Goal: Task Accomplishment & Management: Manage account settings

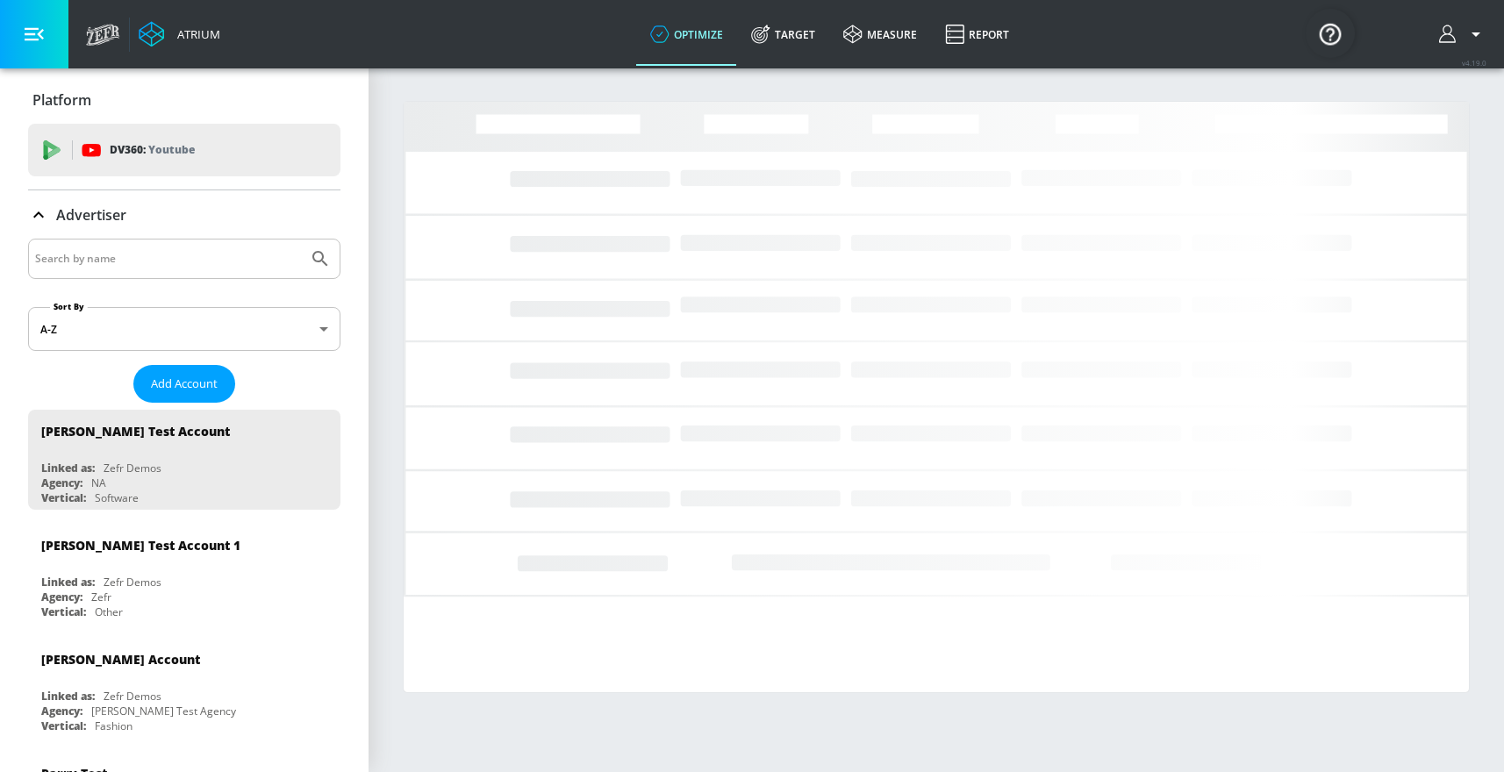
click at [83, 250] on input "Search by name" at bounding box center [168, 258] width 266 height 23
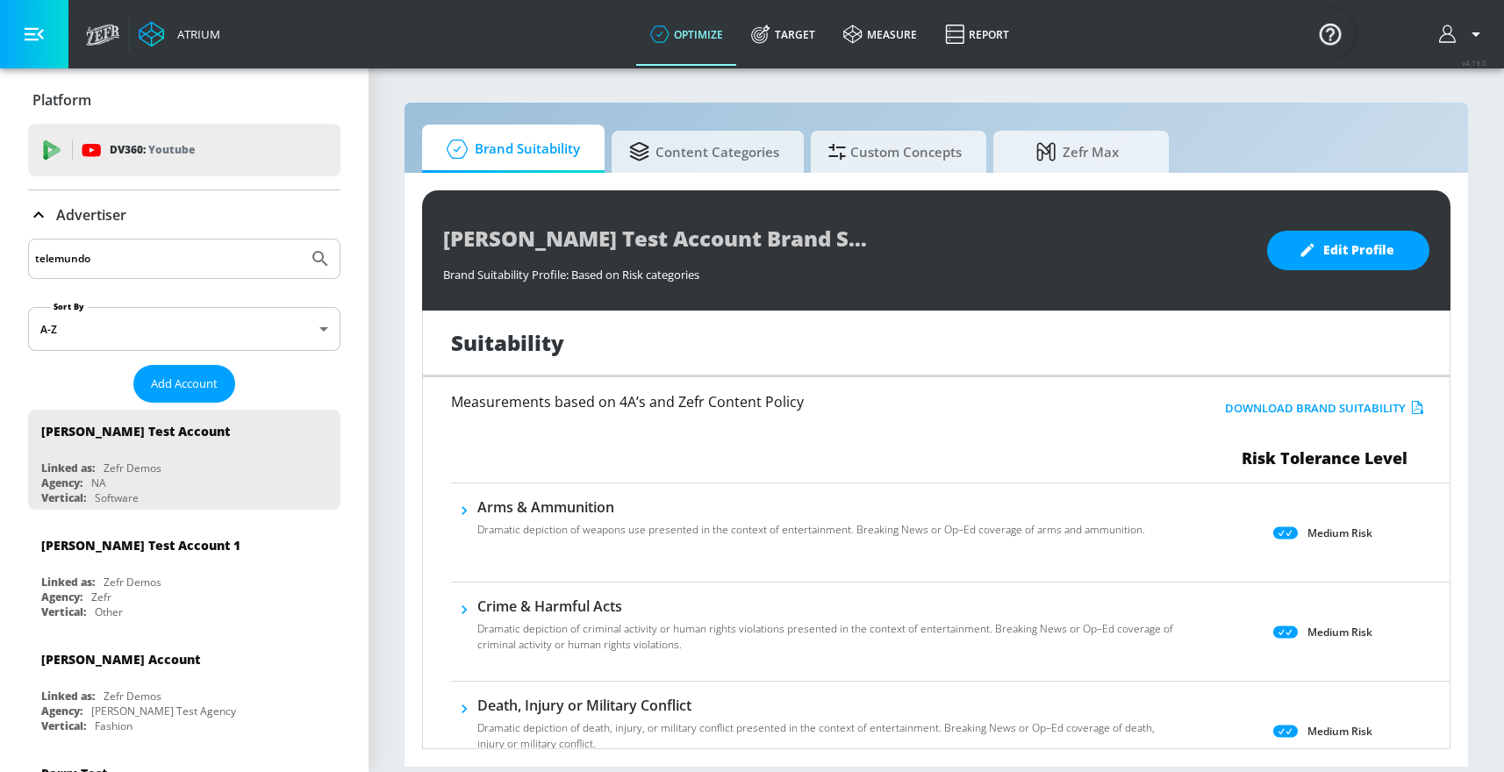
type input "telemundo"
click at [301, 240] on button "Submit Search" at bounding box center [320, 259] width 39 height 39
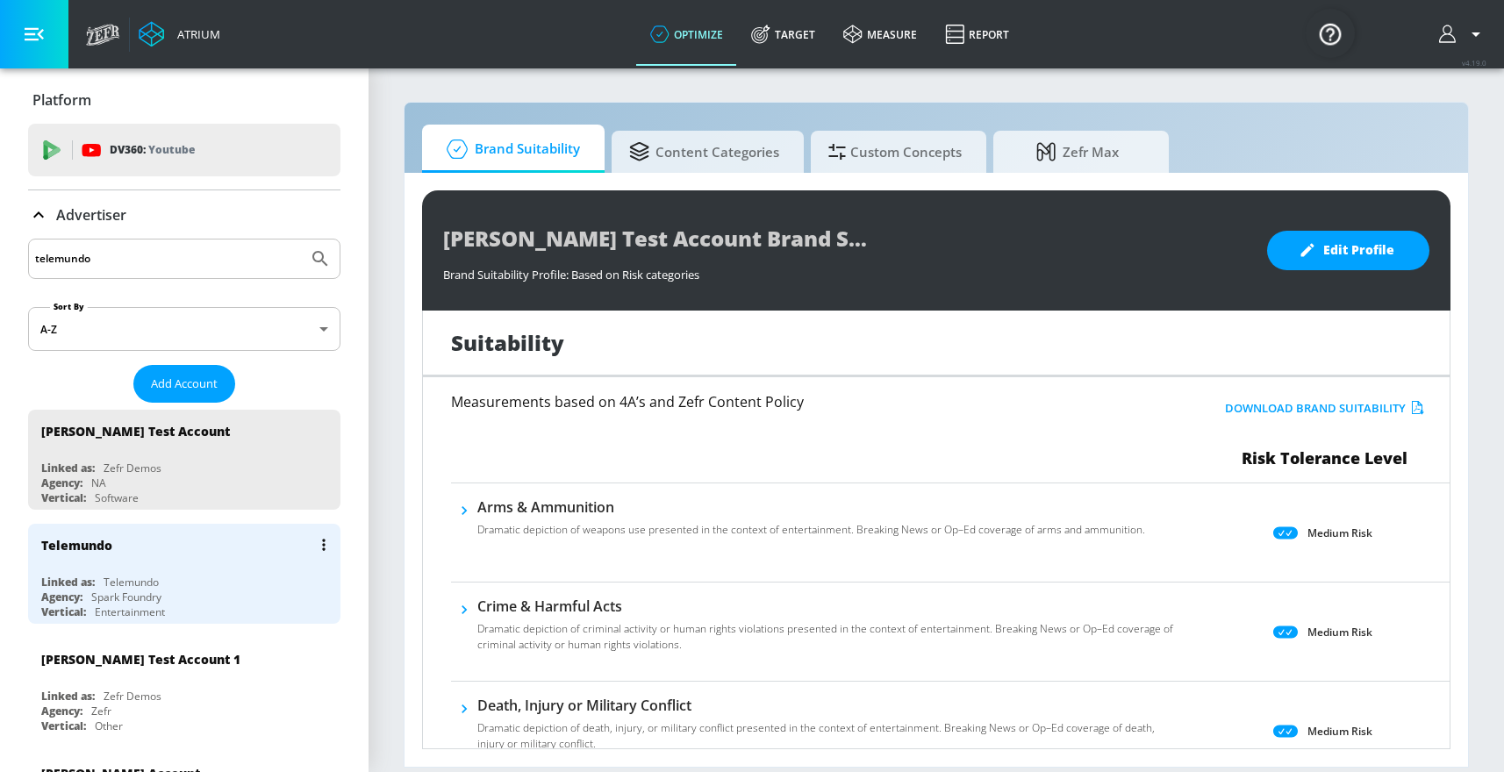
click at [224, 563] on div "Telemundo" at bounding box center [188, 545] width 295 height 42
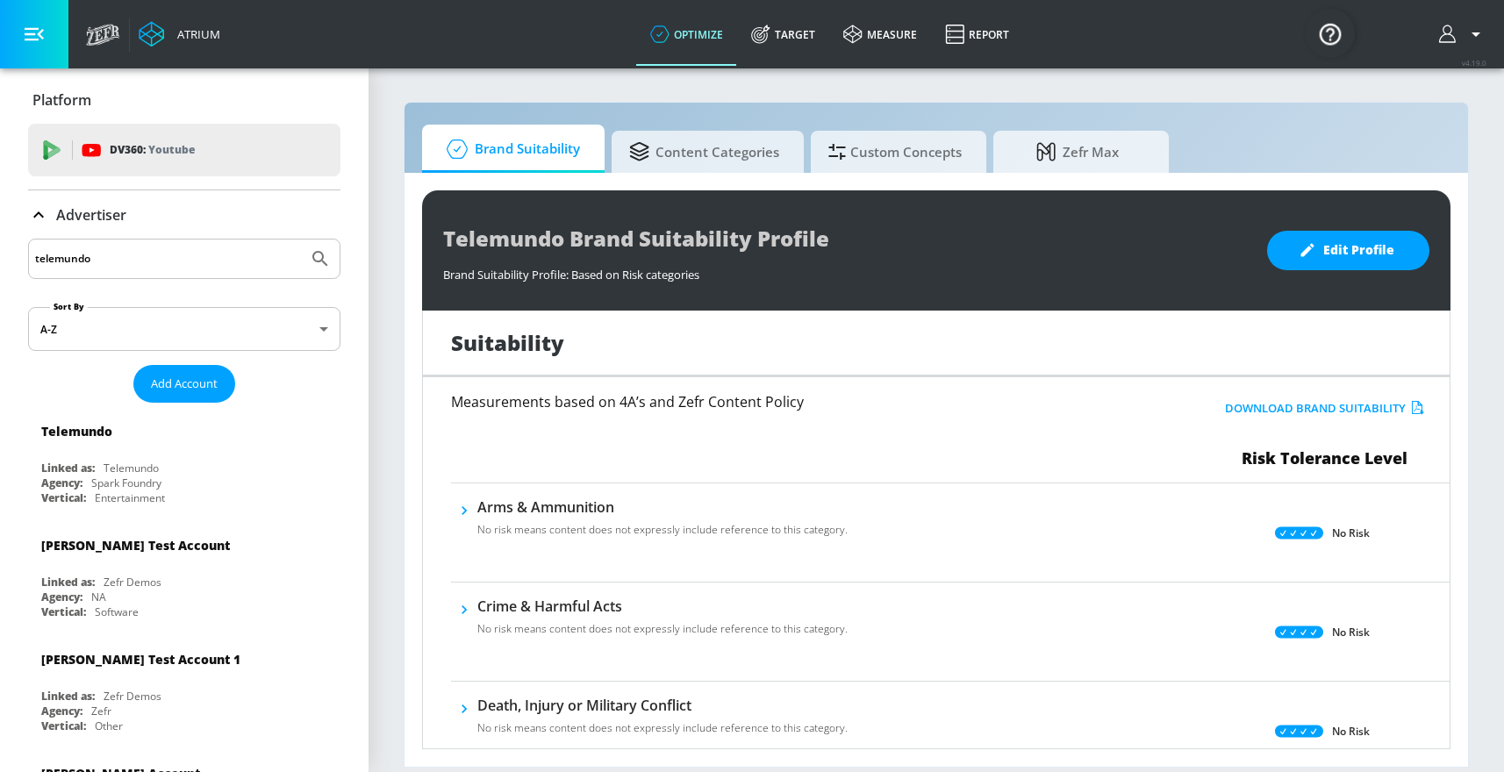
click at [43, 213] on icon at bounding box center [38, 214] width 21 height 21
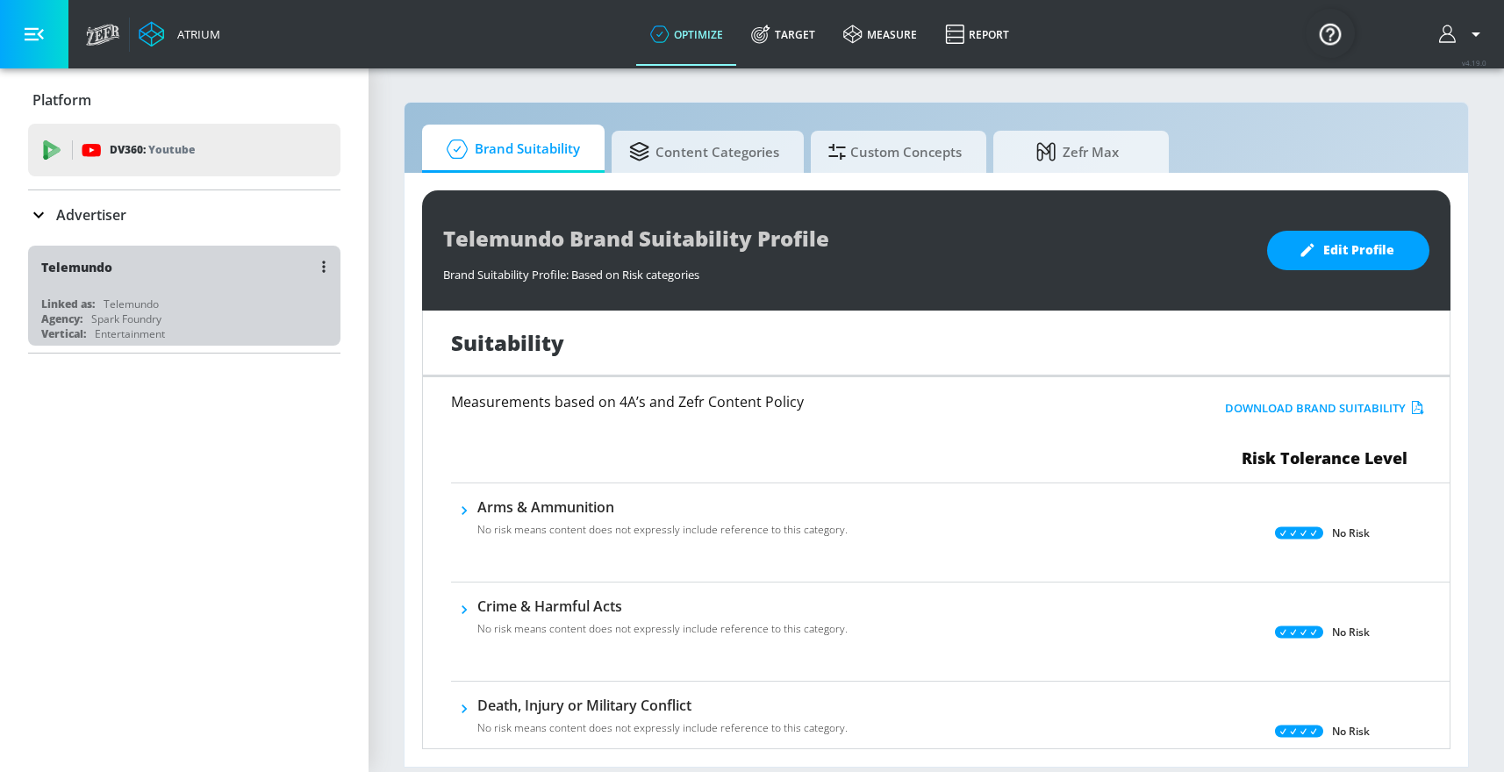
click at [163, 275] on div "Telemundo" at bounding box center [188, 267] width 295 height 42
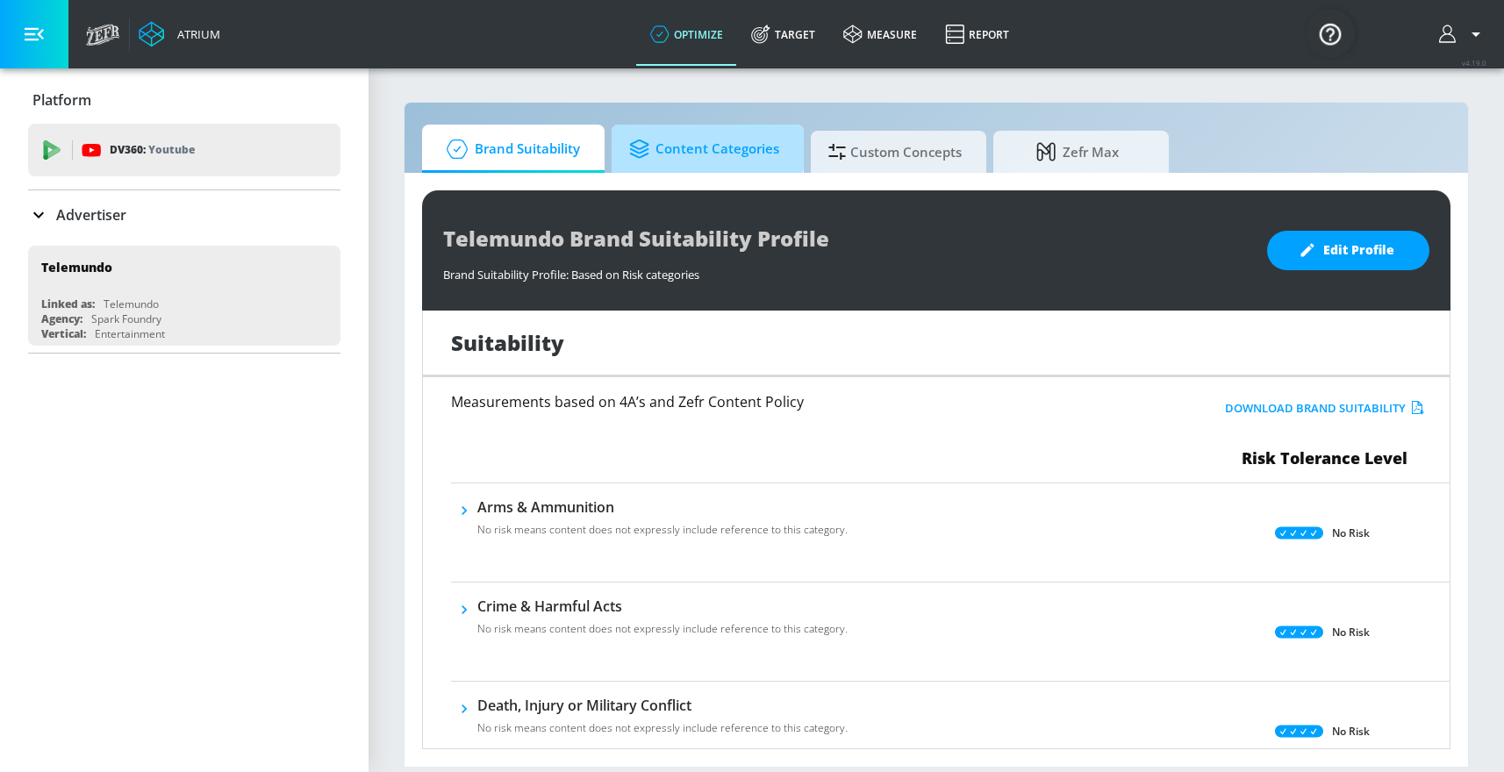
click at [669, 147] on span "Content Categories" at bounding box center [704, 149] width 150 height 42
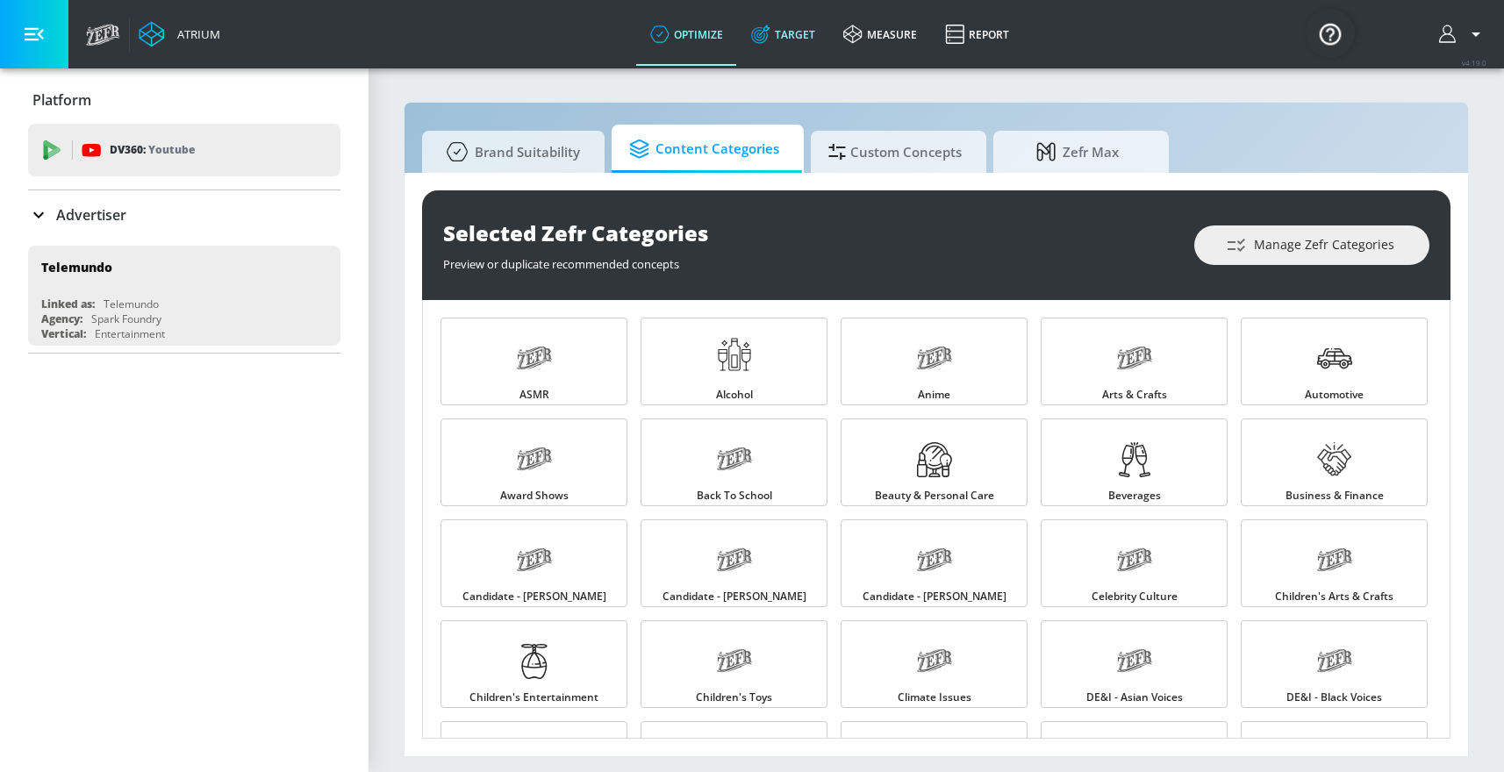
click at [799, 15] on link "Target" at bounding box center [783, 34] width 92 height 63
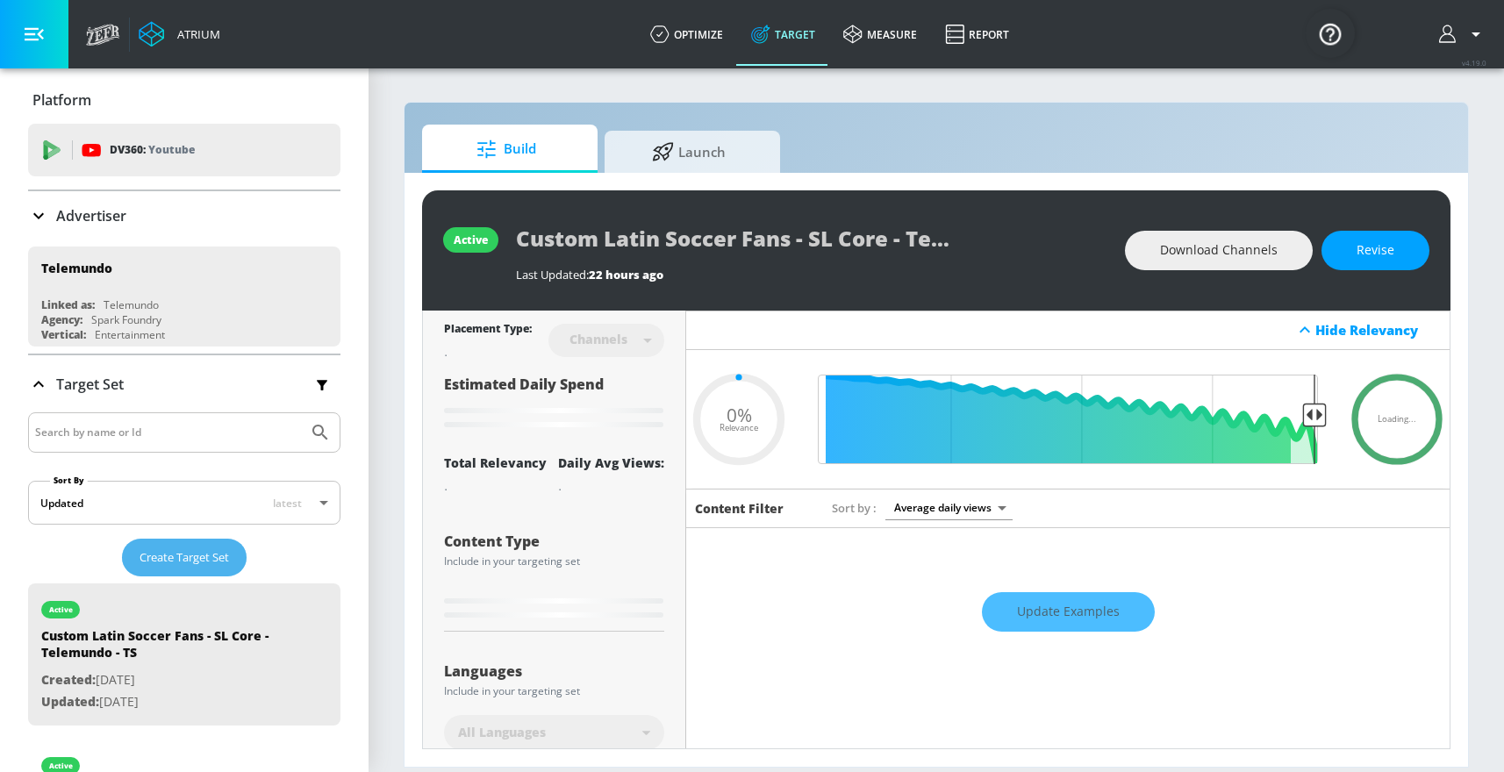
click at [194, 561] on span "Create Target Set" at bounding box center [183, 557] width 89 height 20
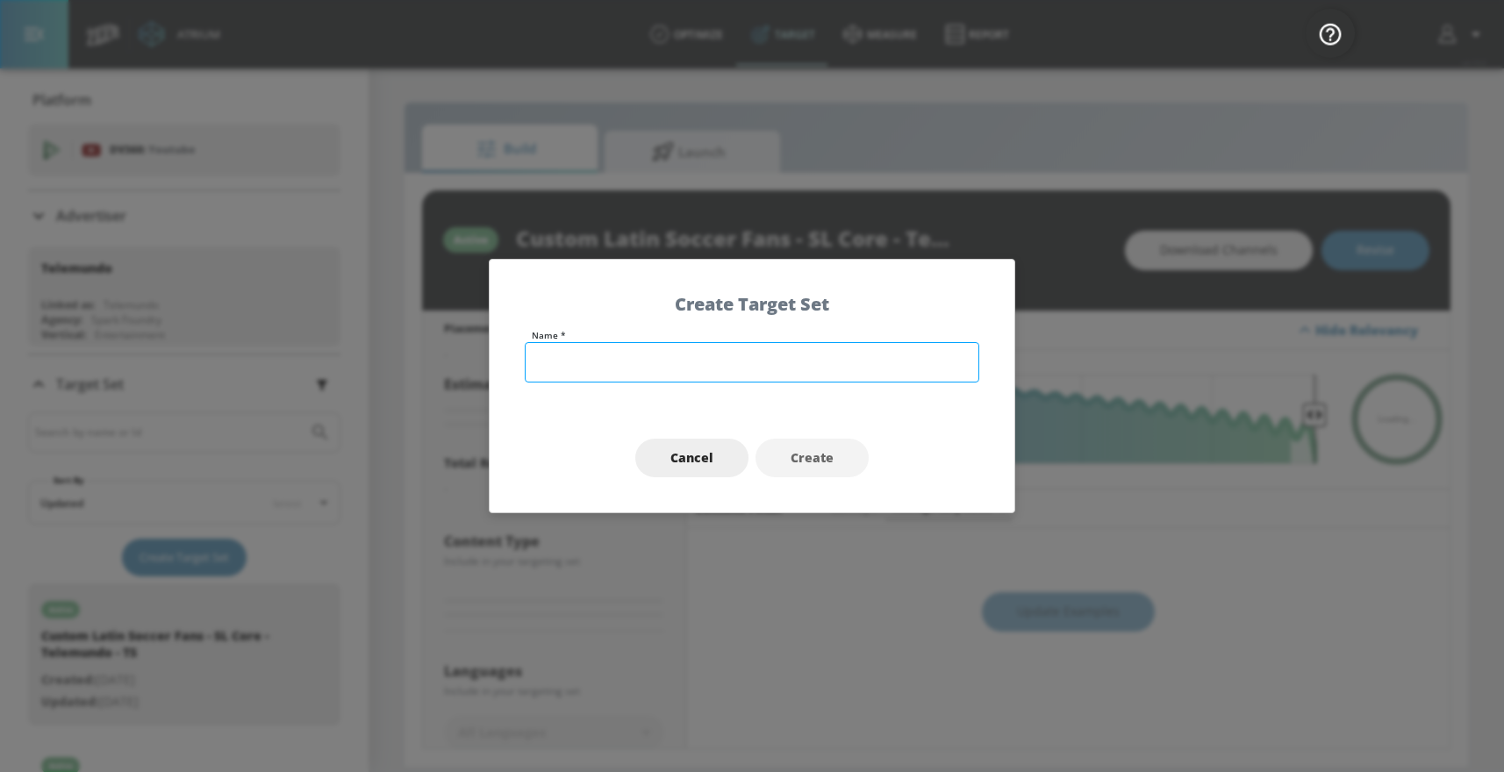
click at [604, 373] on input "text" at bounding box center [752, 362] width 454 height 40
type input "0.65"
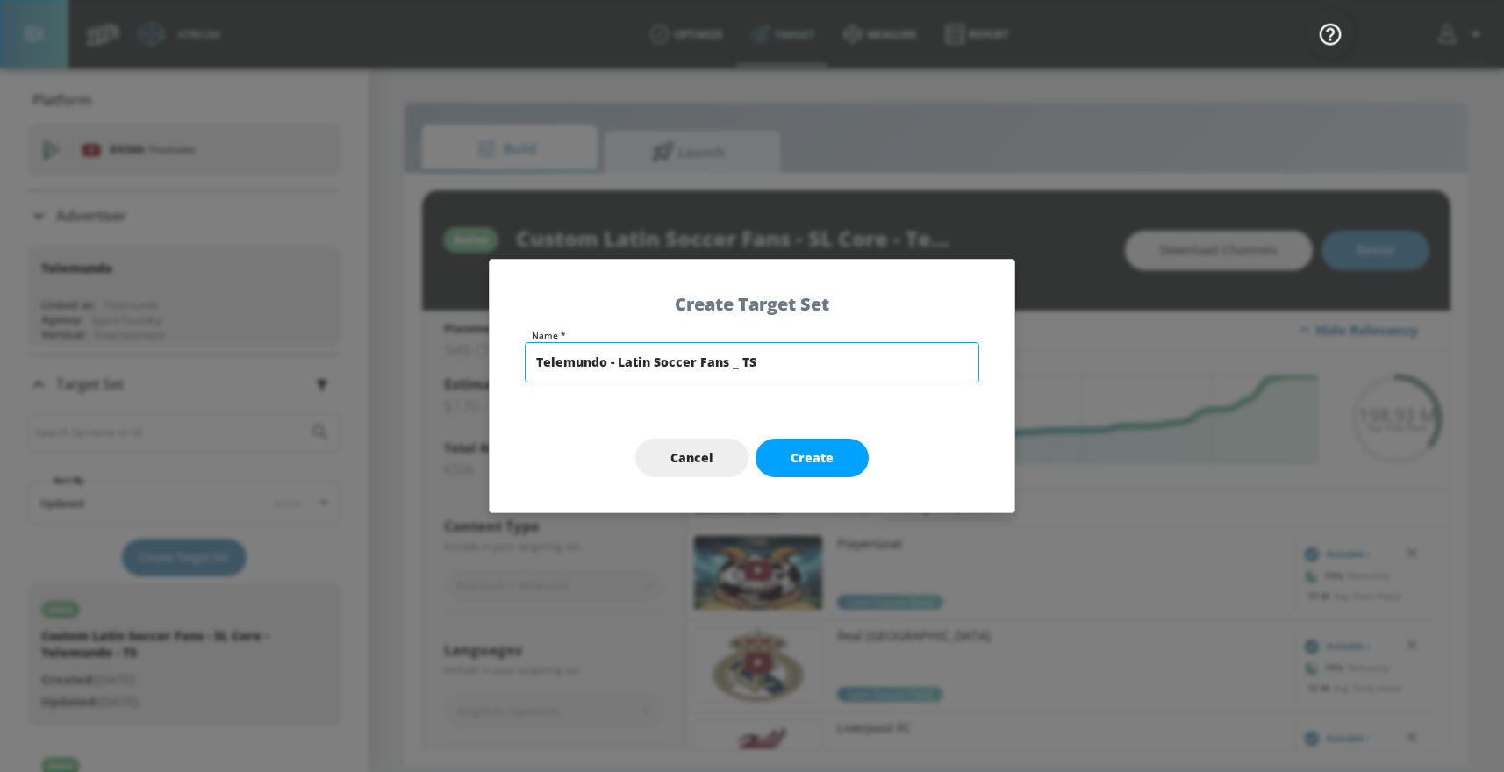
click at [735, 374] on input "Telemundo - Latin Soccer Fans _ TS" at bounding box center [752, 362] width 454 height 40
click at [736, 371] on input "Telemundo - Latin Soccer Fans _ TS" at bounding box center [752, 362] width 454 height 40
click at [738, 373] on input "Telemundo - Latin Soccer Fans _ TS" at bounding box center [752, 362] width 454 height 40
type input "Telemundo - Latin Soccer Fans - TS"
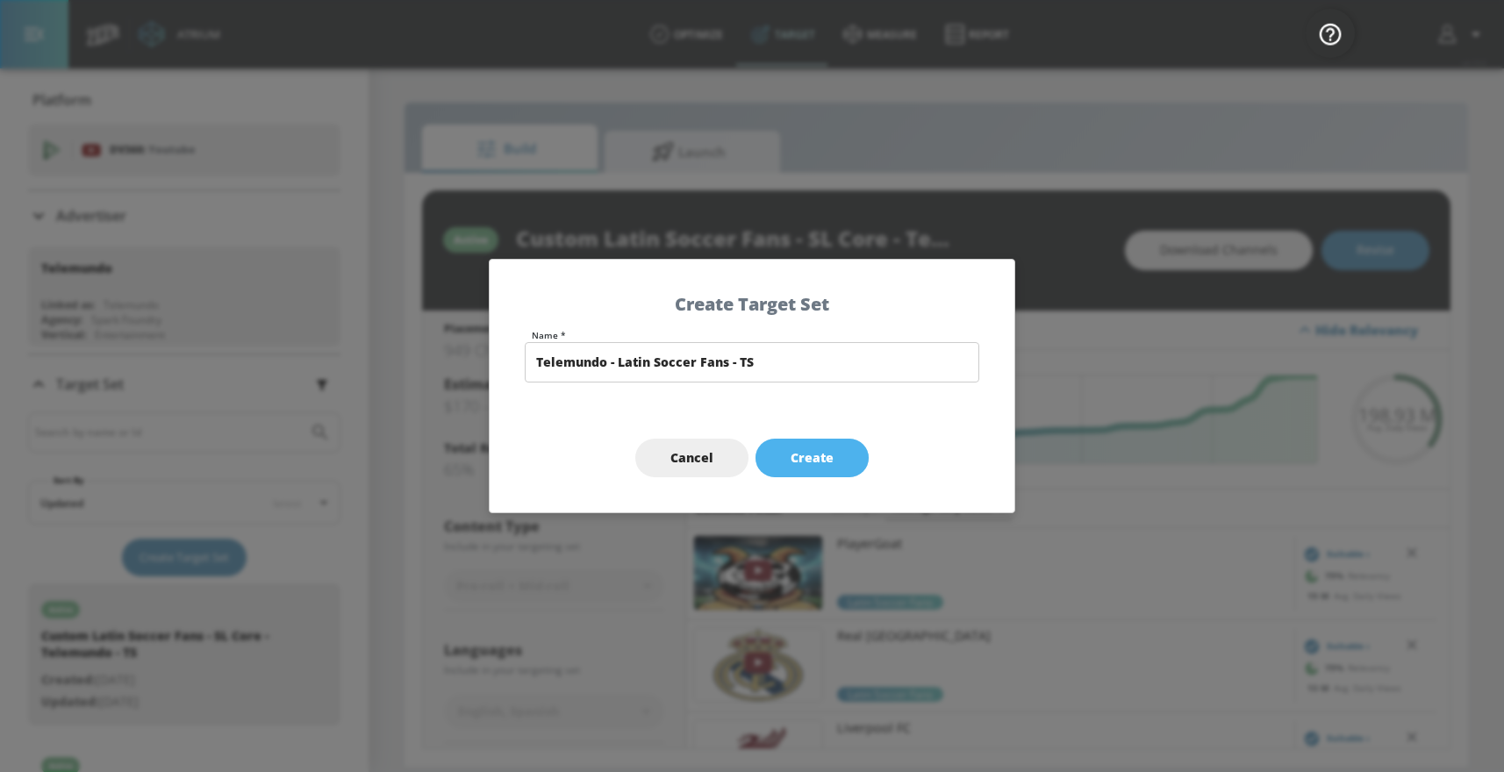
click at [807, 454] on span "Create" at bounding box center [811, 458] width 43 height 22
type input "Telemundo - Latin Soccer Fans - TS"
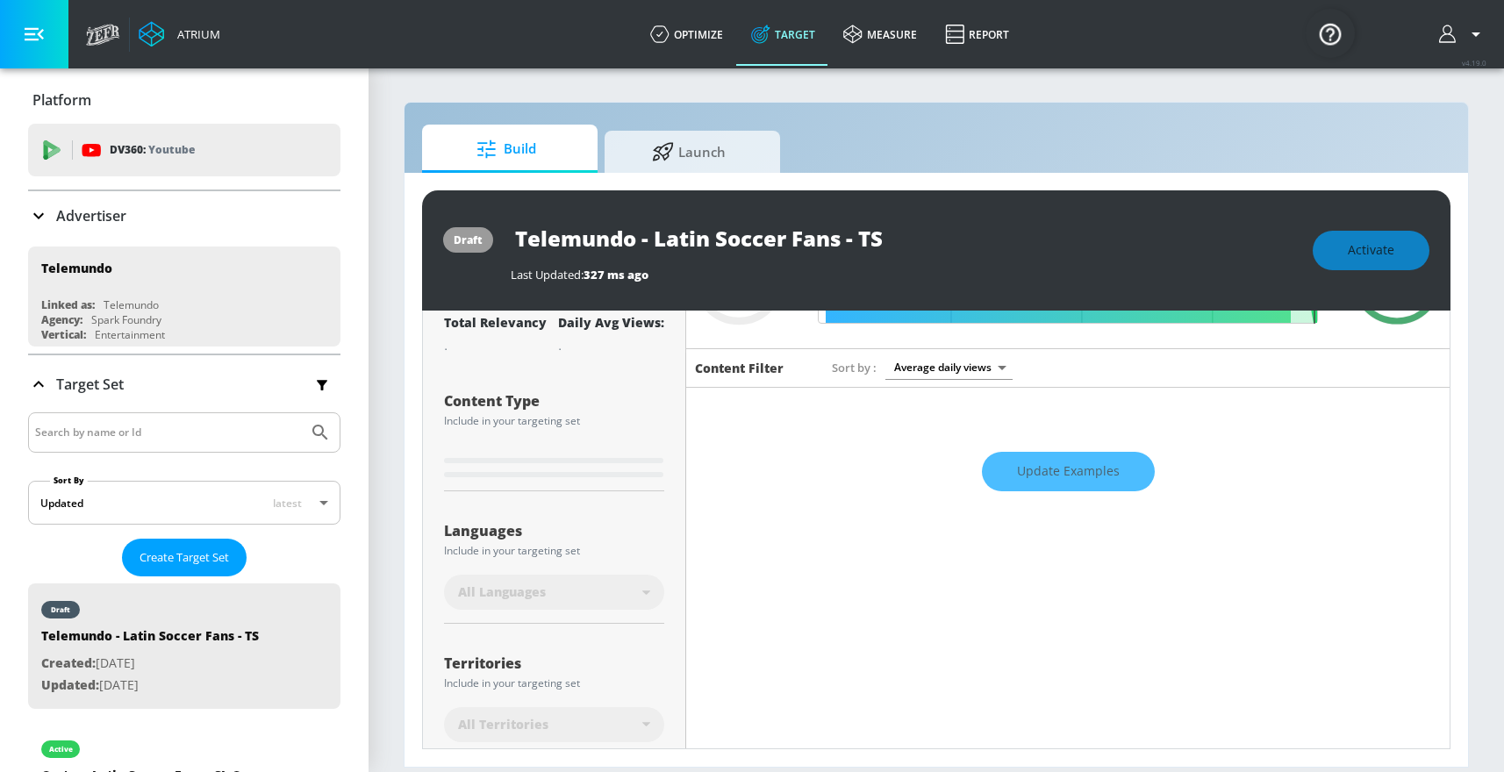
scroll to position [344, 0]
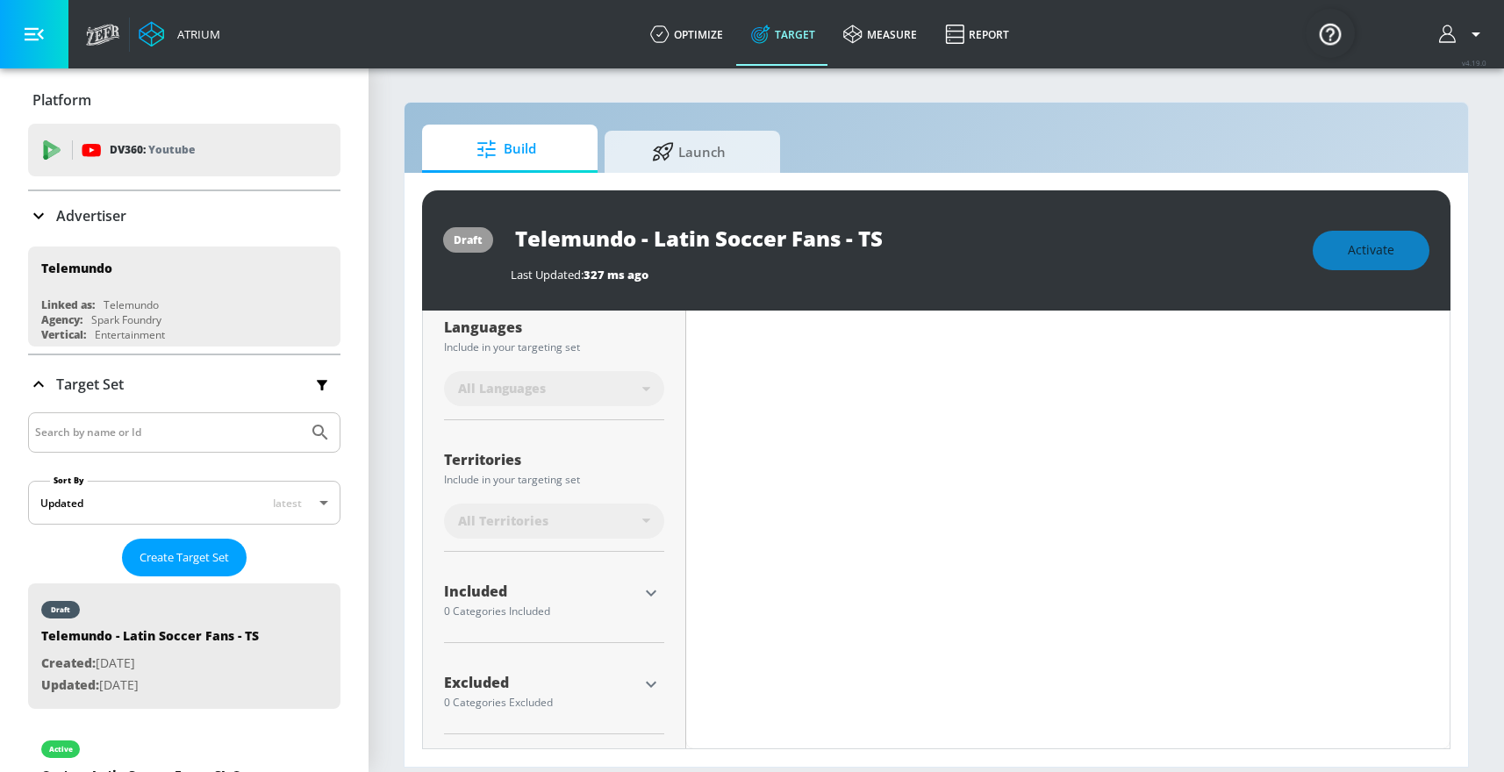
type input "0.6"
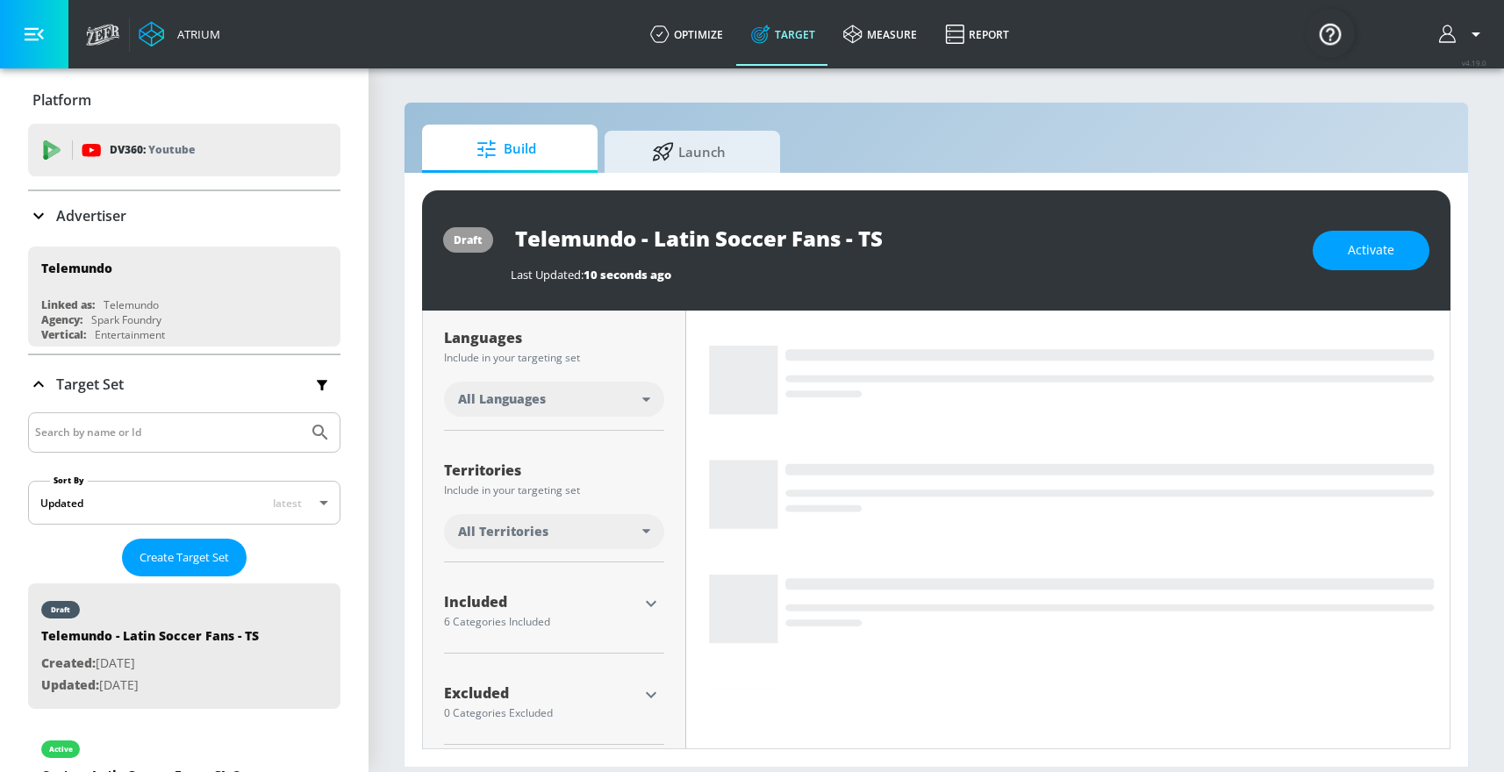
scroll to position [323, 0]
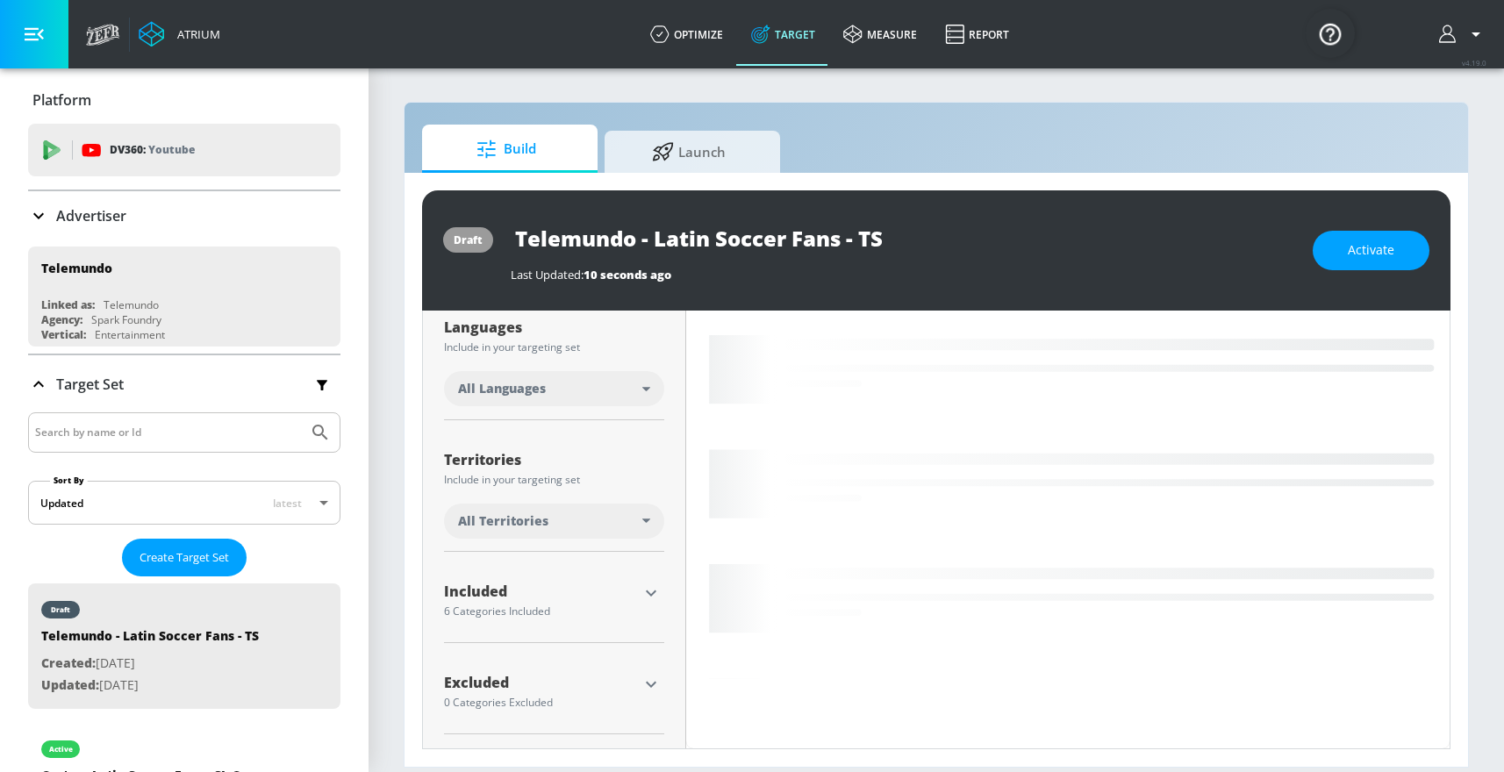
click at [584, 392] on div "All Languages" at bounding box center [550, 389] width 184 height 18
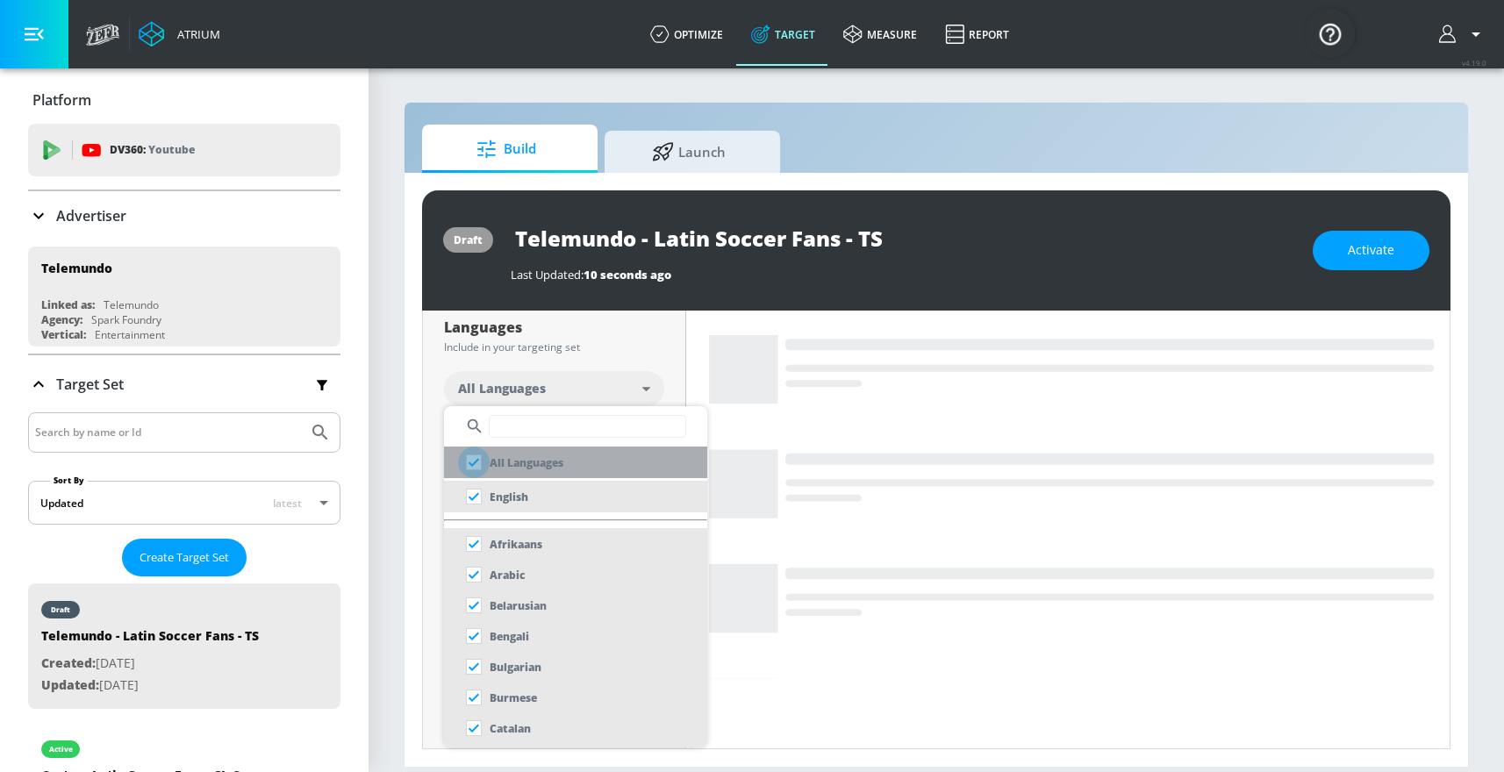
click at [478, 462] on input "checkbox" at bounding box center [474, 463] width 32 height 32
checkbox input "true"
click at [681, 353] on div at bounding box center [752, 386] width 1504 height 772
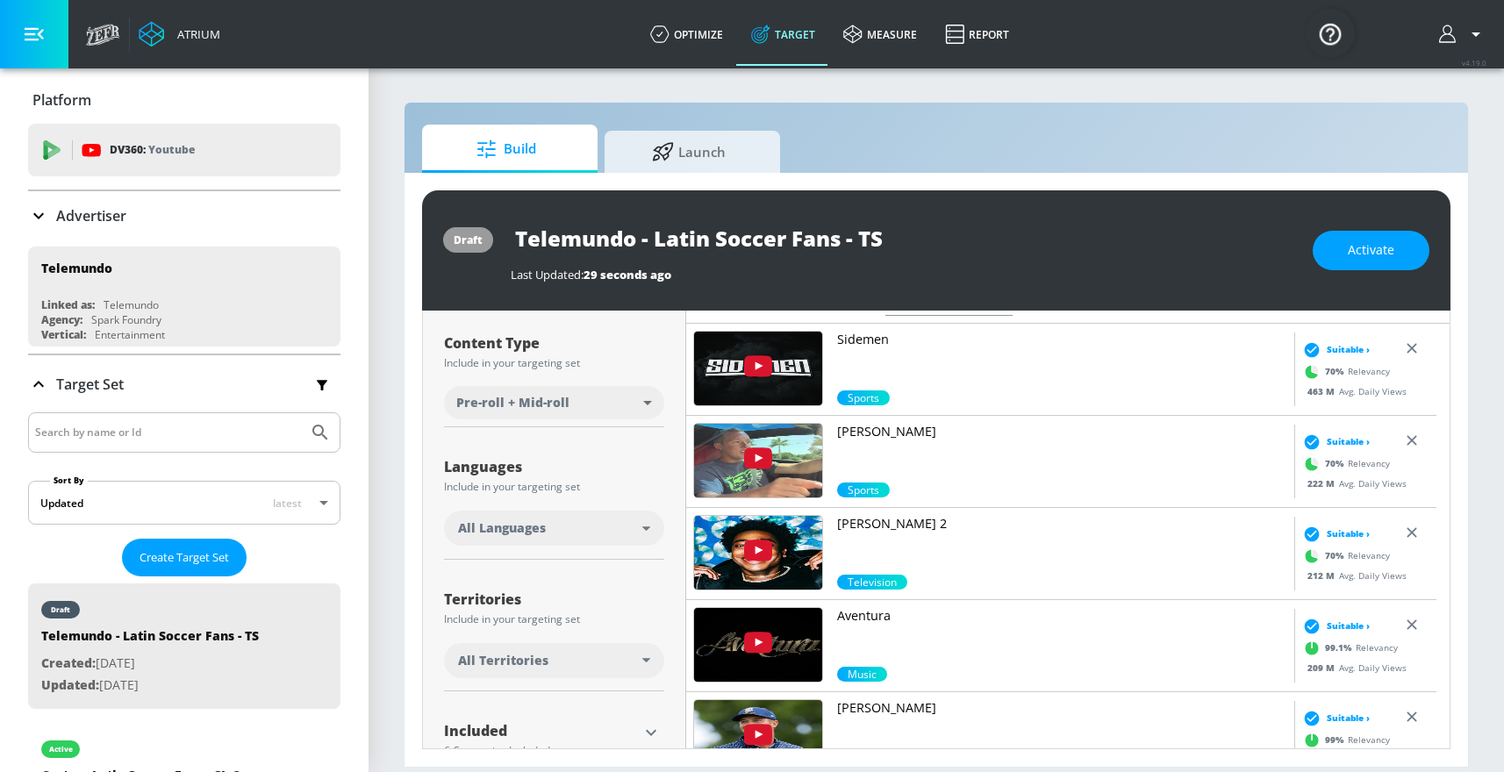
scroll to position [209, 0]
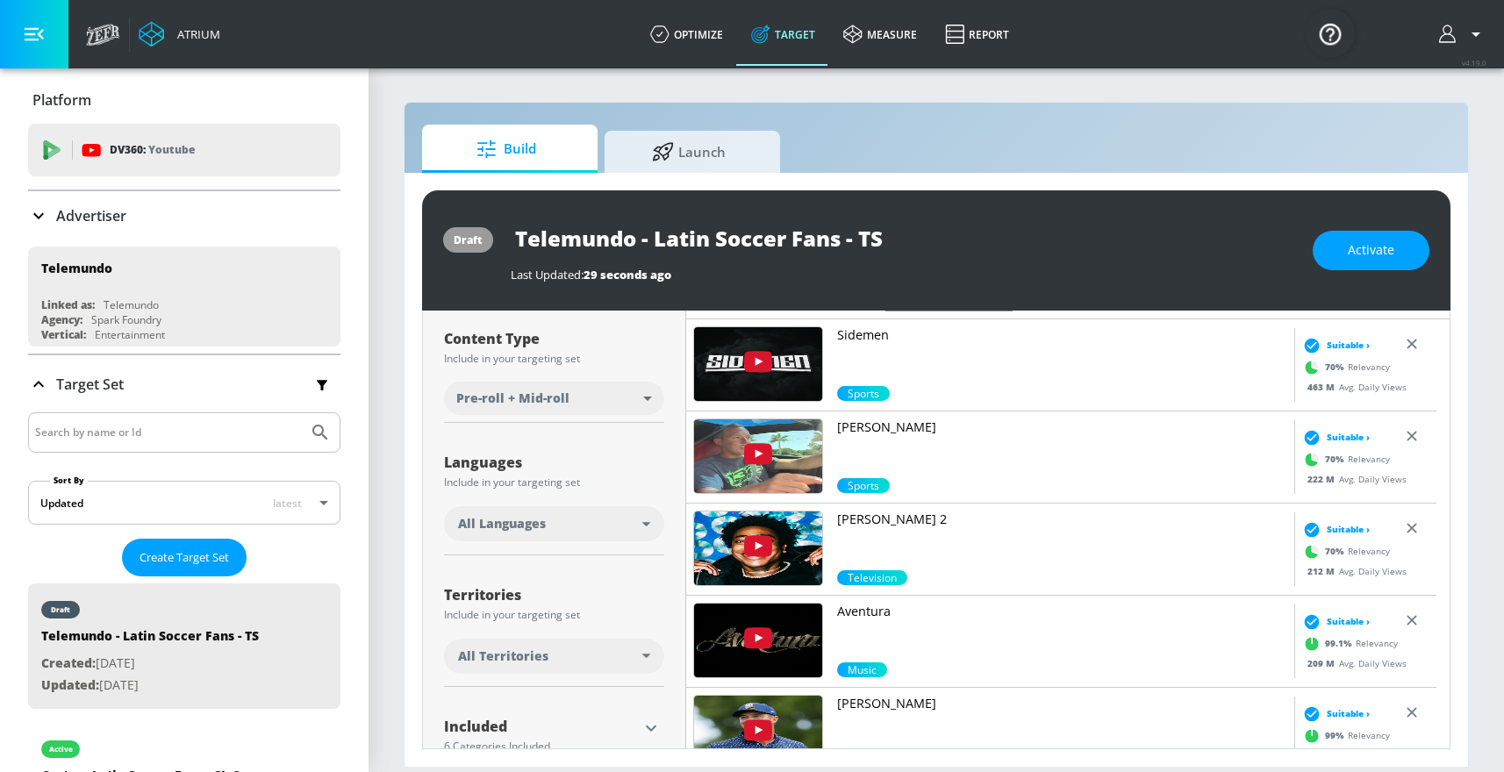
click at [611, 517] on div "All Languages" at bounding box center [550, 524] width 184 height 18
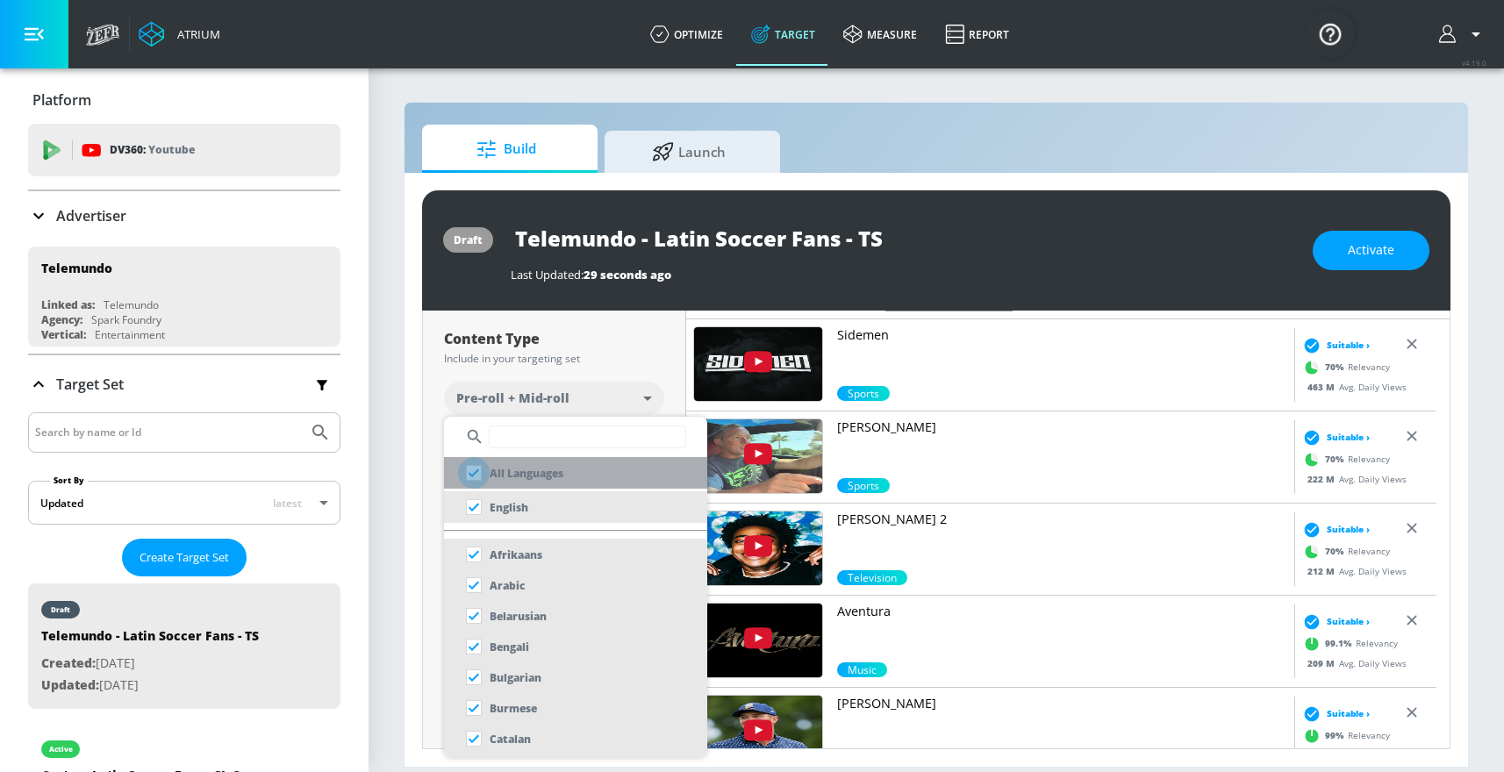
click at [474, 481] on input "checkbox" at bounding box center [474, 473] width 32 height 32
click at [471, 476] on input "checkbox" at bounding box center [474, 473] width 32 height 32
checkbox input "true"
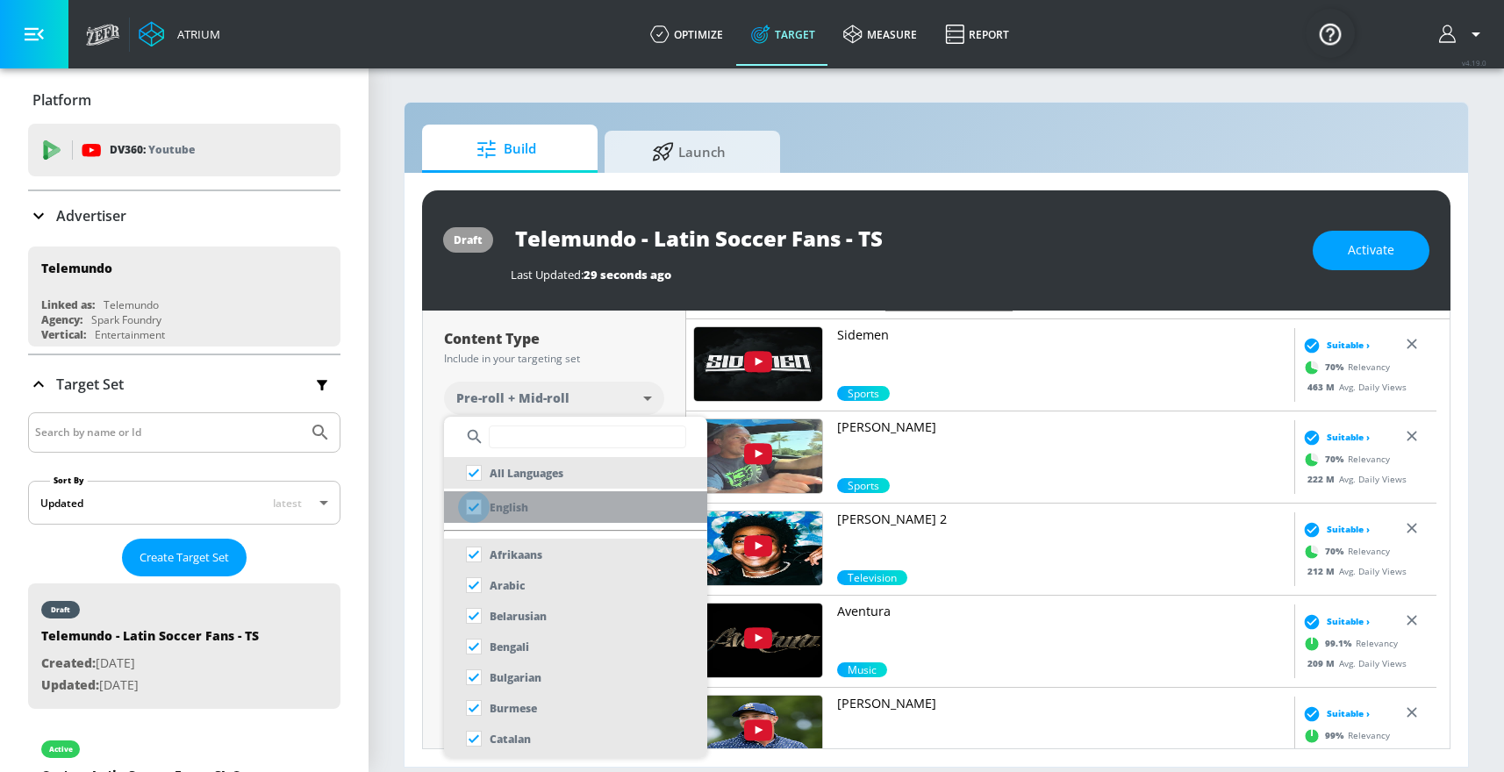
click at [474, 503] on input "checkbox" at bounding box center [474, 507] width 32 height 32
checkbox input "true"
checkbox input "false"
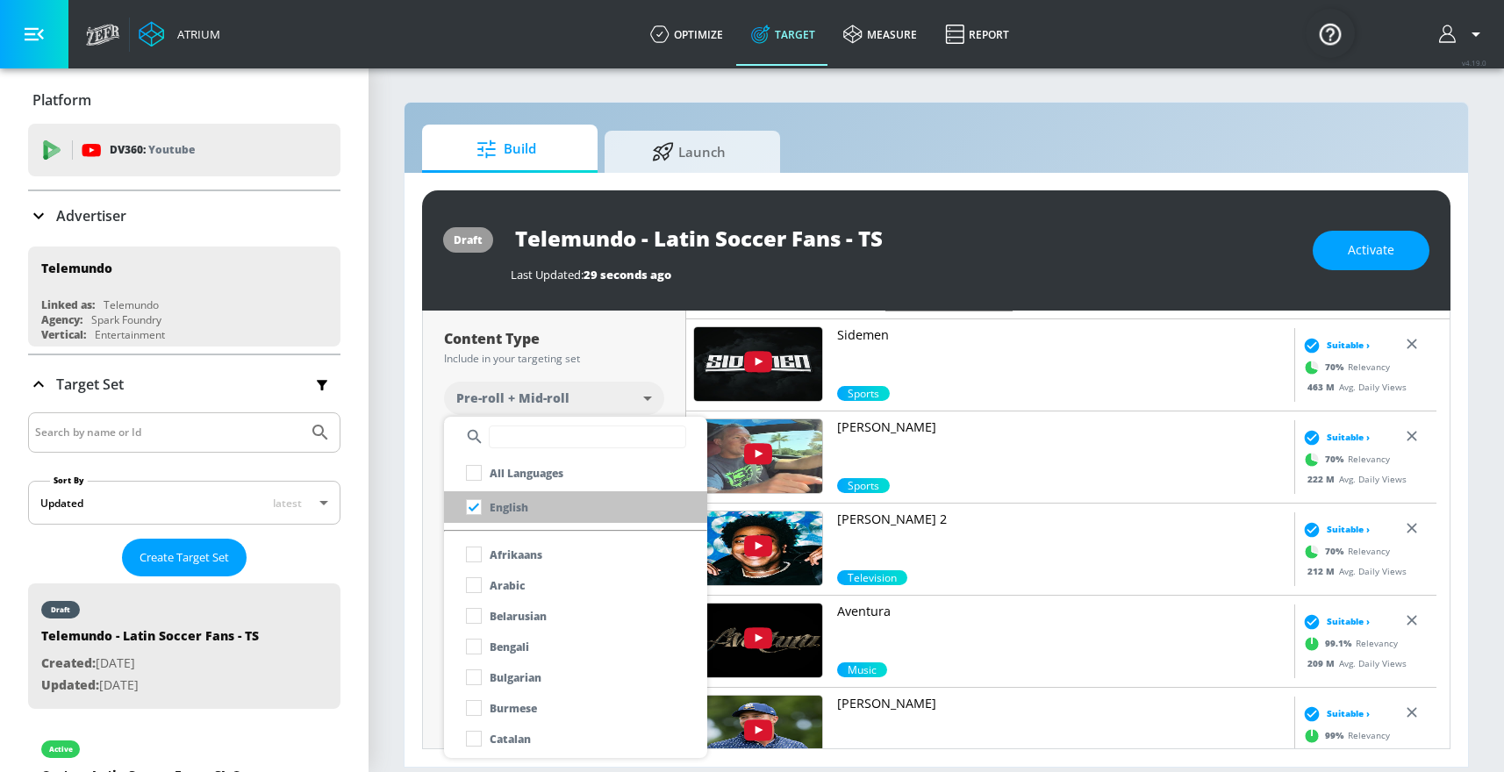
scroll to position [203, 0]
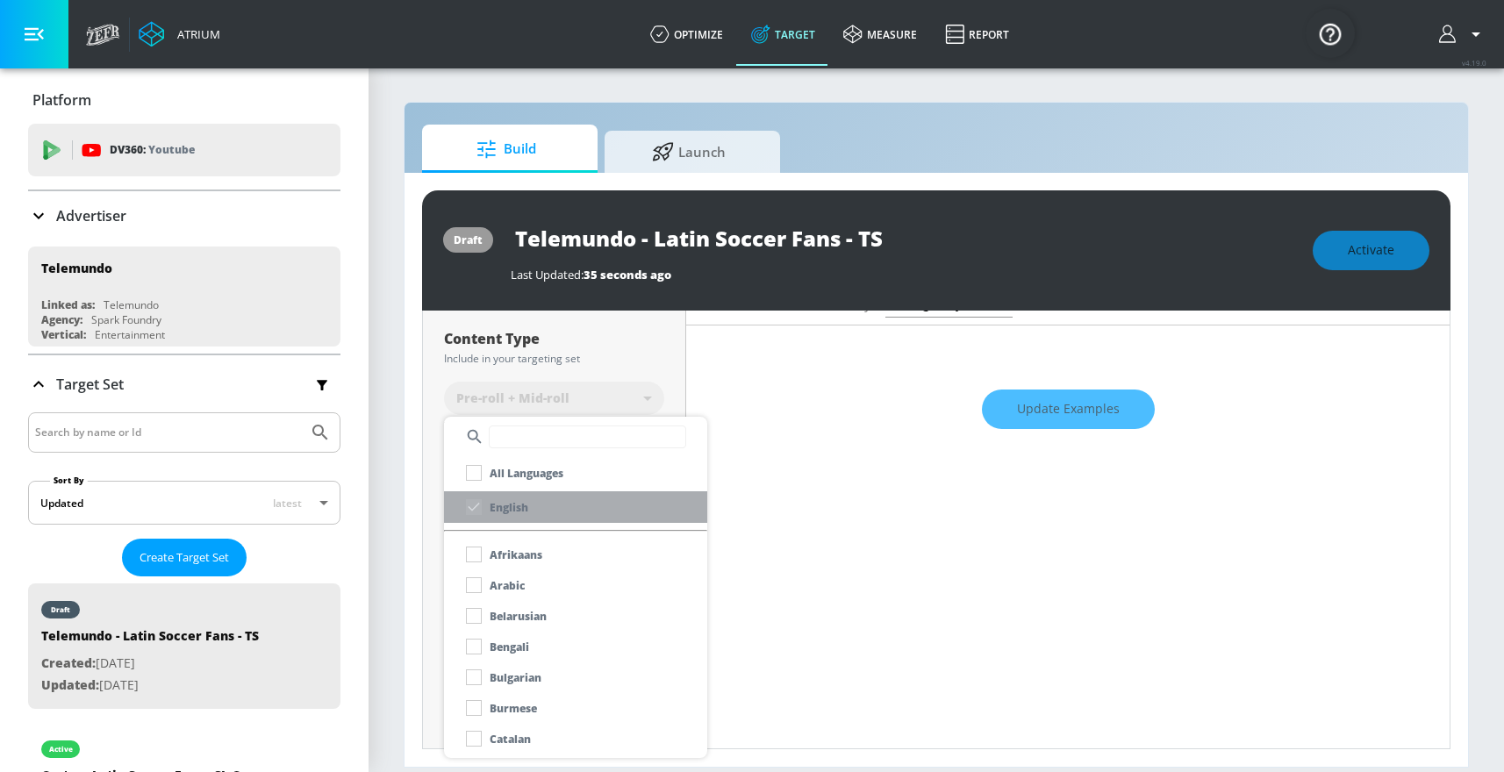
click at [475, 511] on div "English" at bounding box center [493, 507] width 70 height 32
click at [511, 445] on input "text" at bounding box center [587, 436] width 197 height 23
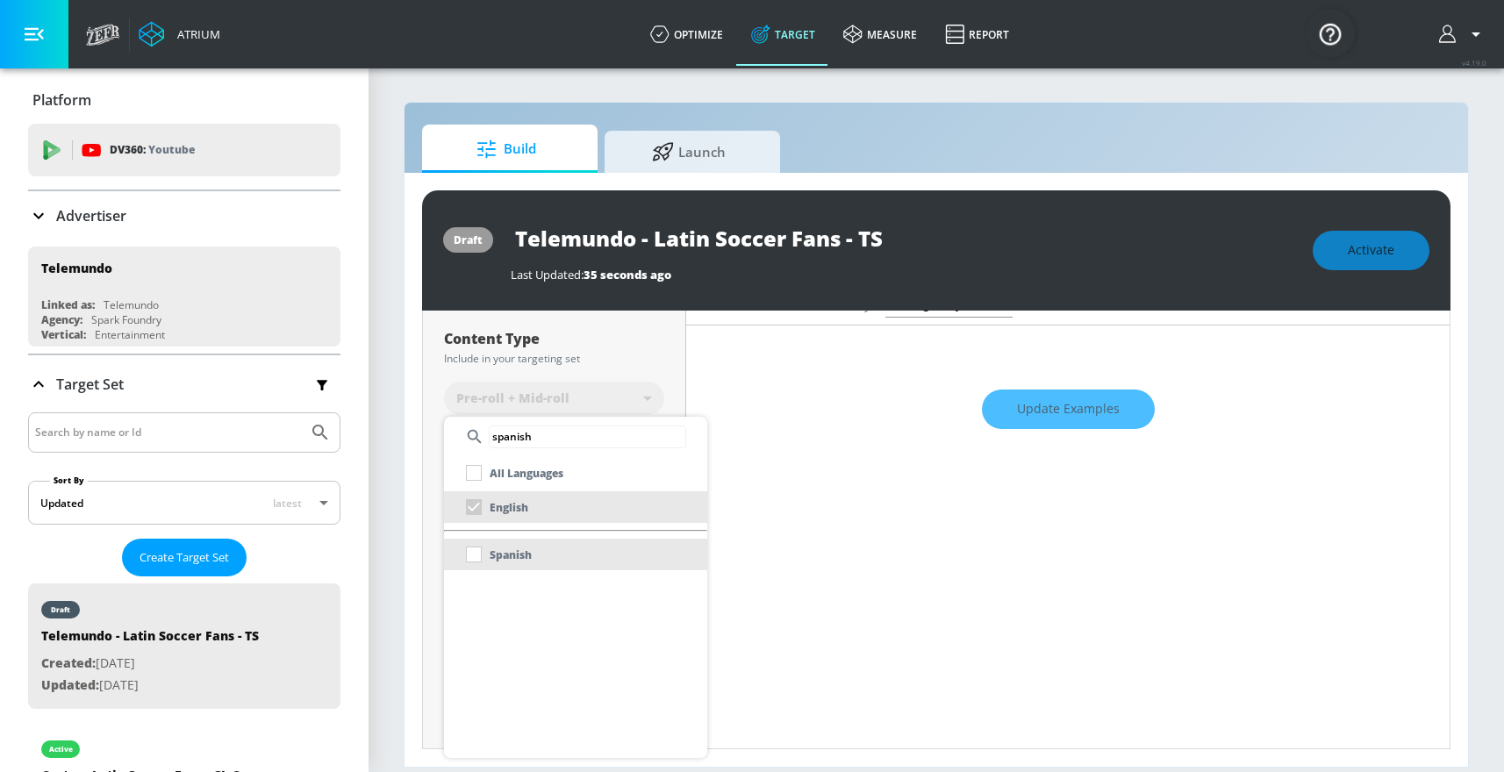
type input "spanish"
click at [465, 560] on div "Spanish" at bounding box center [495, 555] width 74 height 32
click at [474, 558] on div "Spanish" at bounding box center [495, 555] width 74 height 32
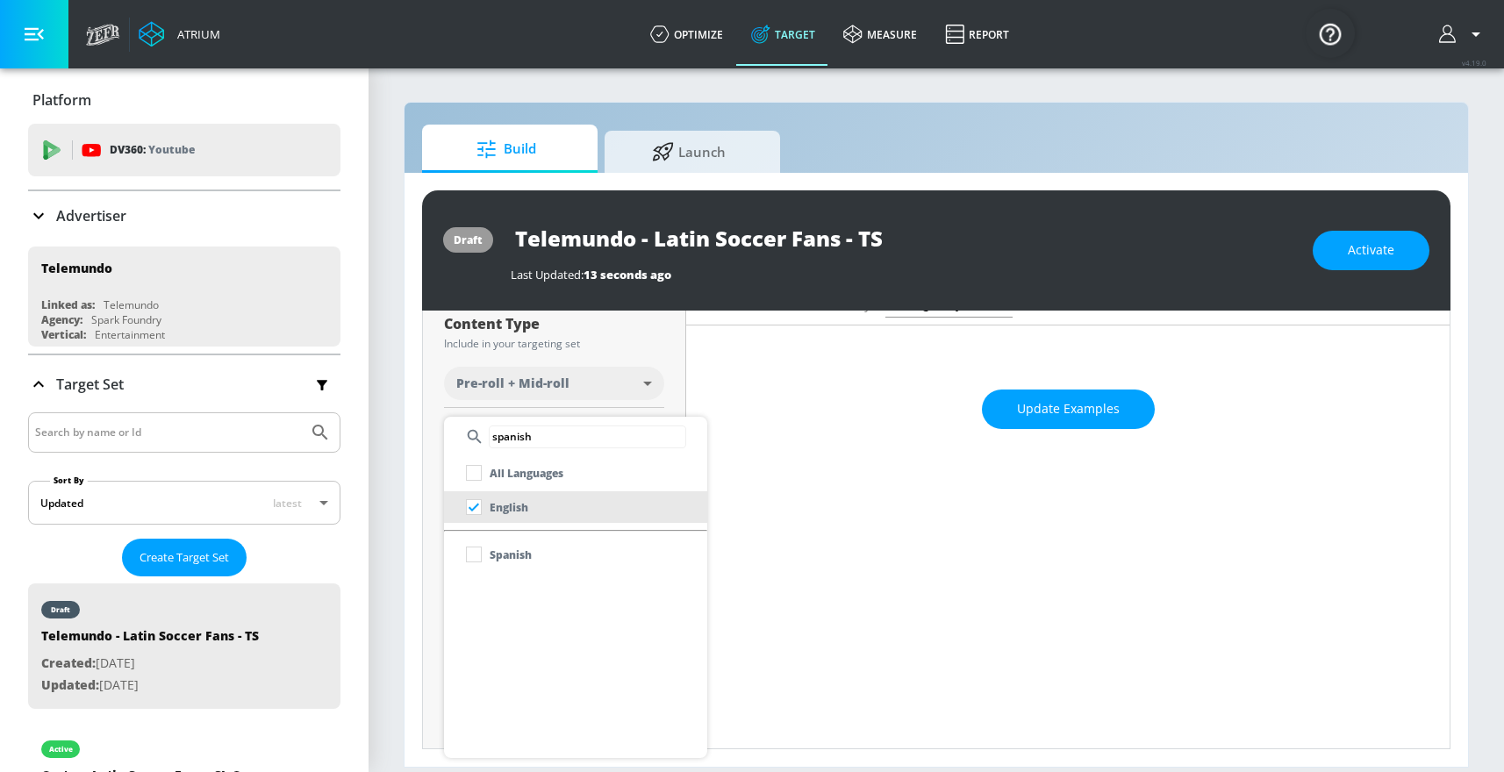
scroll to position [188, 0]
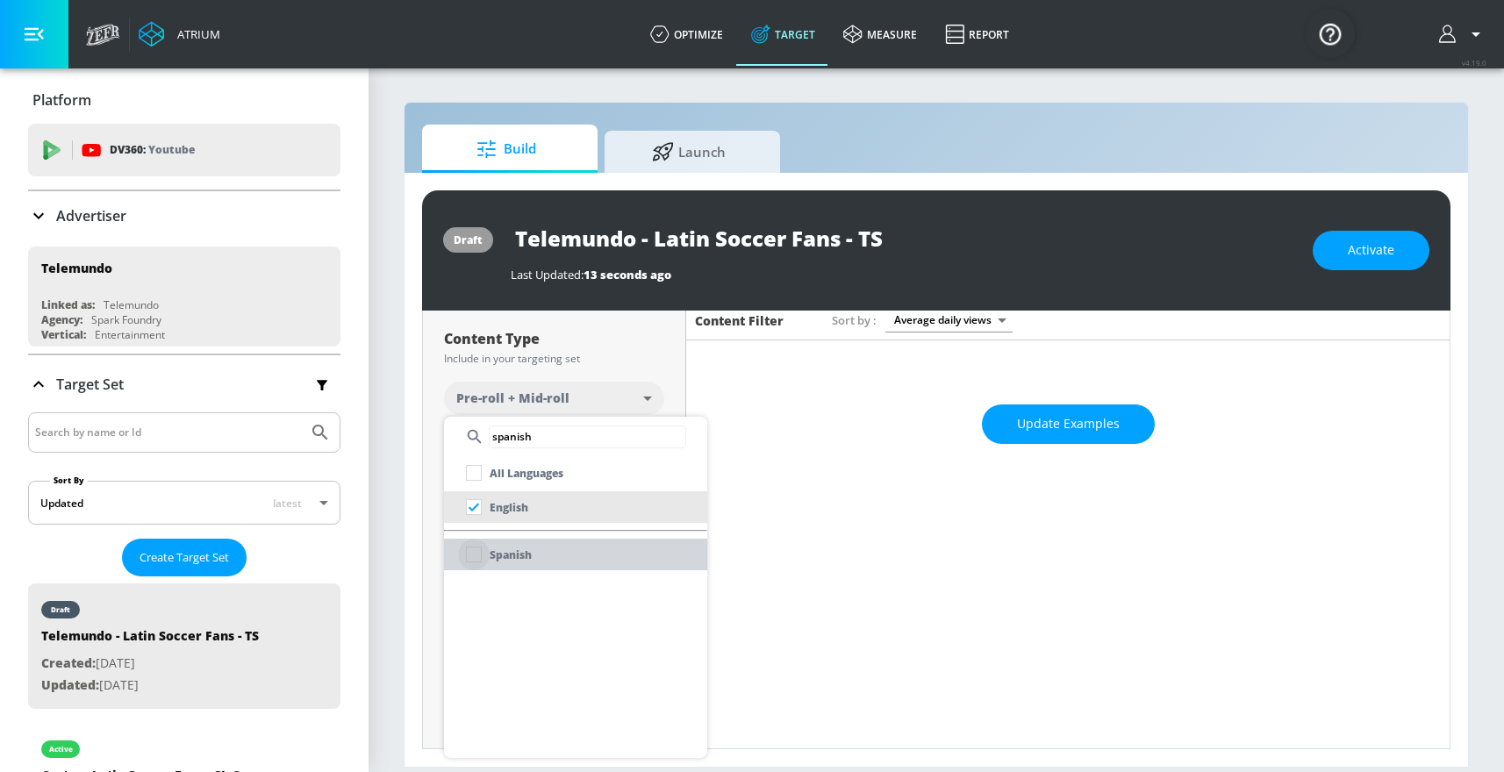
click at [479, 561] on input "checkbox" at bounding box center [474, 555] width 32 height 32
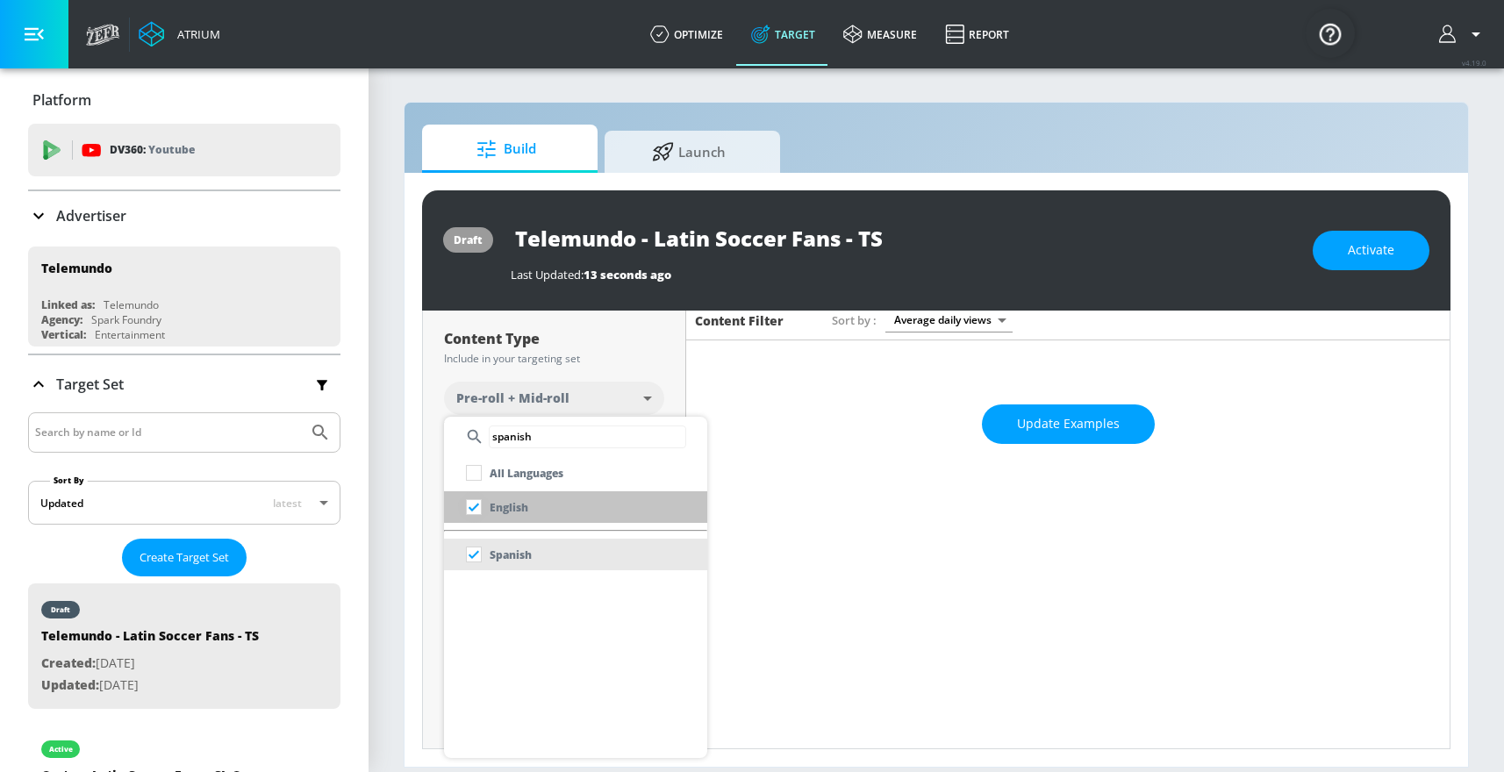
click at [476, 515] on input "checkbox" at bounding box center [474, 507] width 32 height 32
checkbox input "false"
click at [683, 389] on div at bounding box center [752, 386] width 1504 height 772
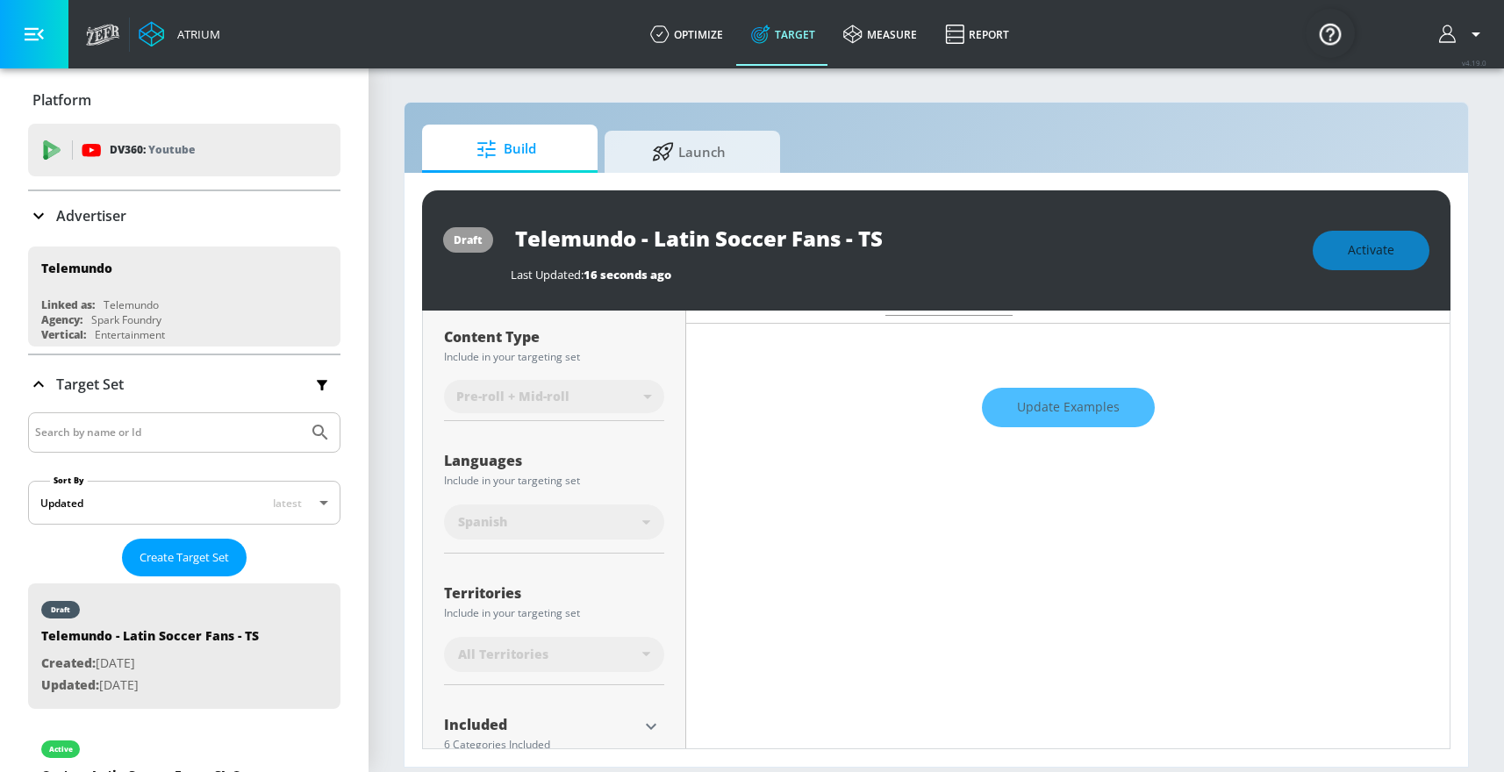
scroll to position [206, 0]
click at [643, 661] on div "All Territories" at bounding box center [554, 652] width 220 height 35
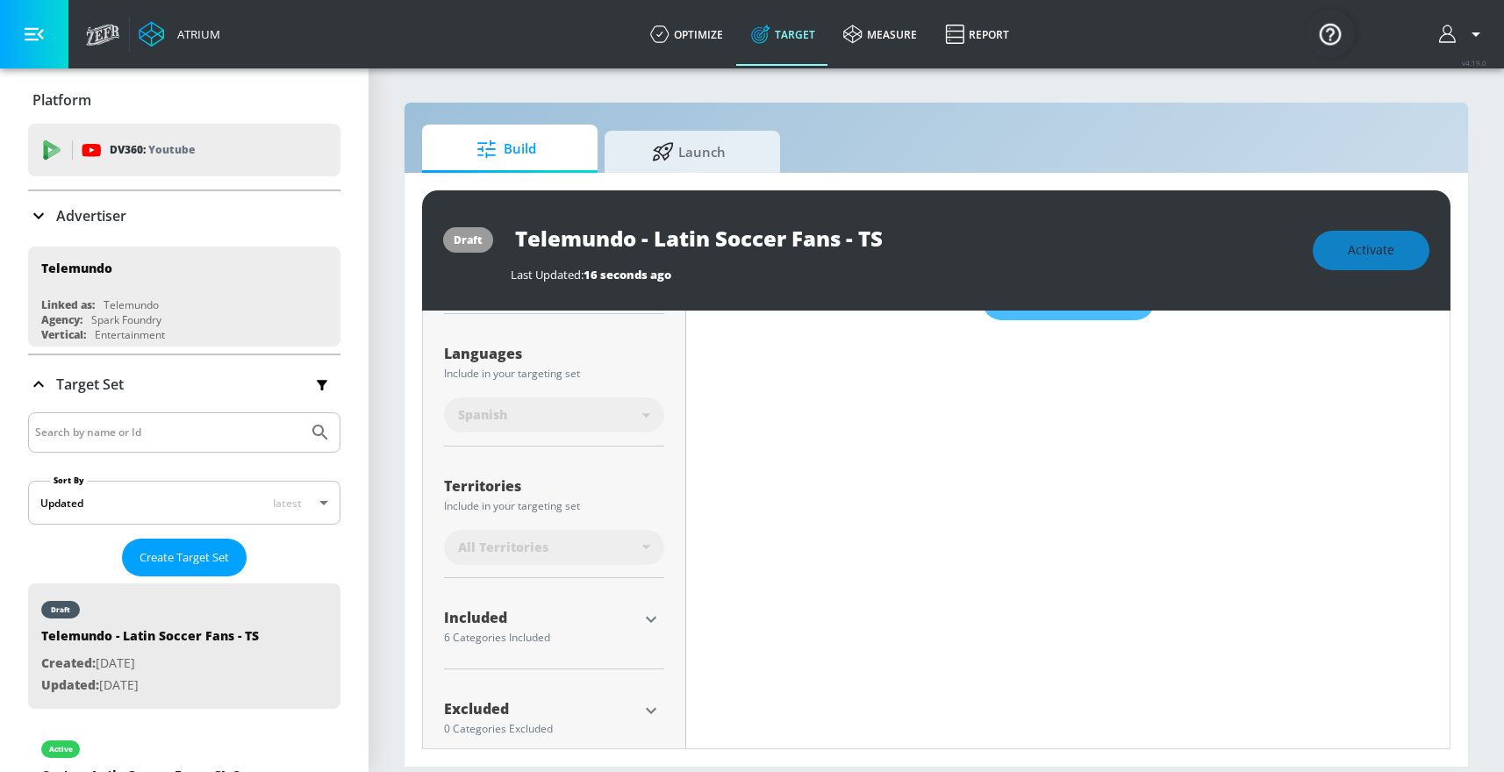
scroll to position [312, 0]
click at [654, 616] on icon "button" at bounding box center [650, 618] width 21 height 21
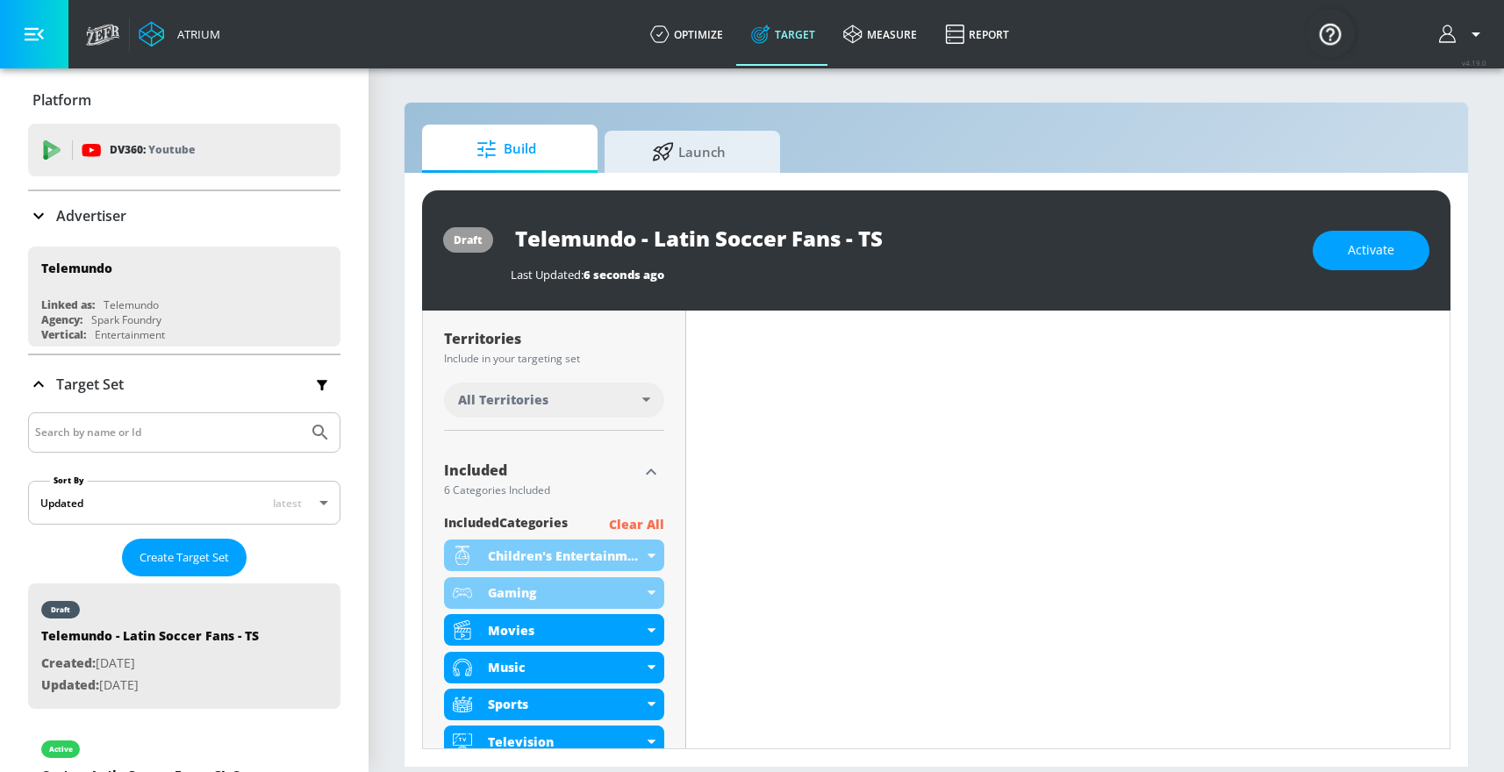
scroll to position [425, 0]
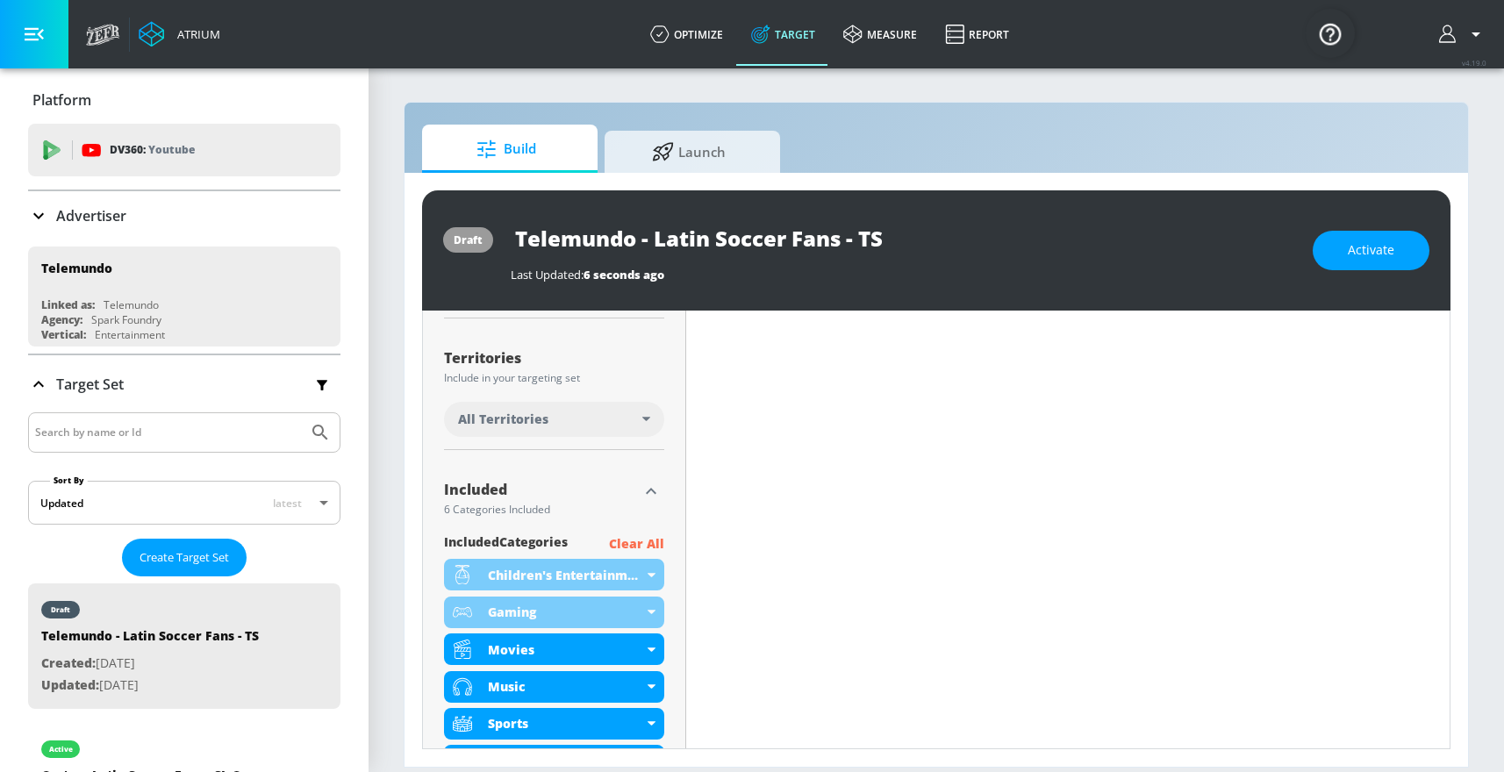
click at [601, 424] on div "All Territories" at bounding box center [550, 420] width 184 height 18
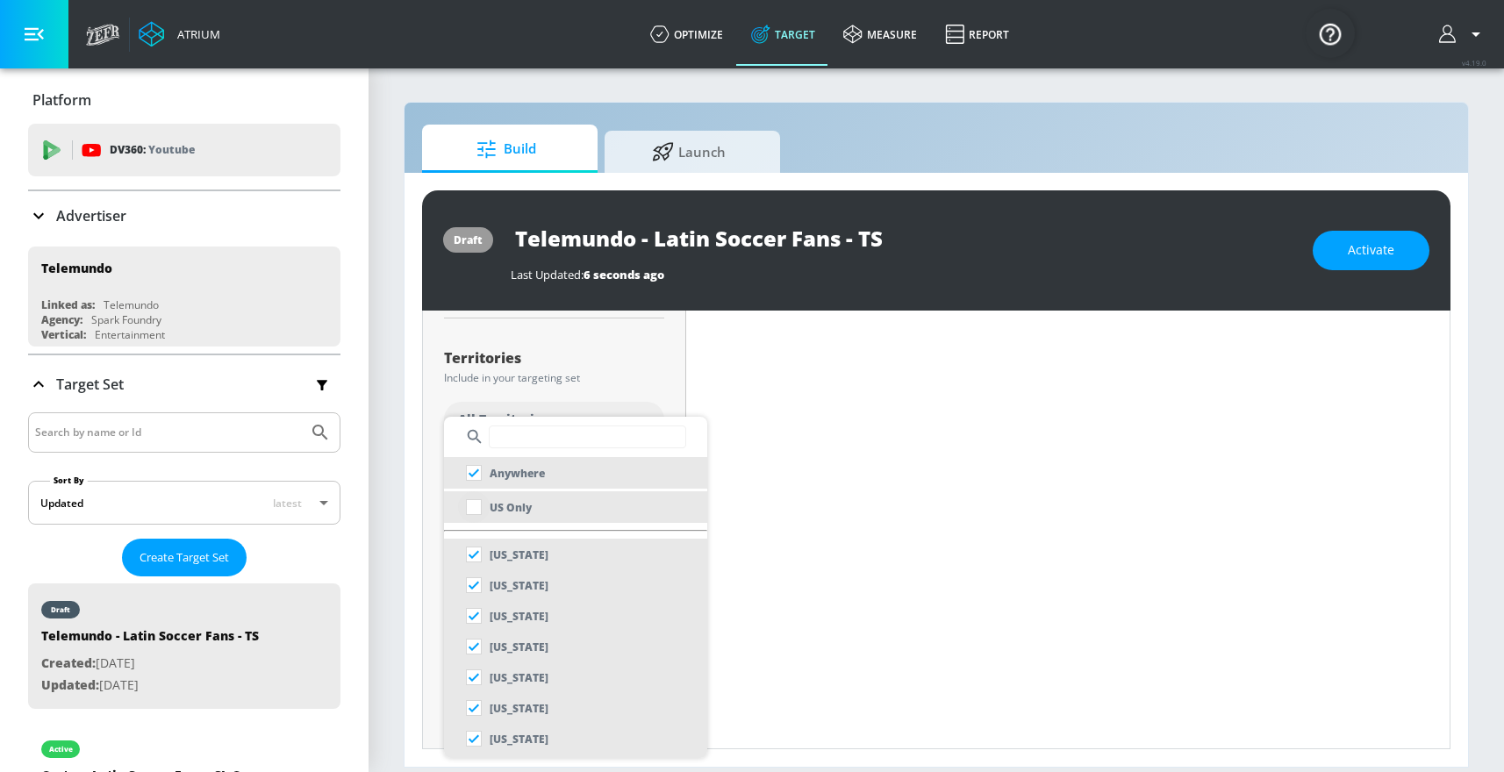
click at [484, 510] on input "checkbox" at bounding box center [474, 507] width 32 height 32
checkbox input "true"
checkbox input "false"
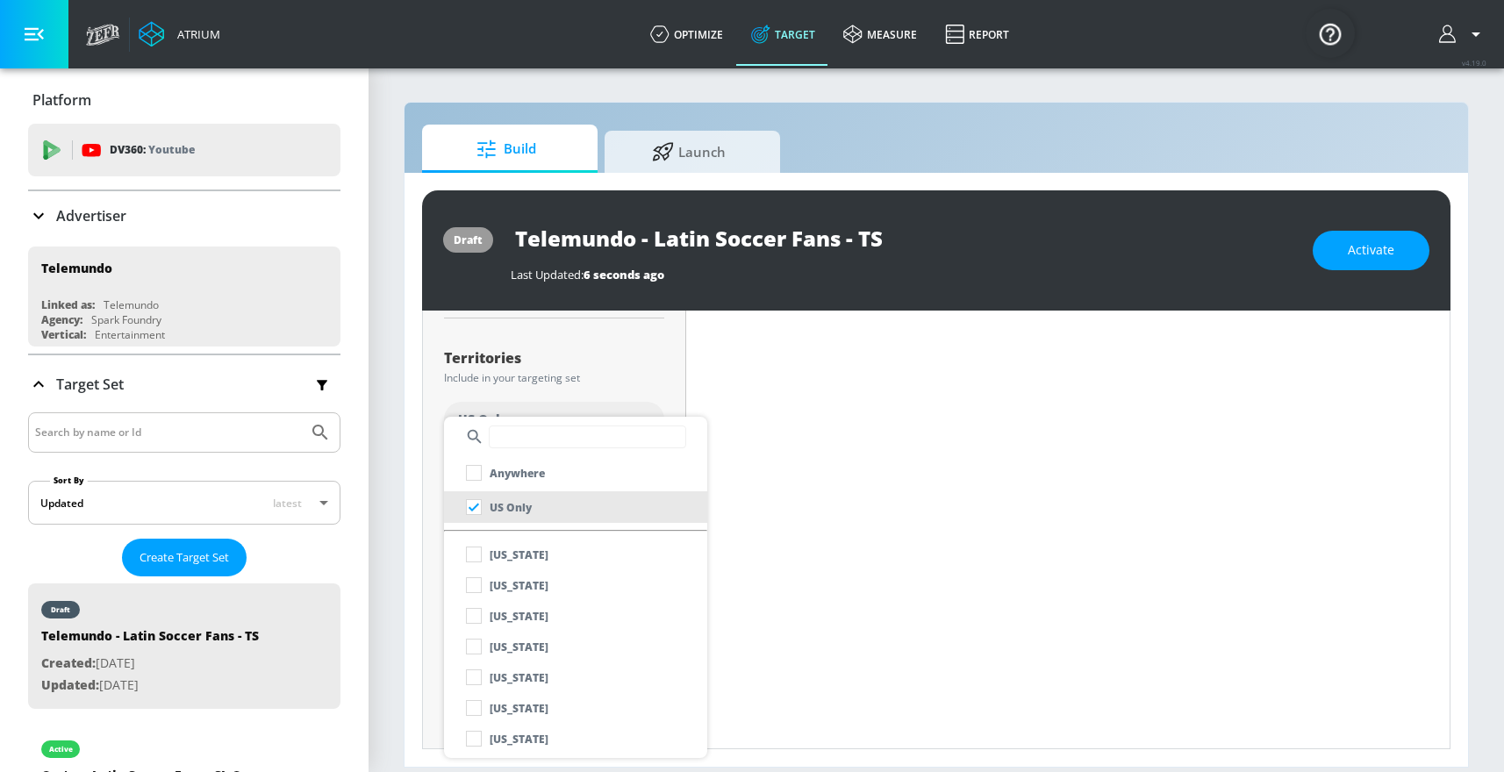
click at [626, 393] on div at bounding box center [752, 386] width 1504 height 772
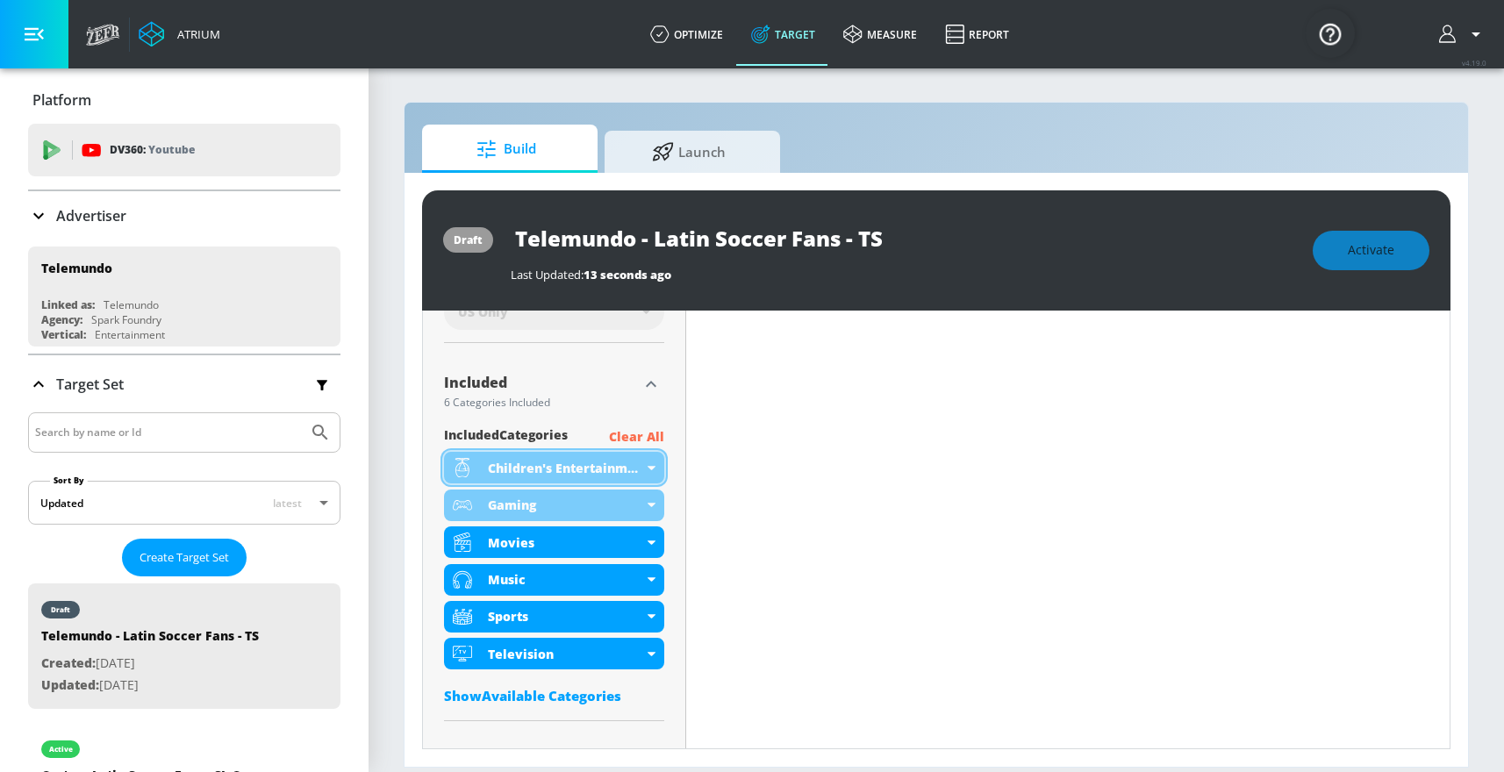
scroll to position [552, 0]
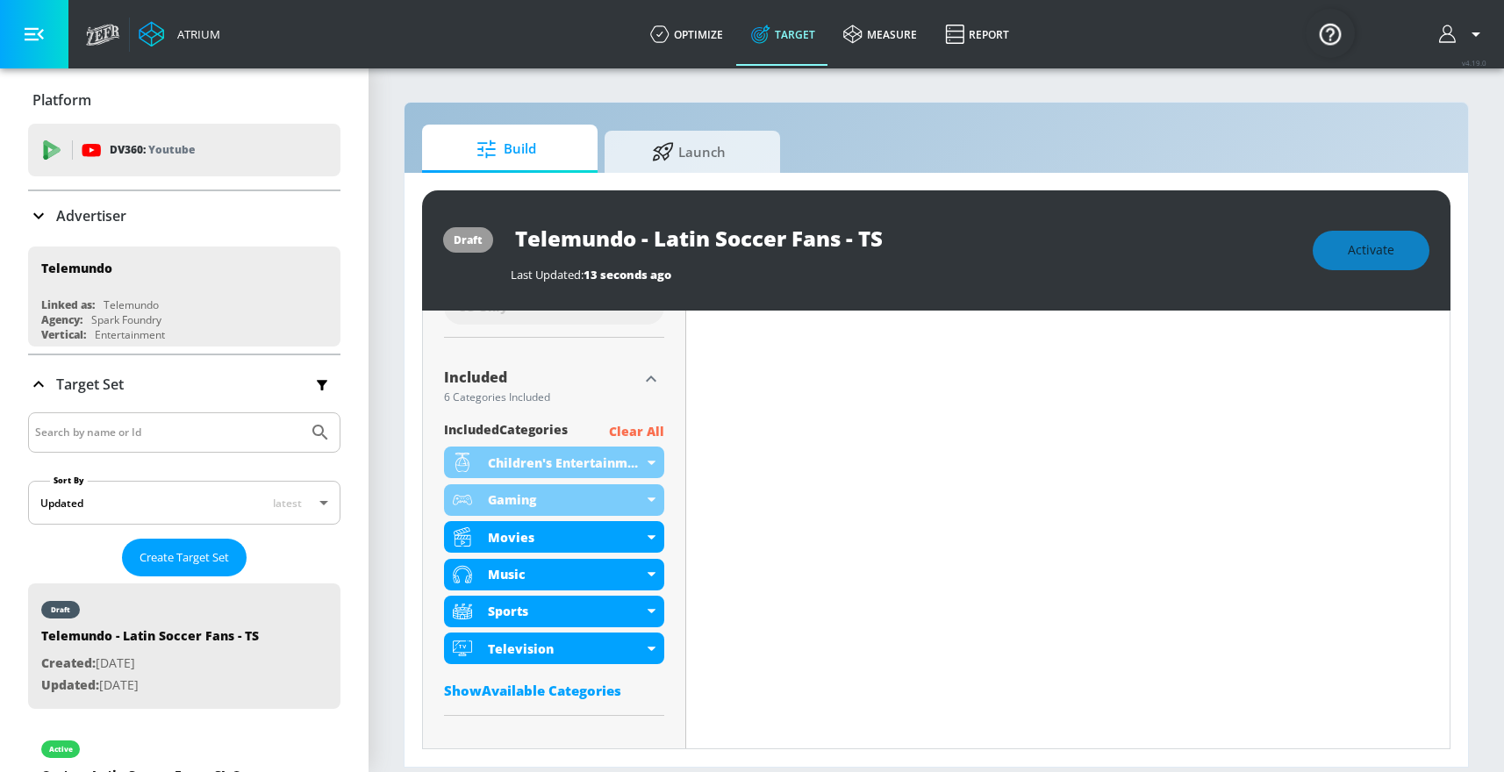
click at [641, 435] on p "Clear All" at bounding box center [636, 432] width 55 height 22
click at [642, 432] on p "Clear All" at bounding box center [636, 432] width 55 height 22
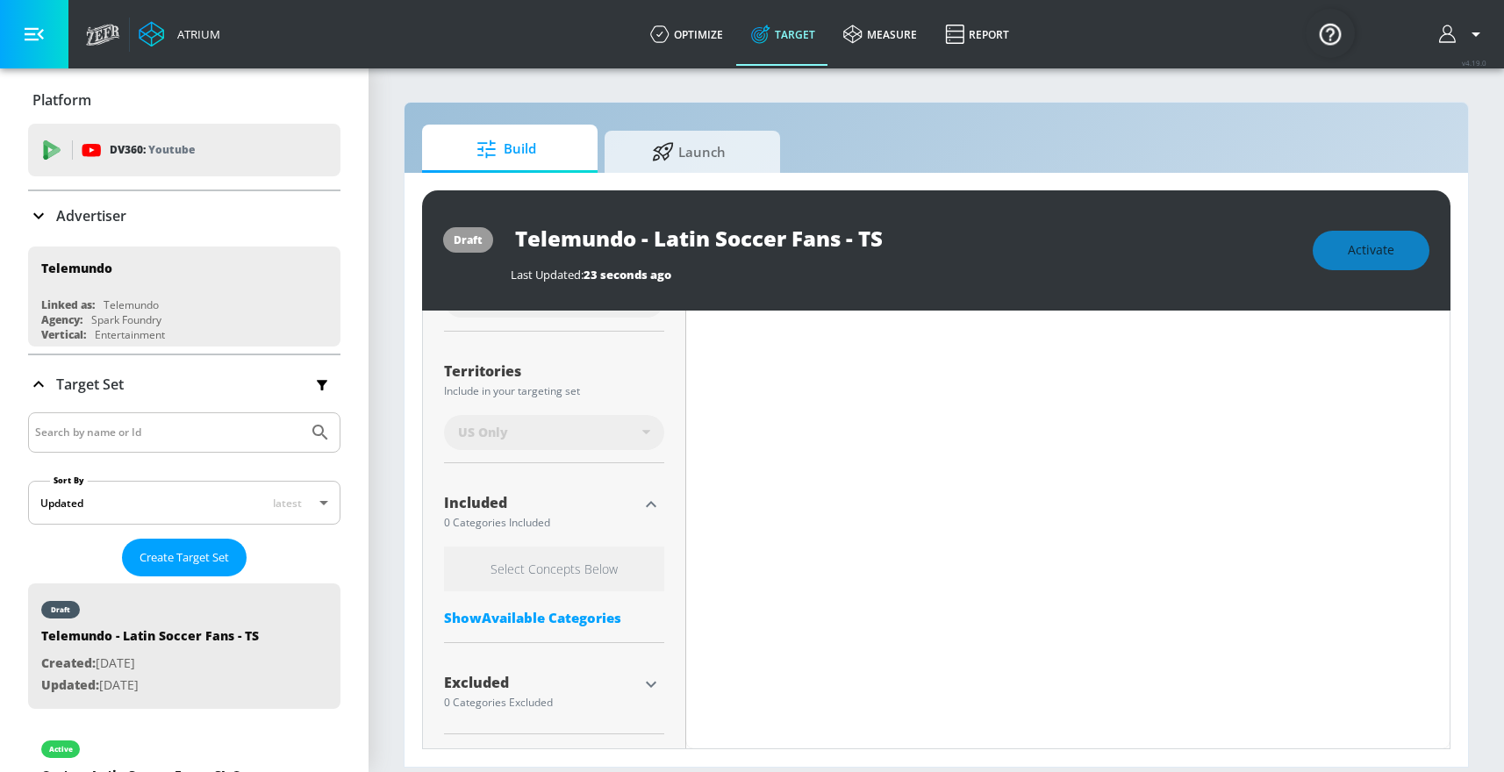
click at [602, 619] on div "Show Available Categories" at bounding box center [554, 618] width 220 height 18
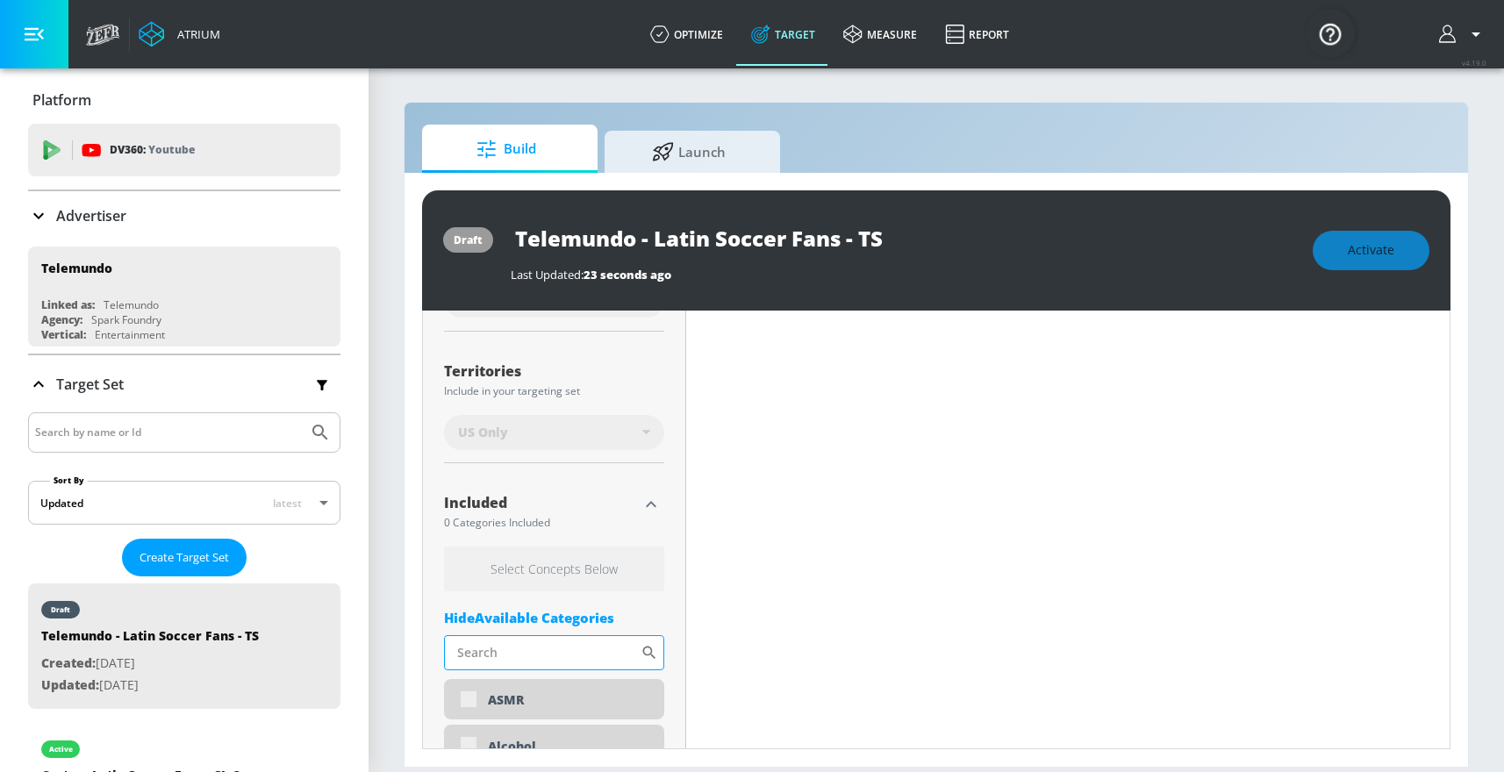
click at [580, 646] on input "Sort By" at bounding box center [542, 652] width 197 height 35
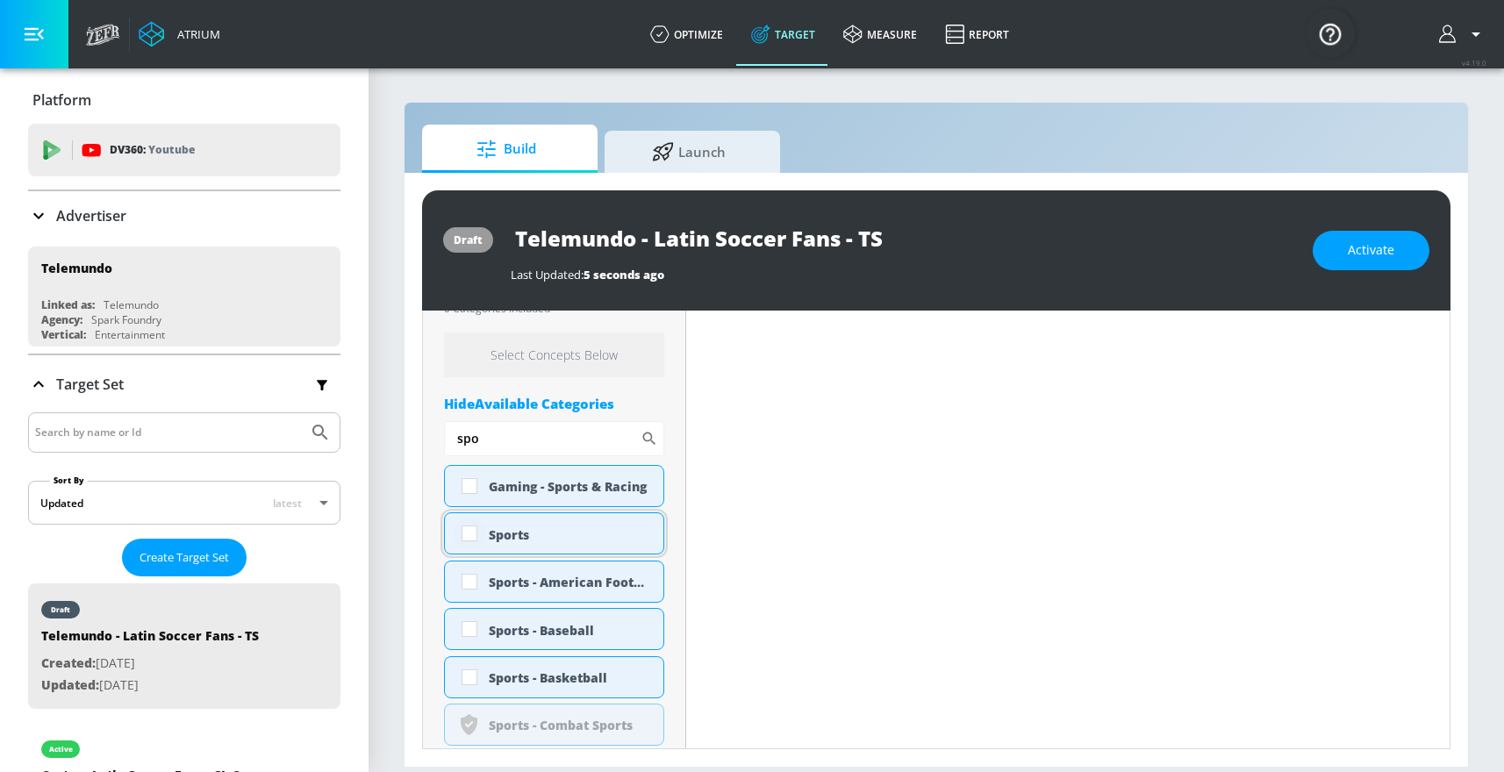
scroll to position [611, 0]
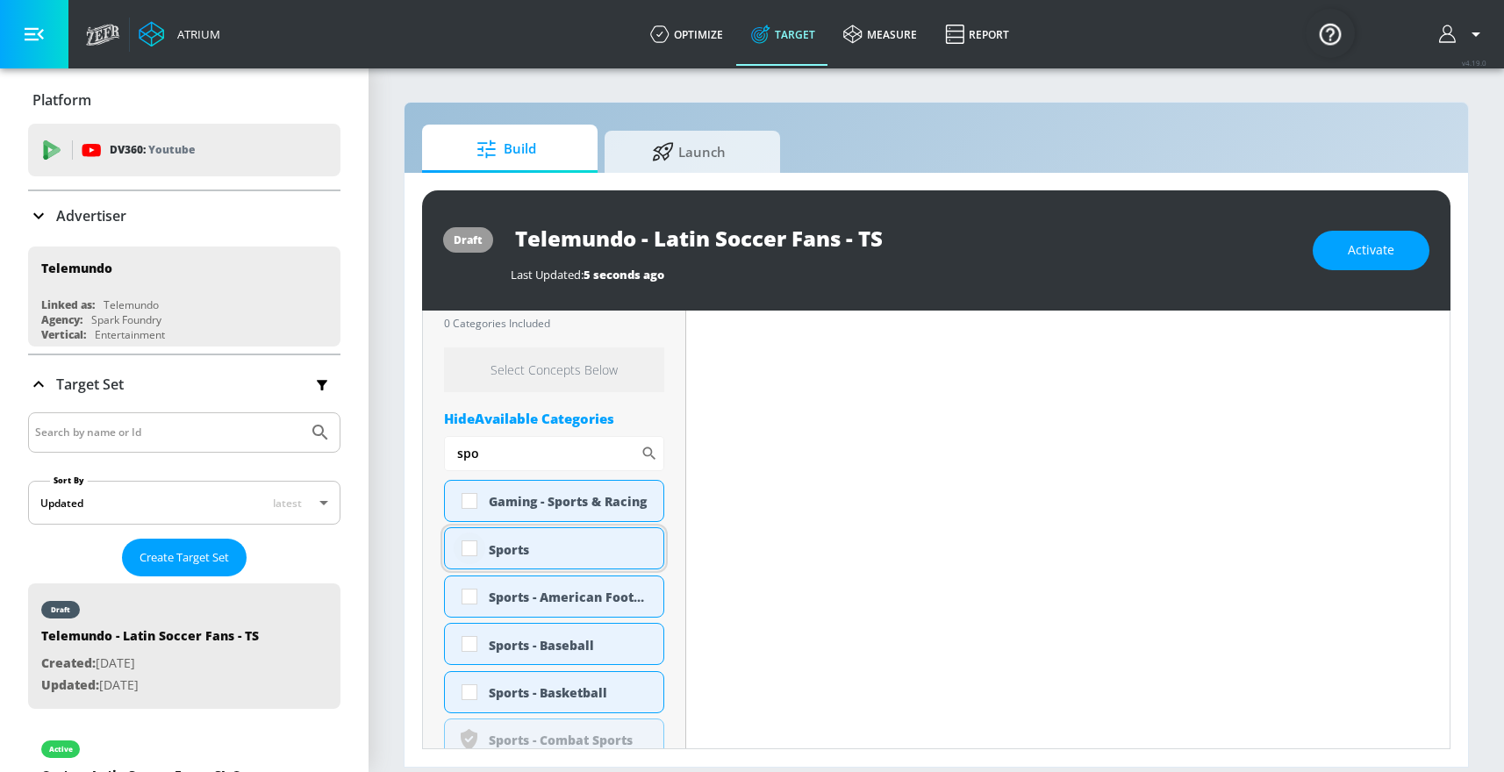
type input "spo"
click at [473, 552] on input "checkbox" at bounding box center [470, 549] width 32 height 32
checkbox input "true"
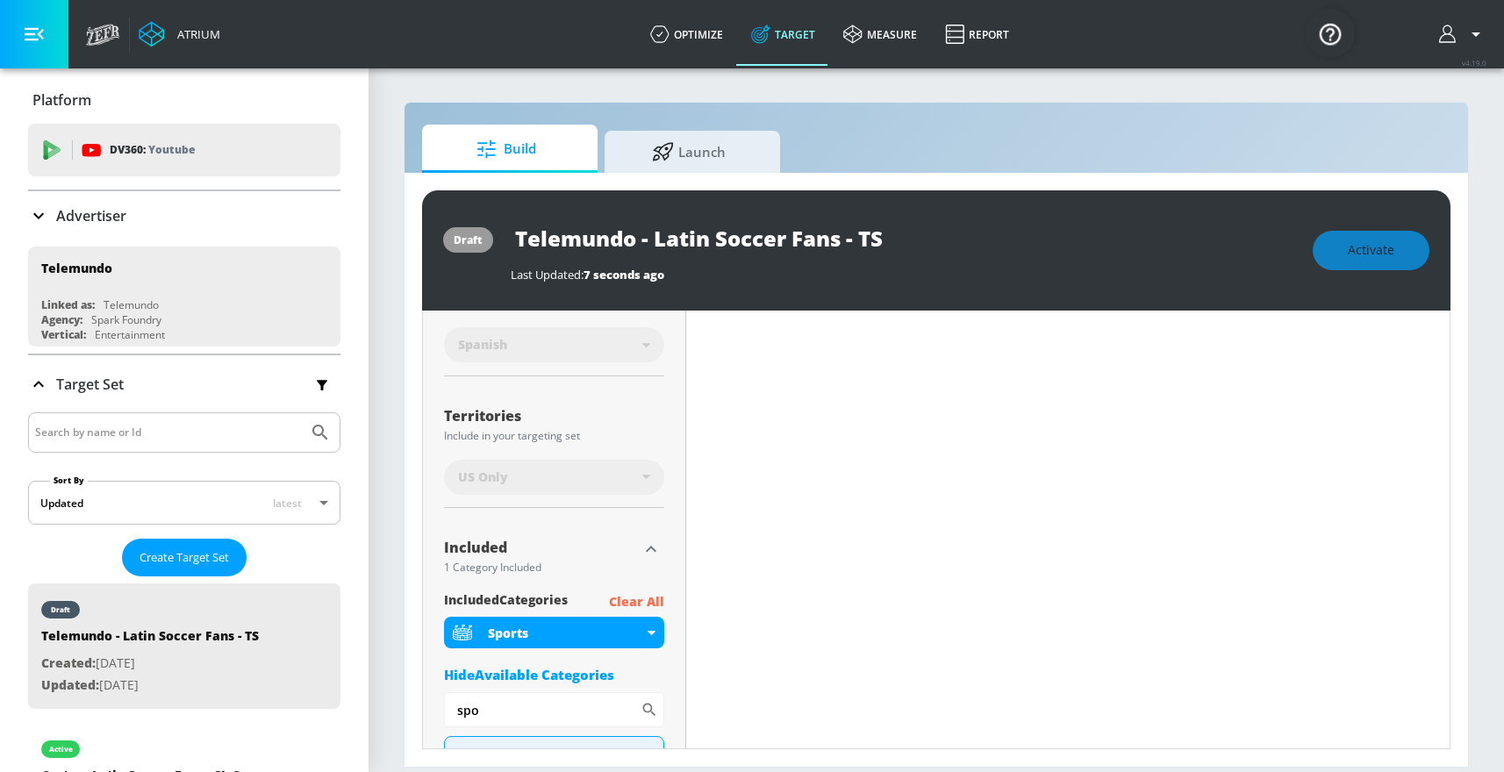
scroll to position [0, 0]
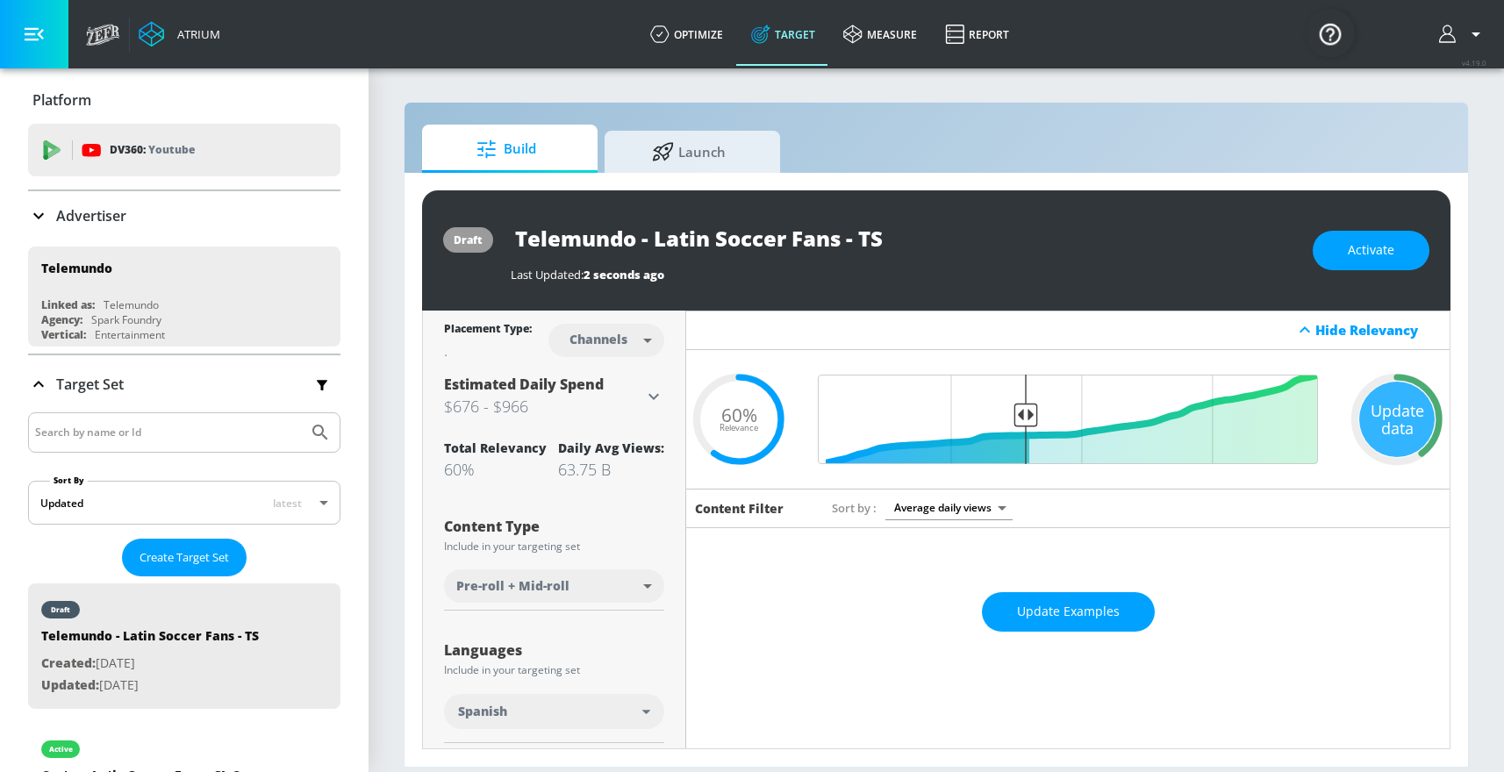
click at [629, 336] on body "Atrium optimize Target measure Report optimize Target measure Report v 4.19.0 P…" at bounding box center [752, 386] width 1504 height 772
click at [608, 411] on div "Videos" at bounding box center [600, 407] width 50 height 18
type input "videos"
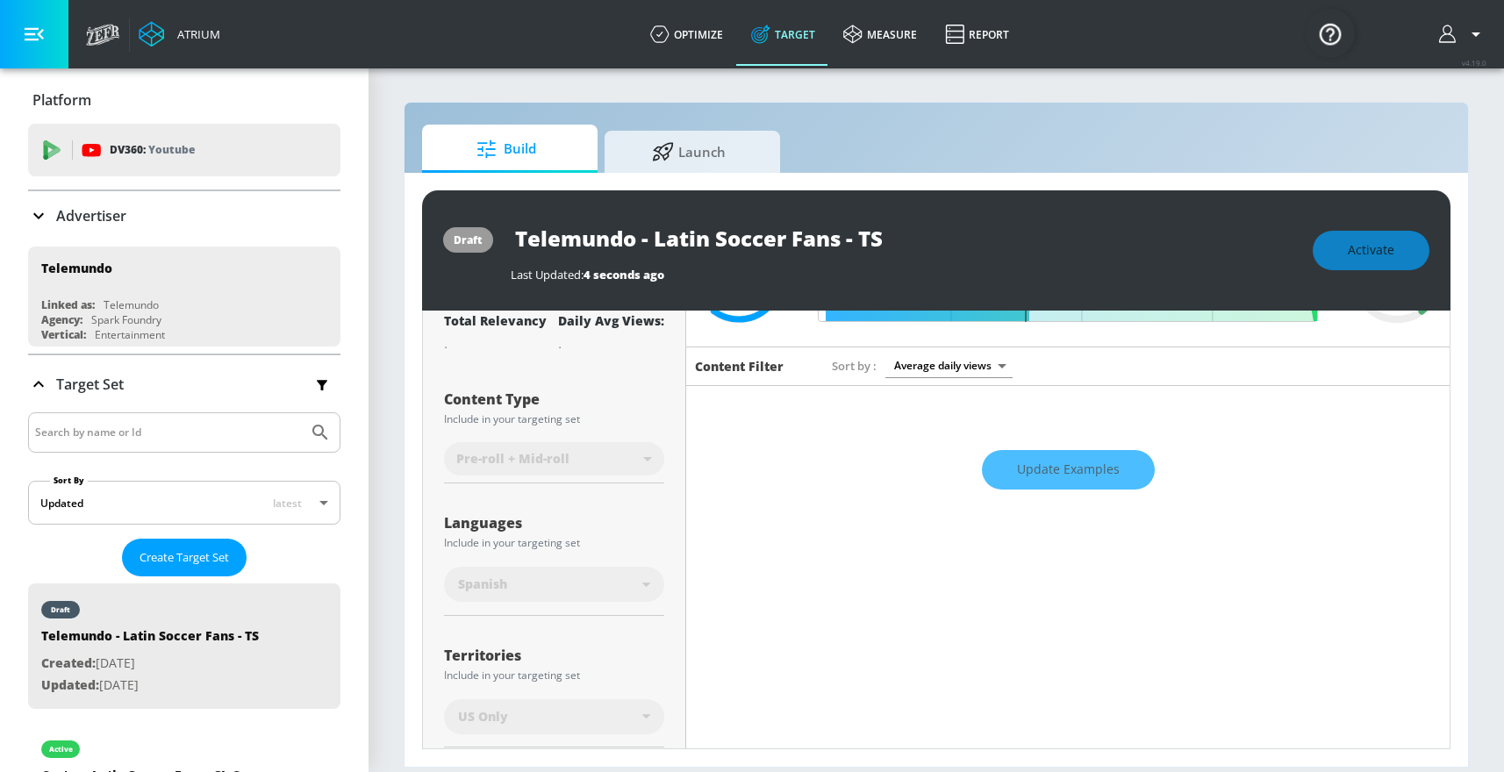
scroll to position [390, 0]
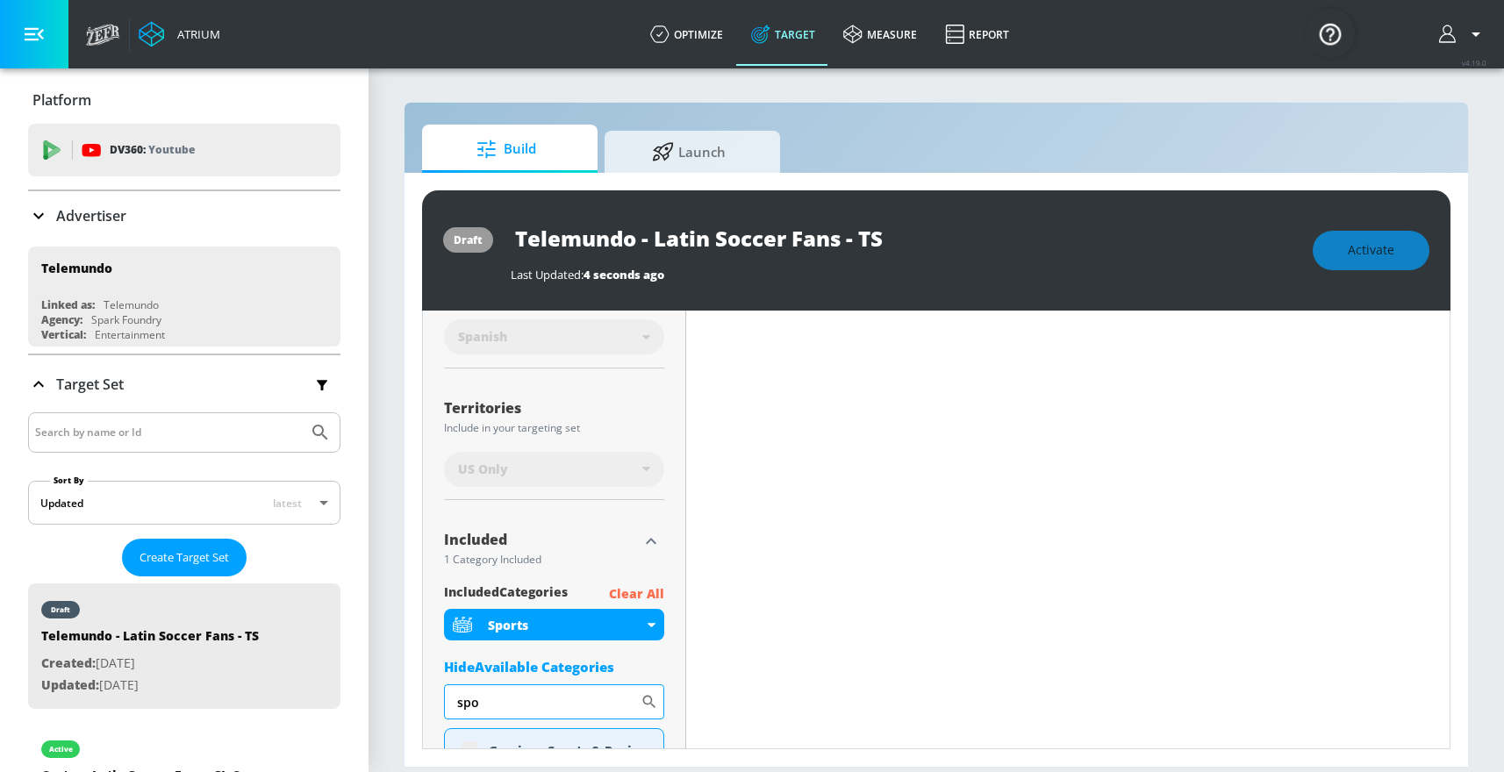
click at [578, 700] on input "spo" at bounding box center [542, 701] width 197 height 35
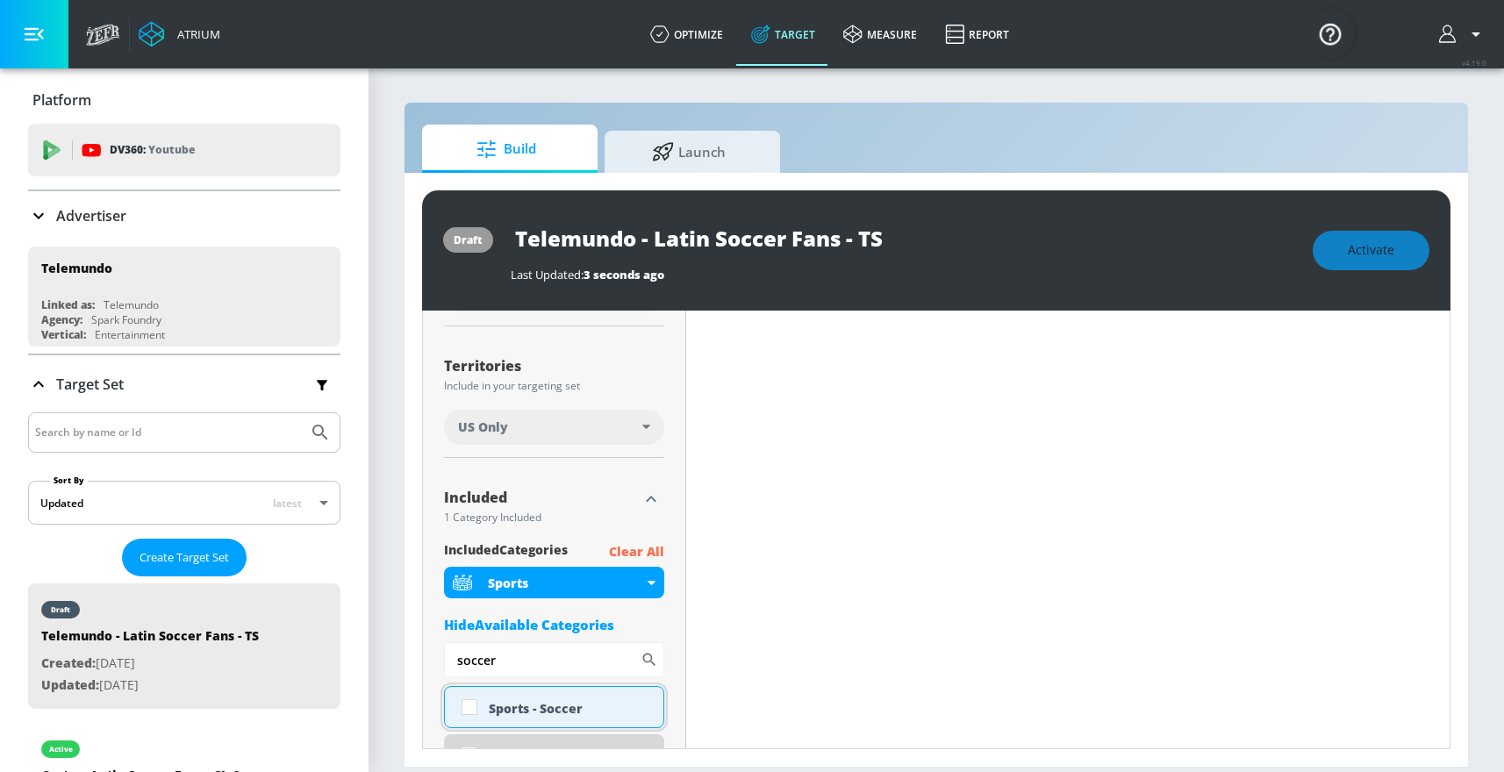
scroll to position [418, 0]
type input "soccer"
click at [473, 705] on input "checkbox" at bounding box center [470, 706] width 32 height 32
checkbox input "true"
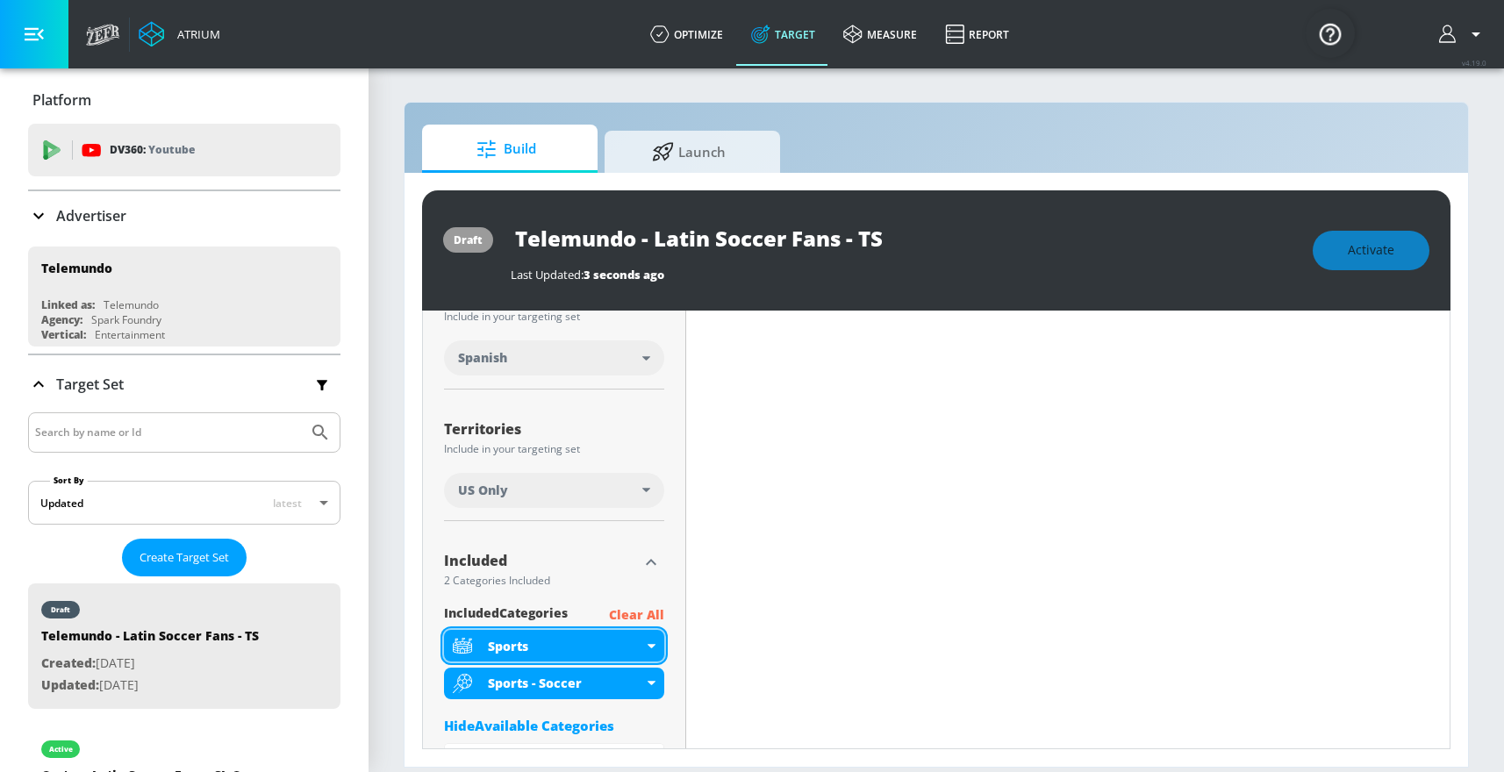
scroll to position [355, 0]
click at [518, 718] on div "Hide Available Categories" at bounding box center [554, 724] width 220 height 18
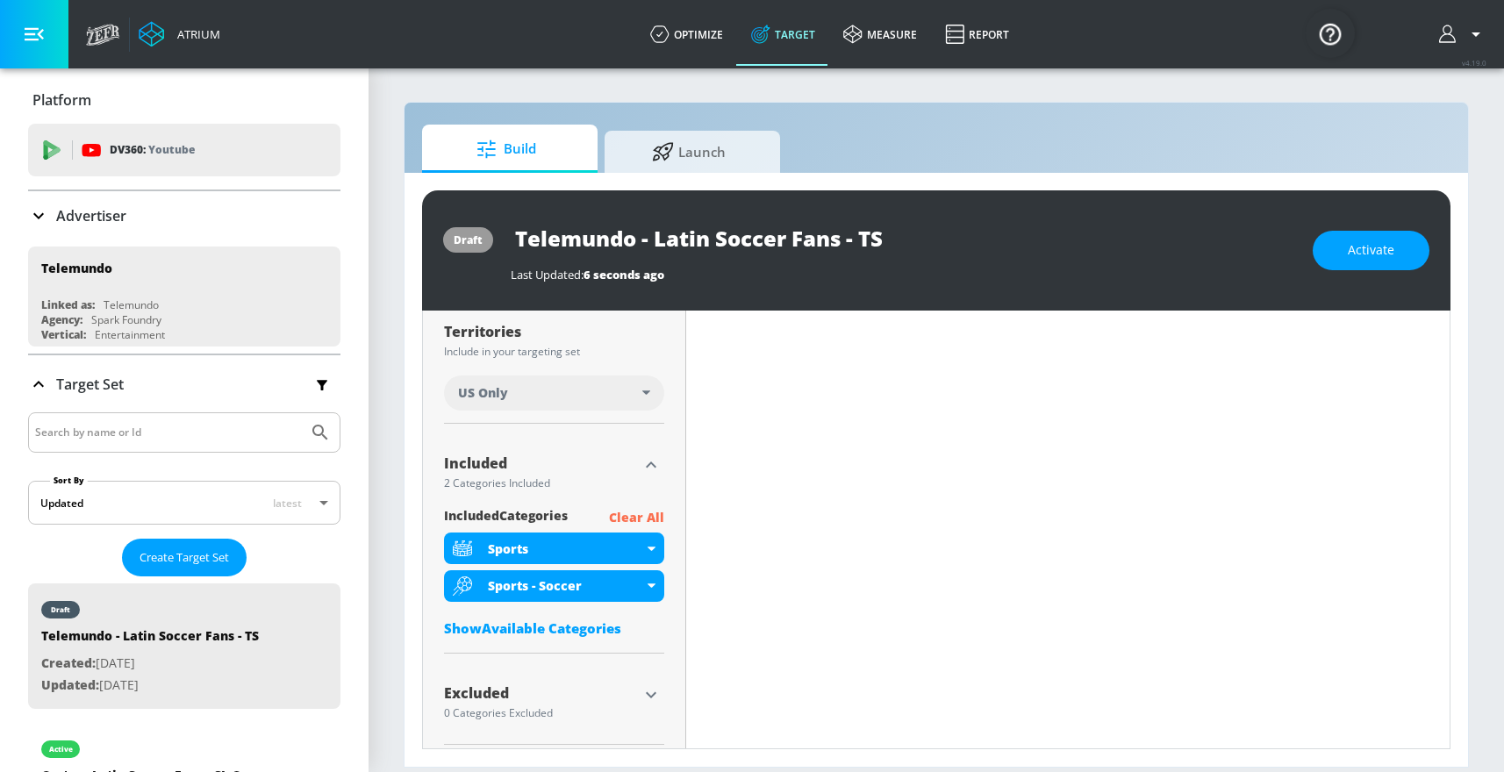
scroll to position [461, 0]
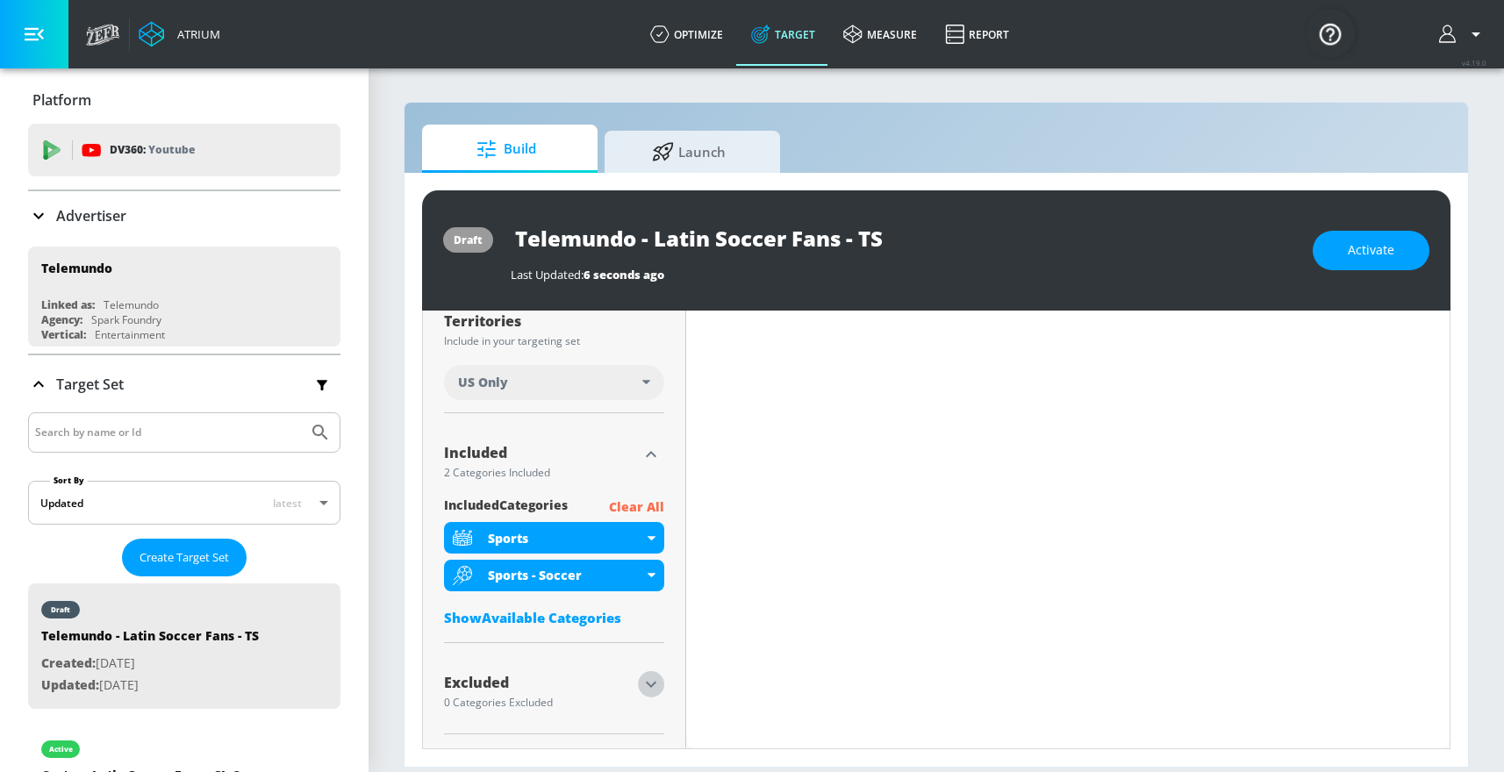
click at [645, 680] on icon "button" at bounding box center [650, 684] width 21 height 21
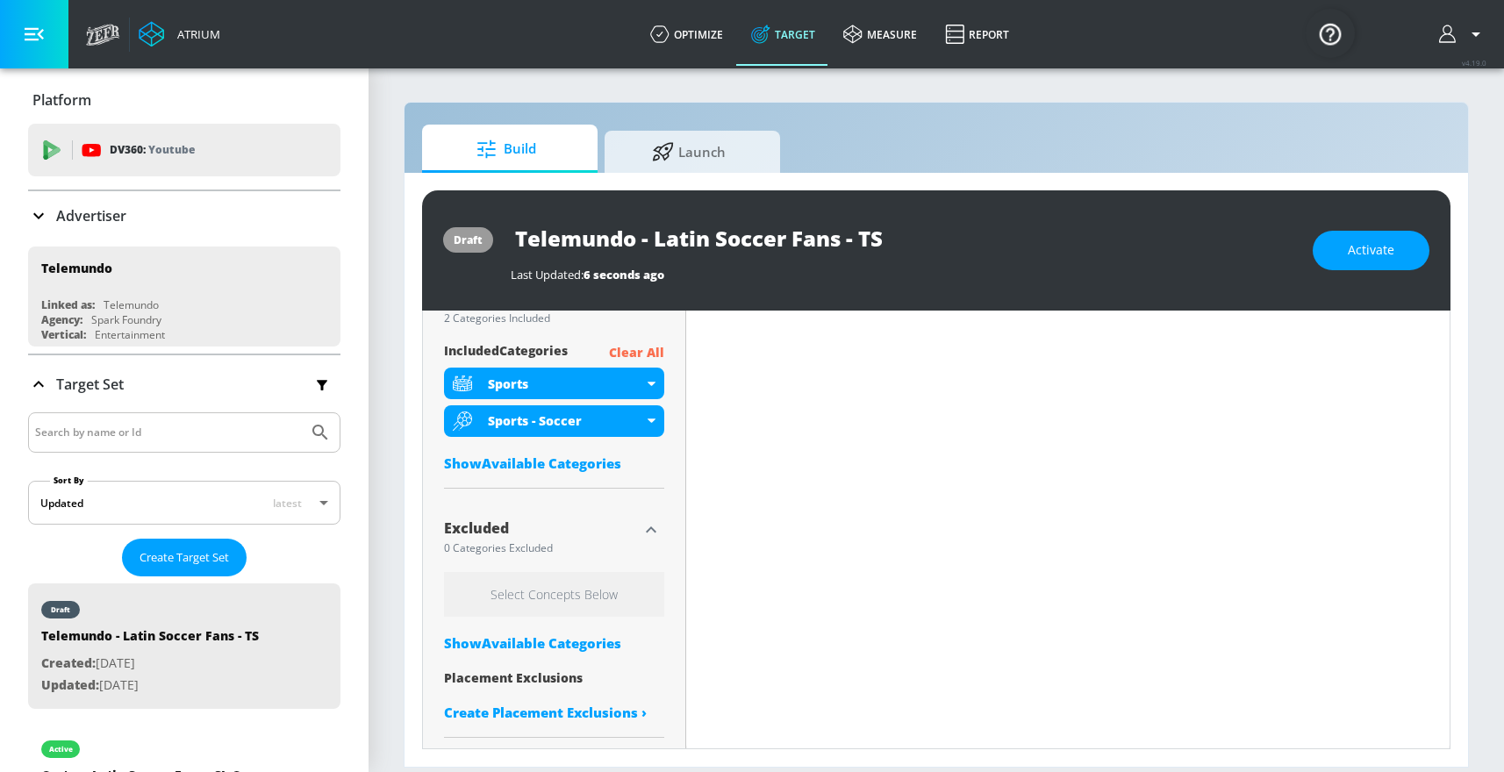
scroll to position [619, 0]
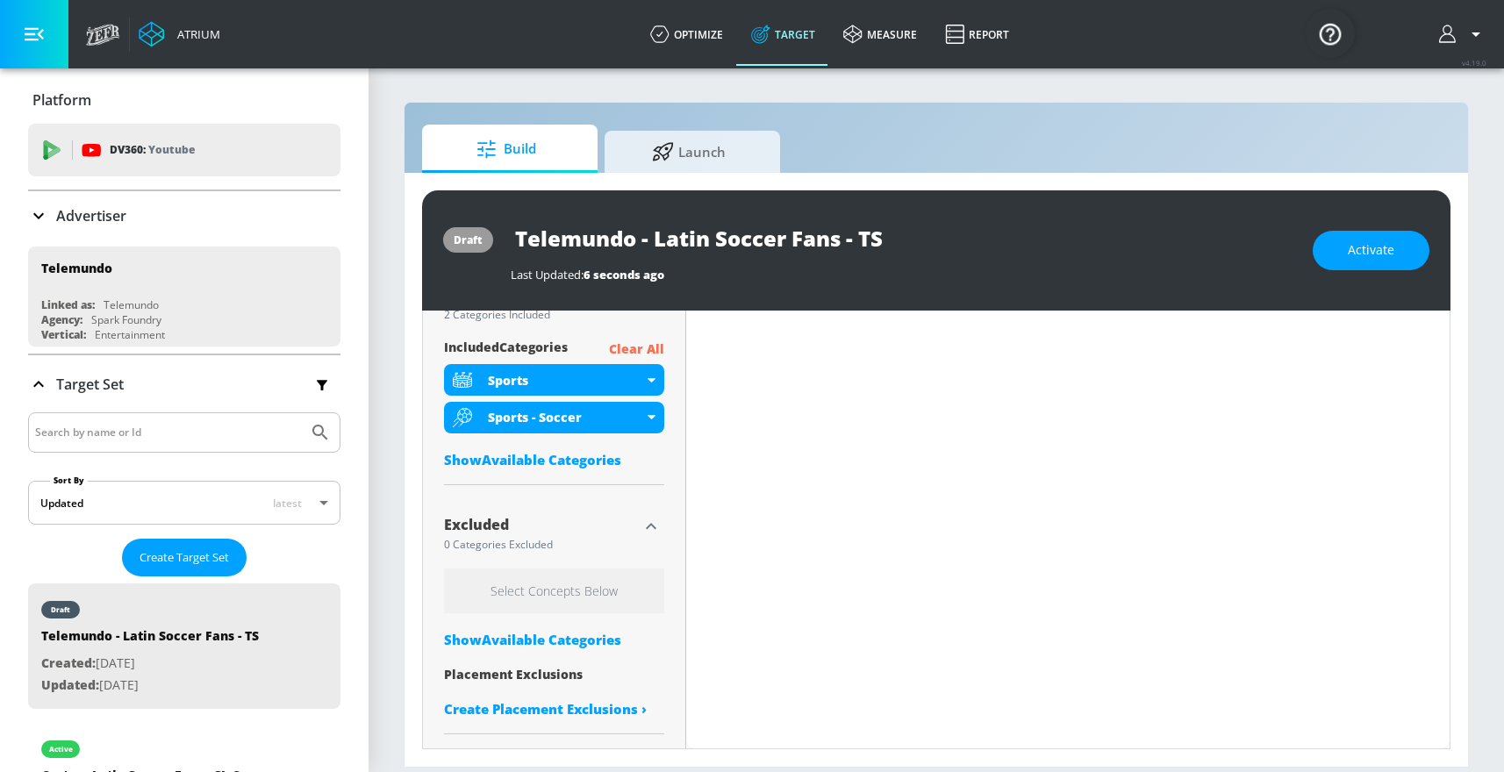
click at [552, 640] on div "Show Available Categories" at bounding box center [554, 640] width 220 height 18
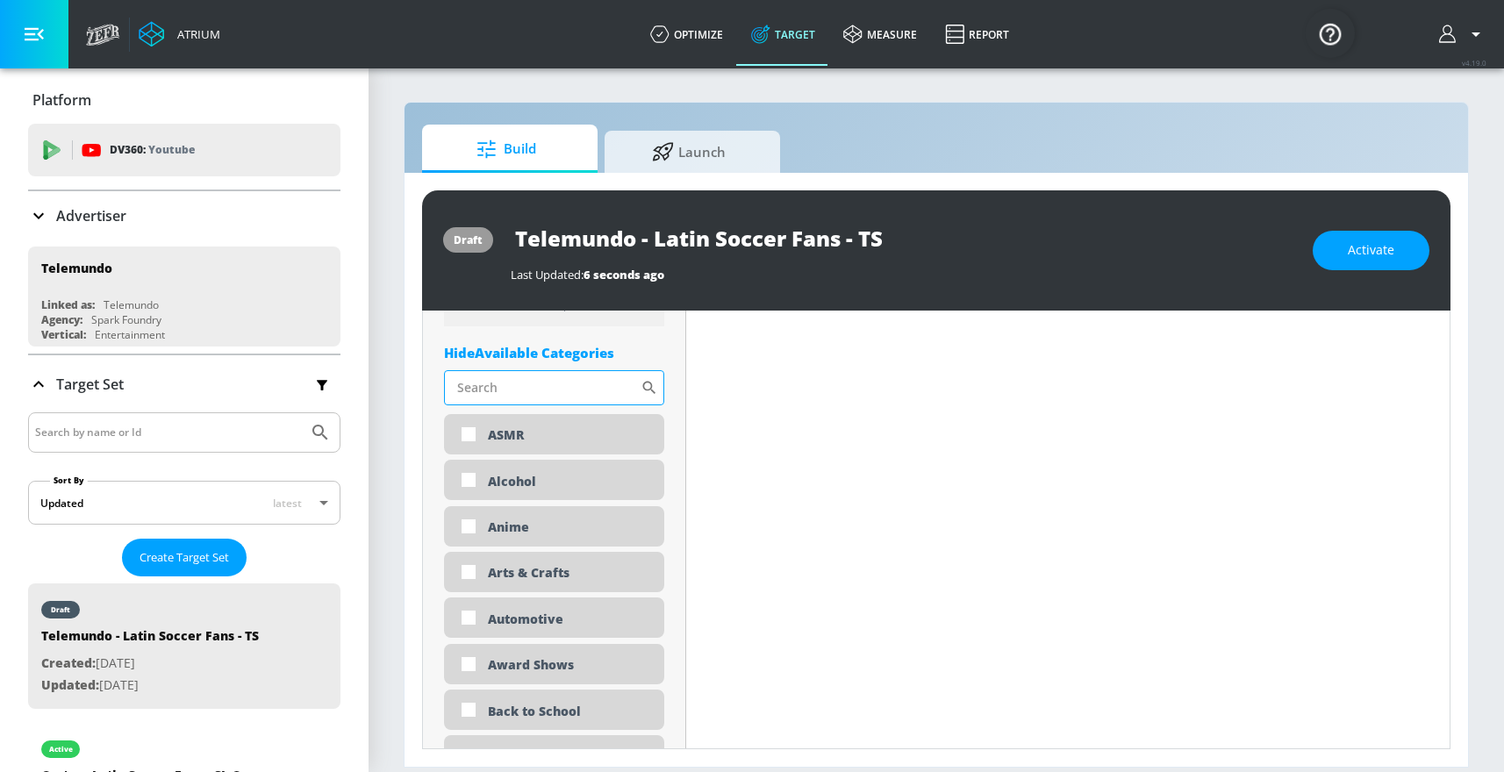
scroll to position [867, 0]
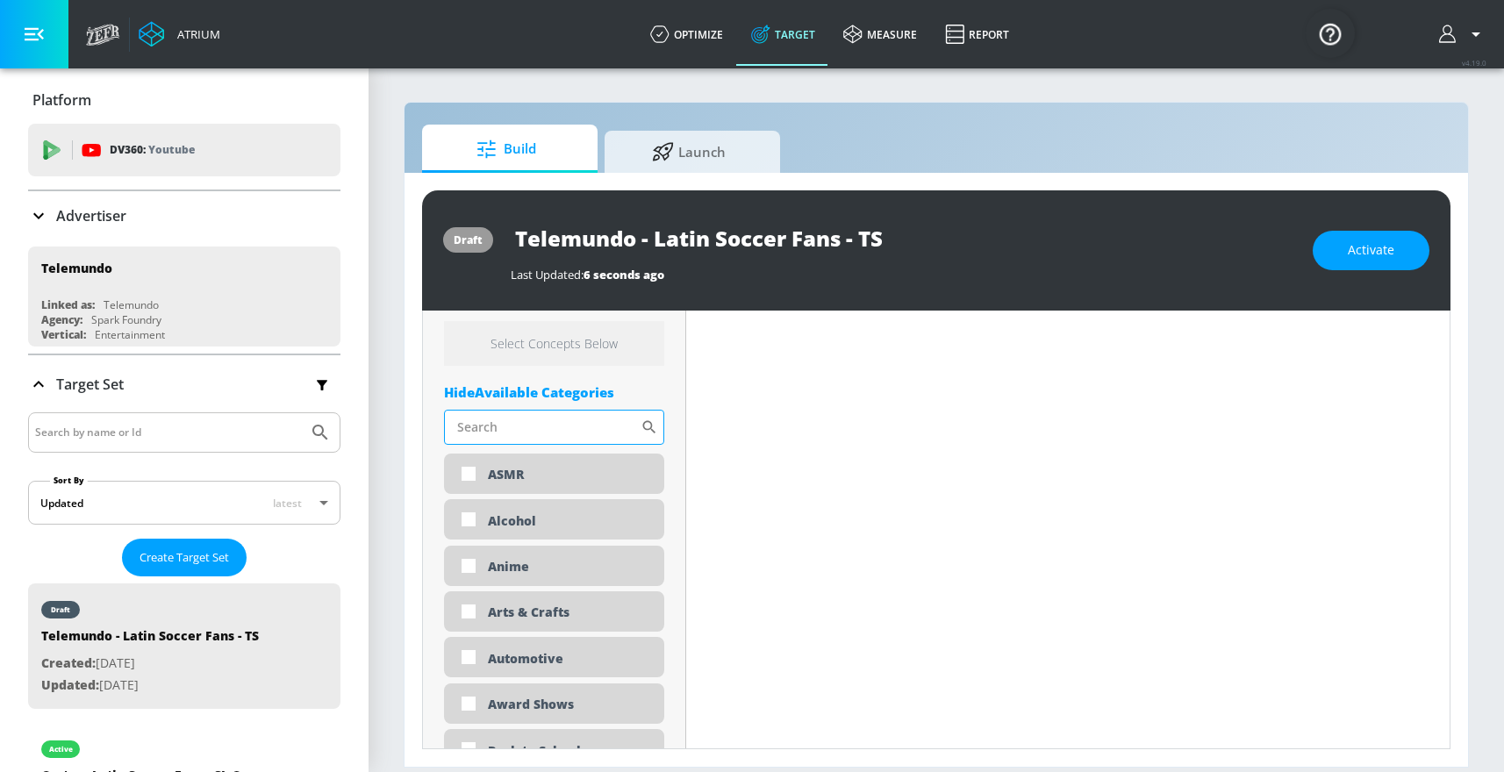
click at [529, 419] on input "Sort By" at bounding box center [542, 427] width 197 height 35
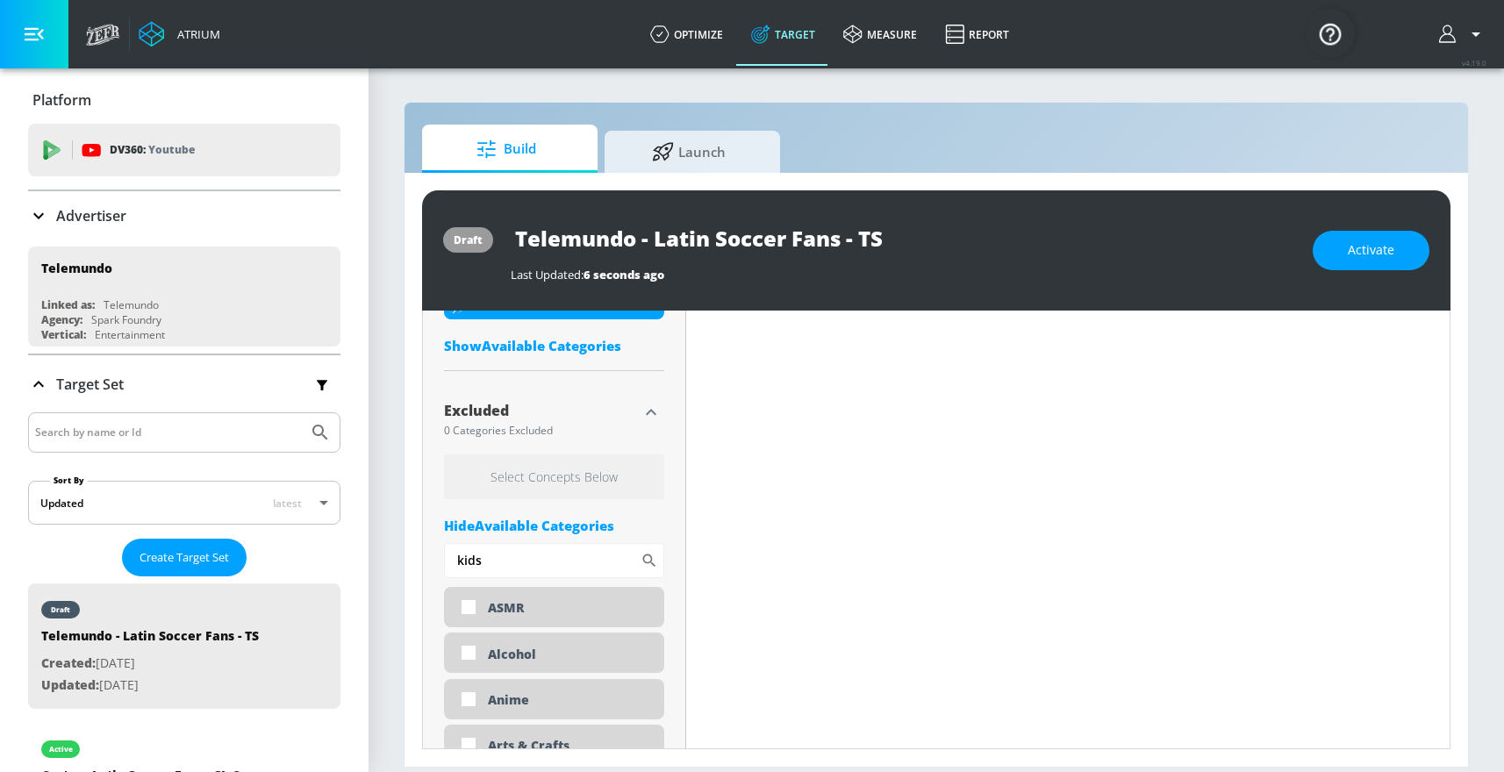
scroll to position [733, 0]
type input "kid"
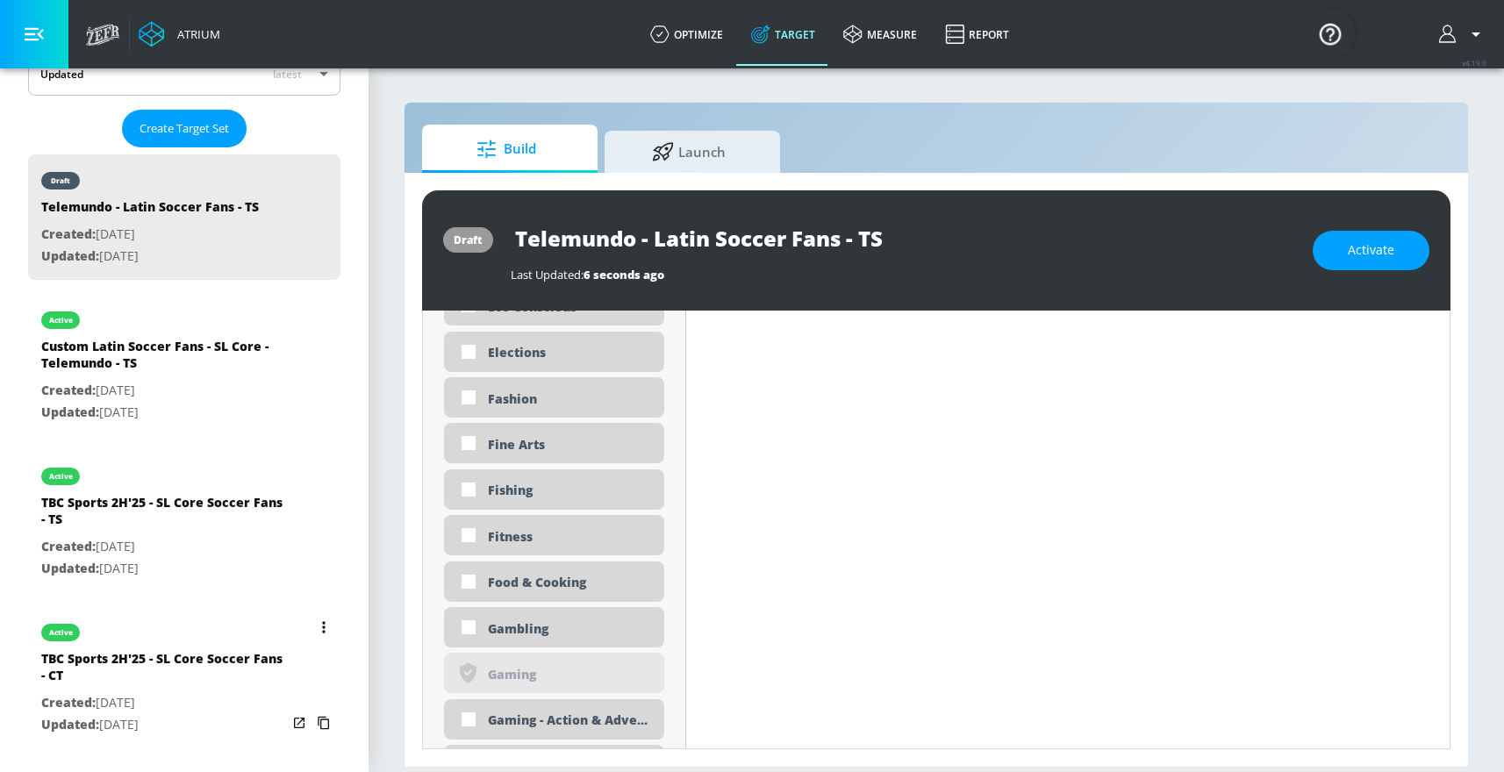
scroll to position [431, 0]
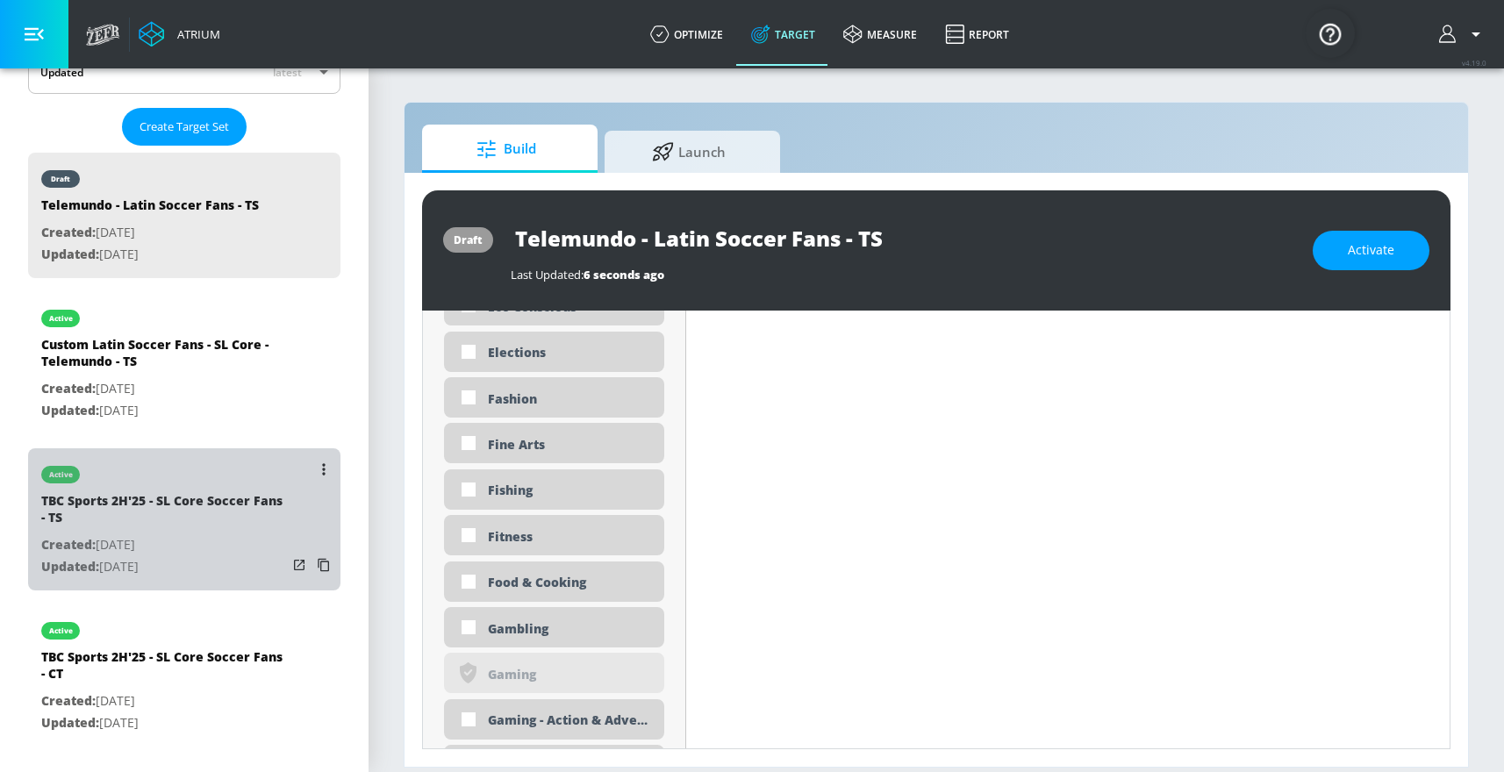
click at [185, 536] on p "Created: Aug. 02, 2025" at bounding box center [164, 545] width 246 height 22
type input "TBC Sports 2H'25 - SL Core Soccer Fans - TS"
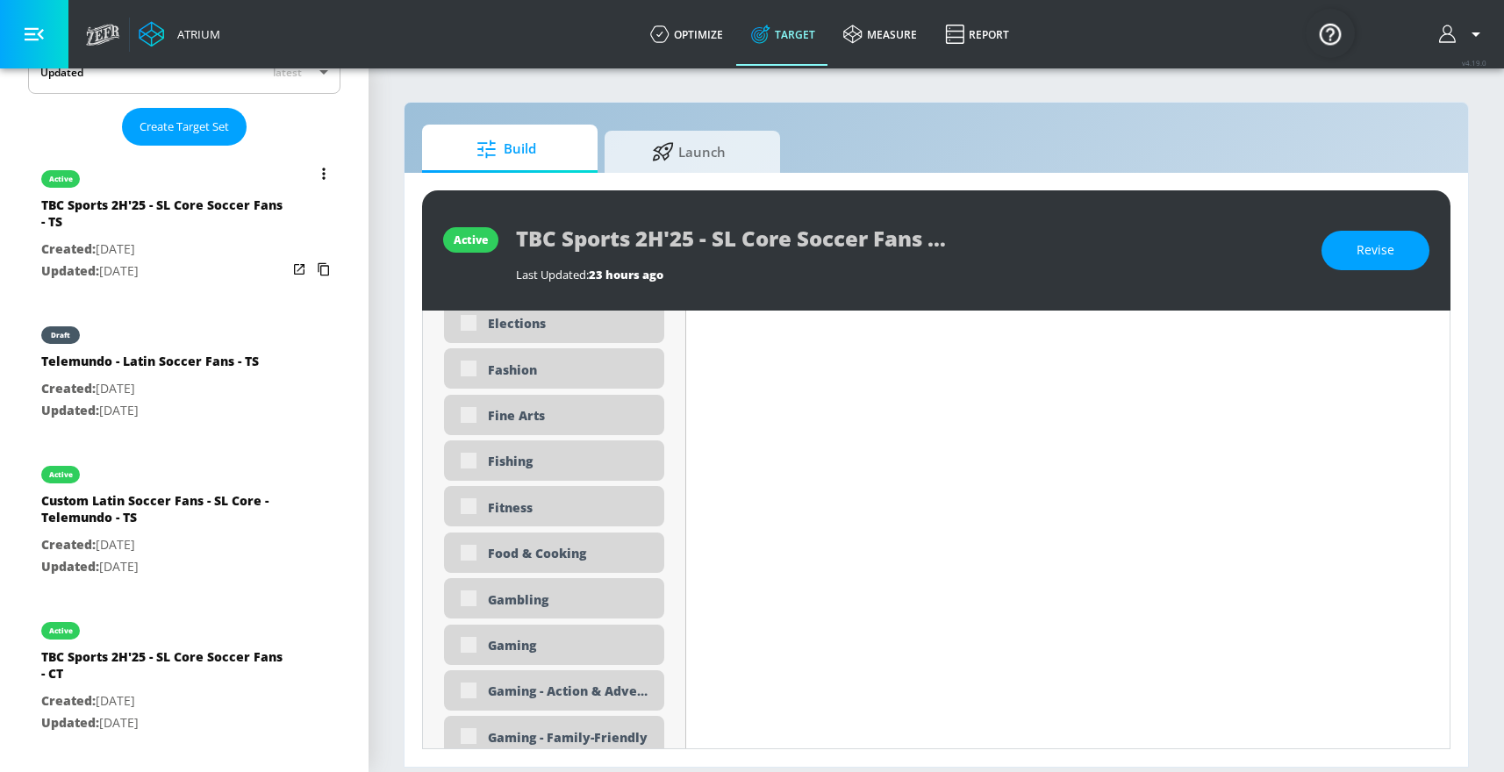
scroll to position [2247, 0]
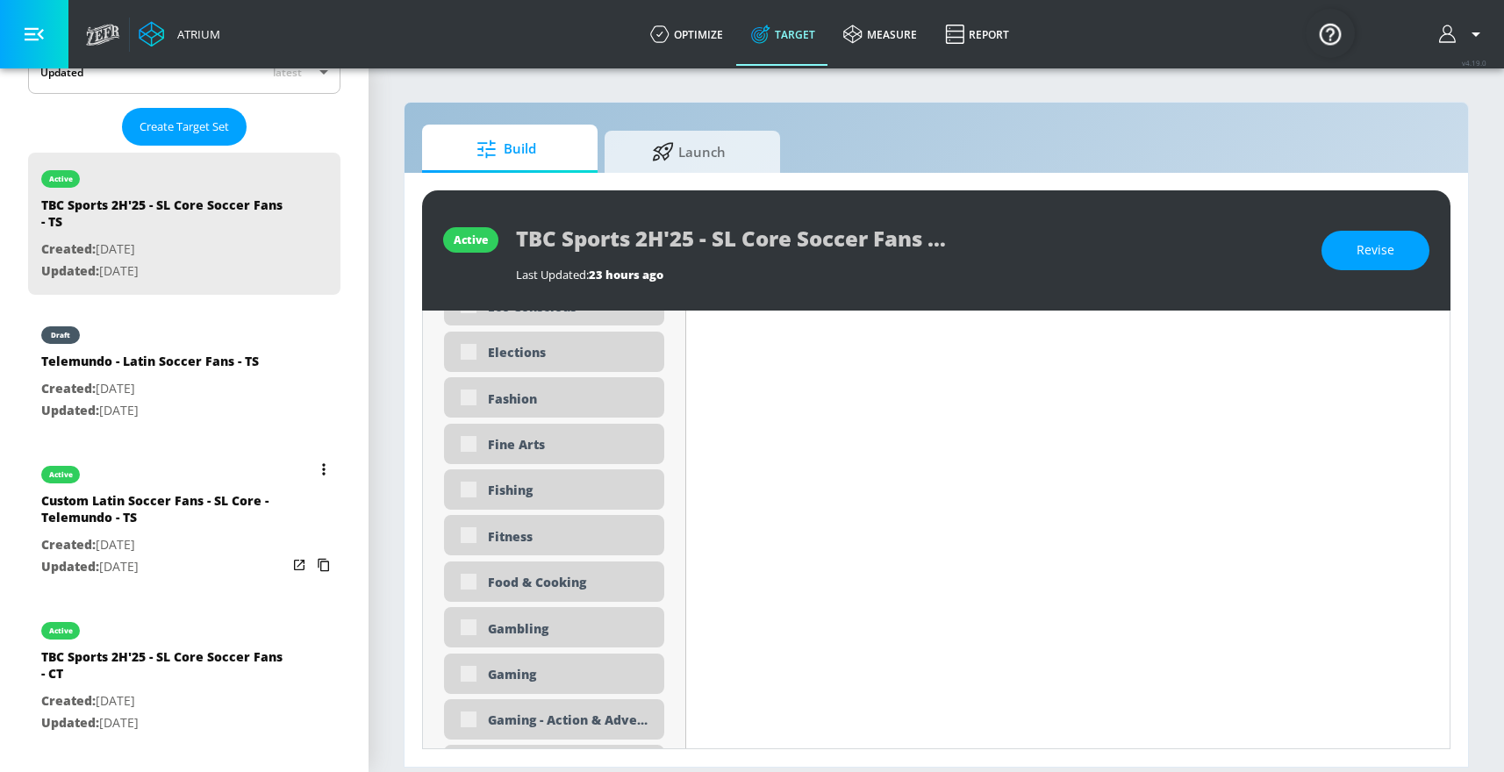
type input "0.25"
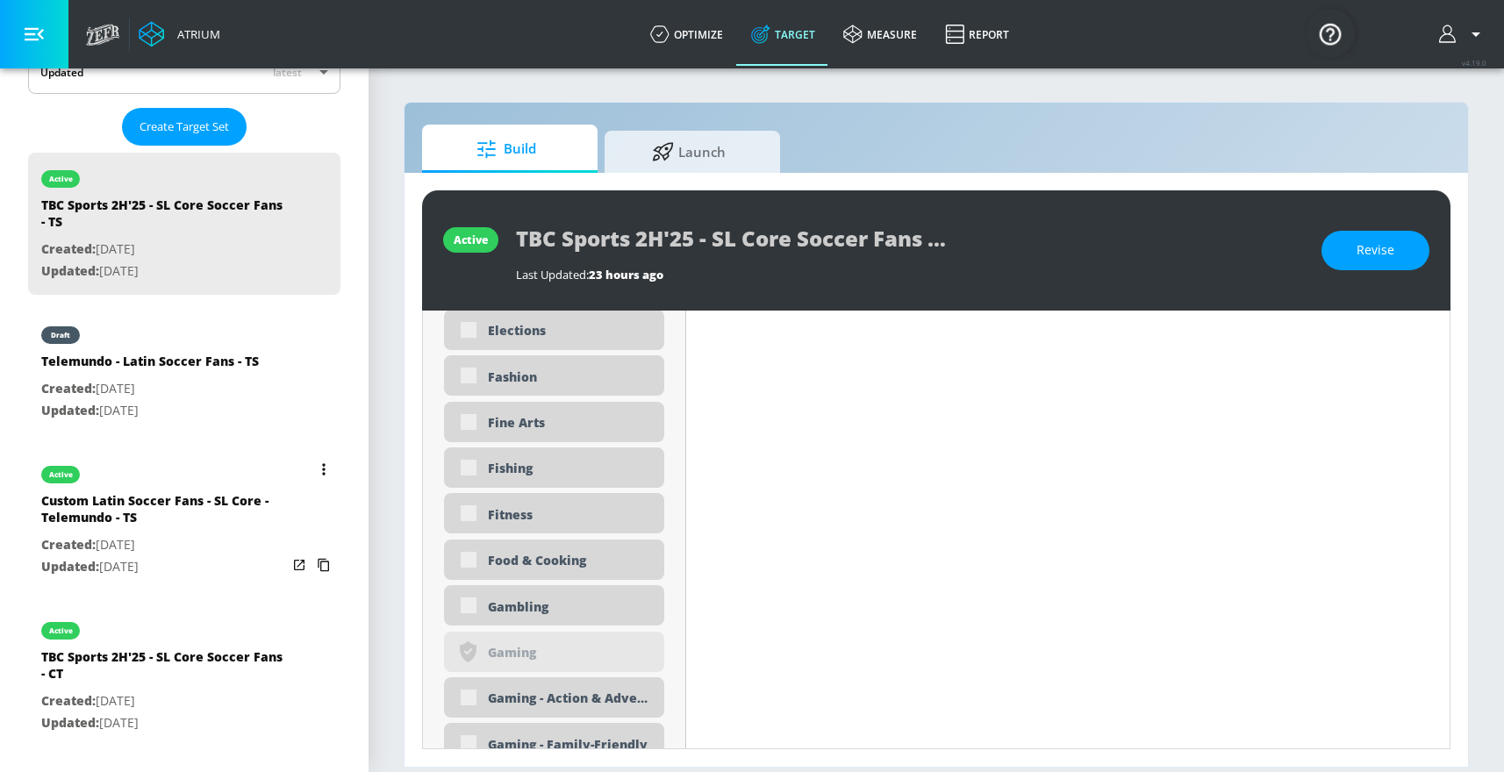
scroll to position [2225, 0]
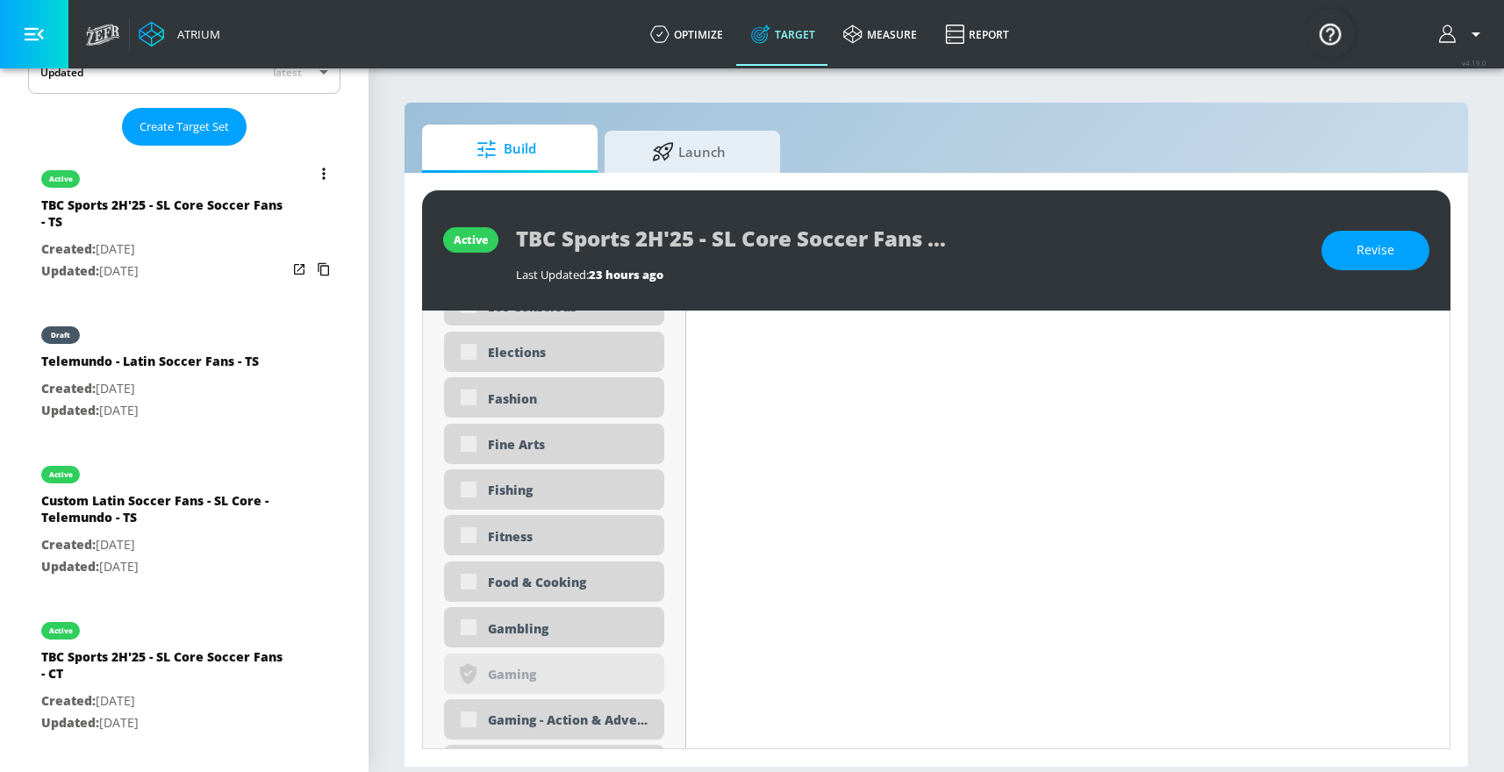
click at [196, 255] on p "Created: Aug. 02, 2025" at bounding box center [164, 250] width 246 height 22
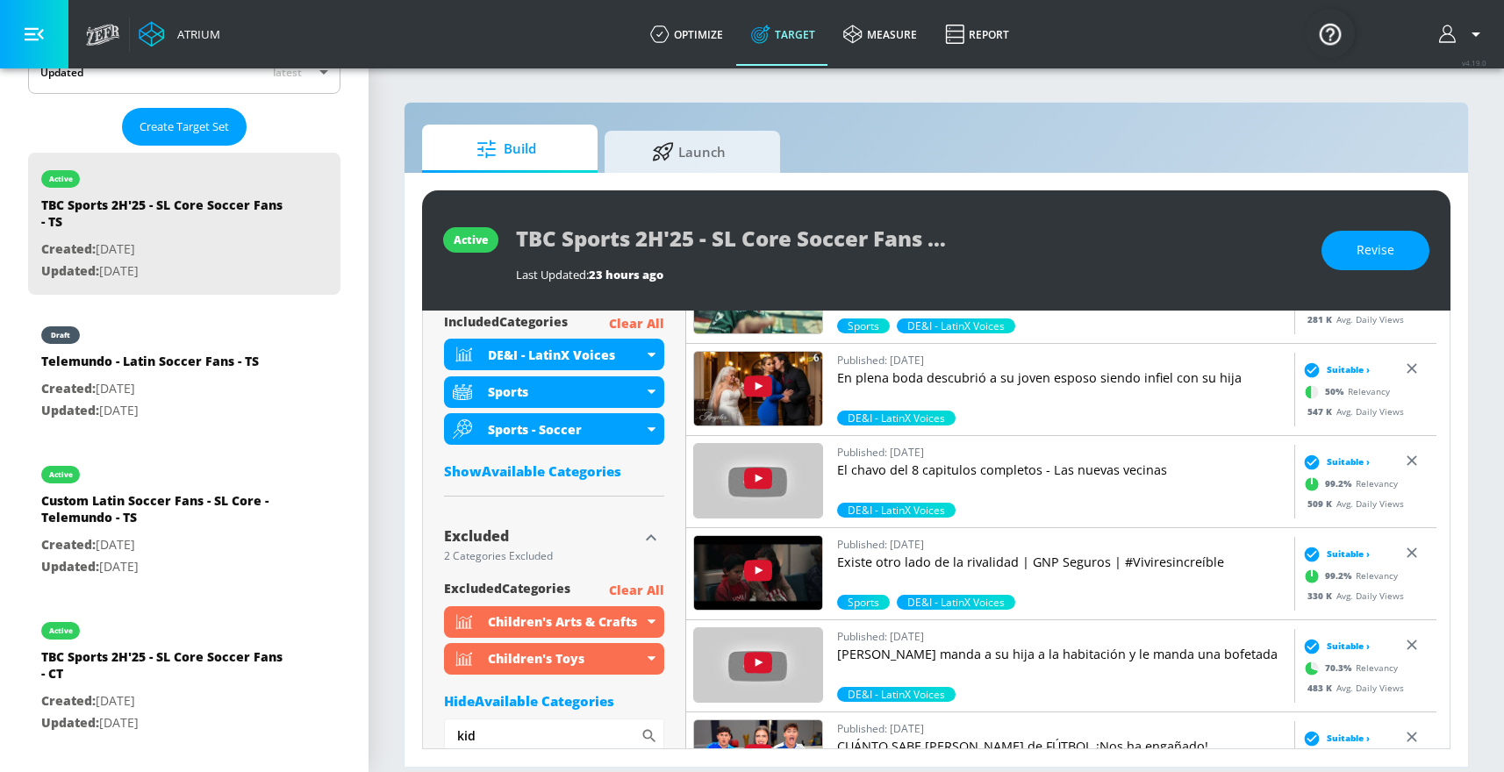
scroll to position [616, 0]
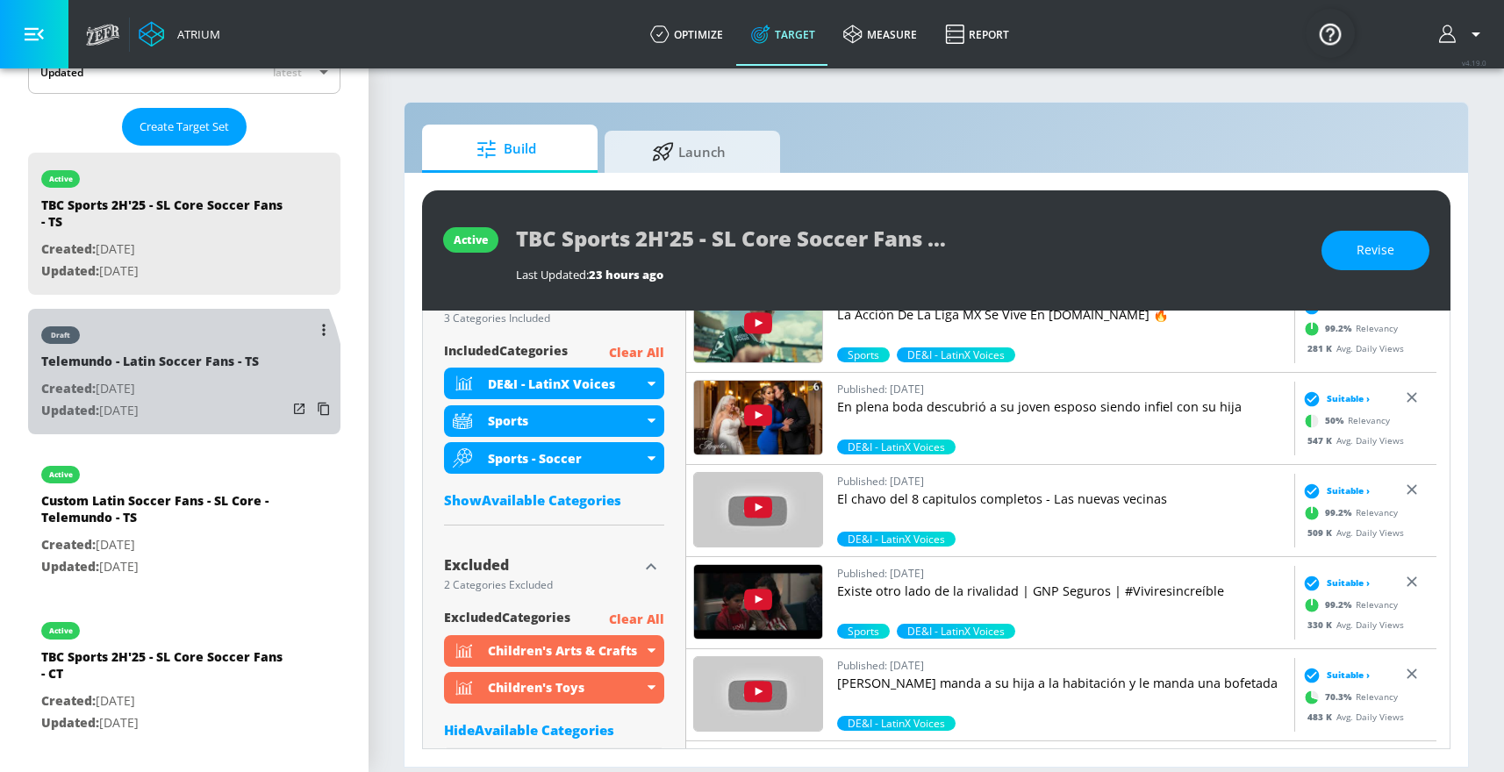
click at [139, 390] on p "Created: [DATE]" at bounding box center [150, 389] width 218 height 22
type input "Telemundo - Latin Soccer Fans - TS"
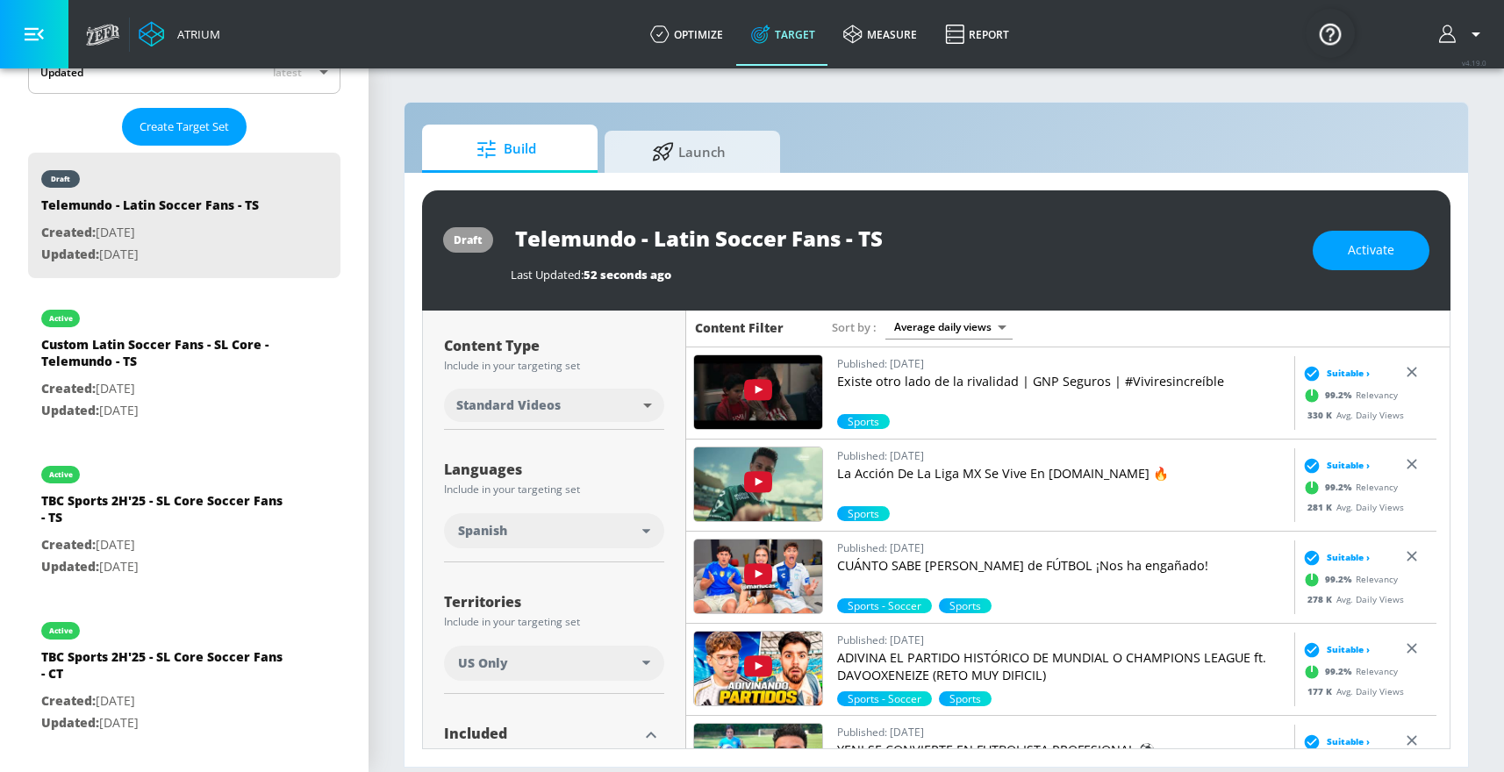
scroll to position [621, 0]
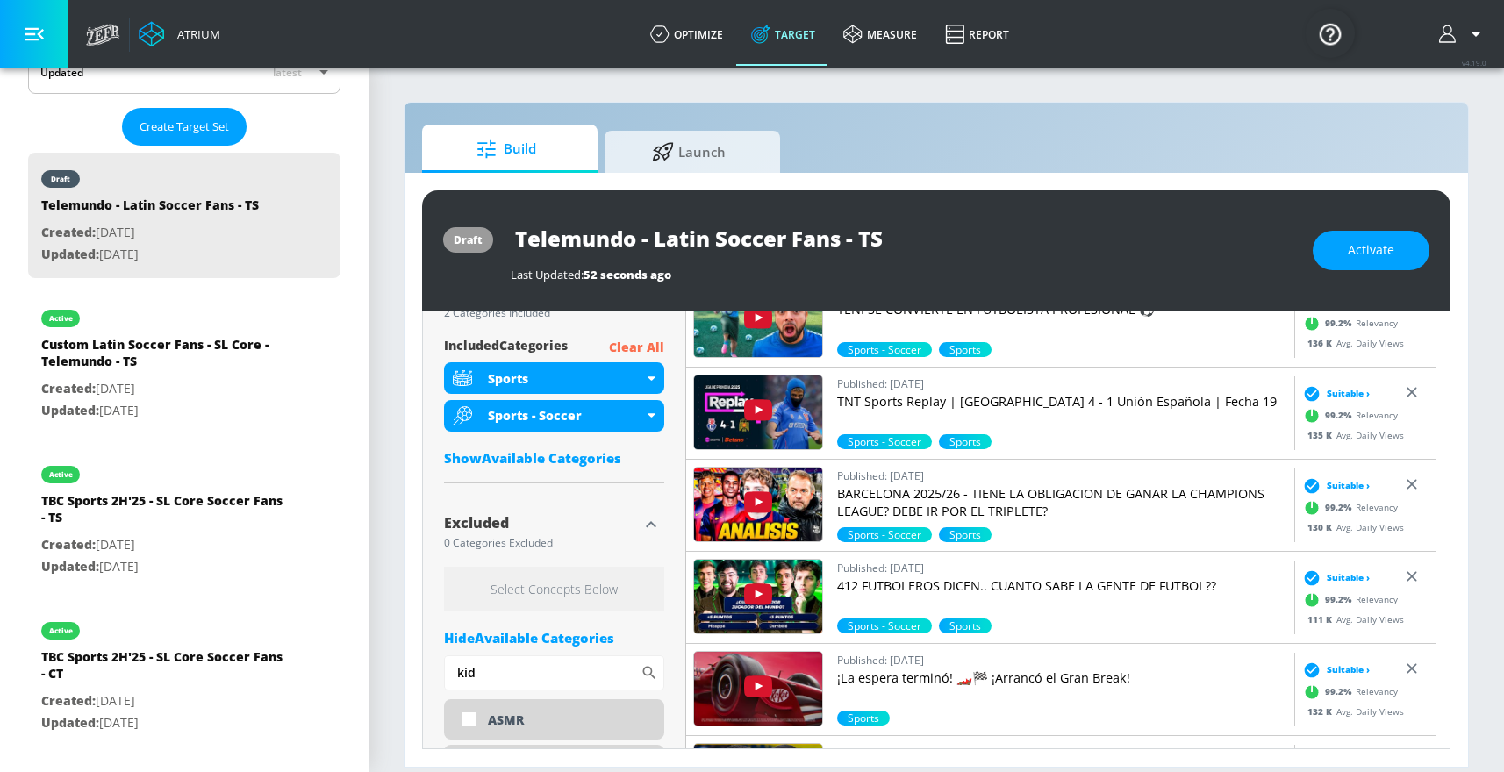
click at [644, 526] on icon "button" at bounding box center [650, 524] width 21 height 21
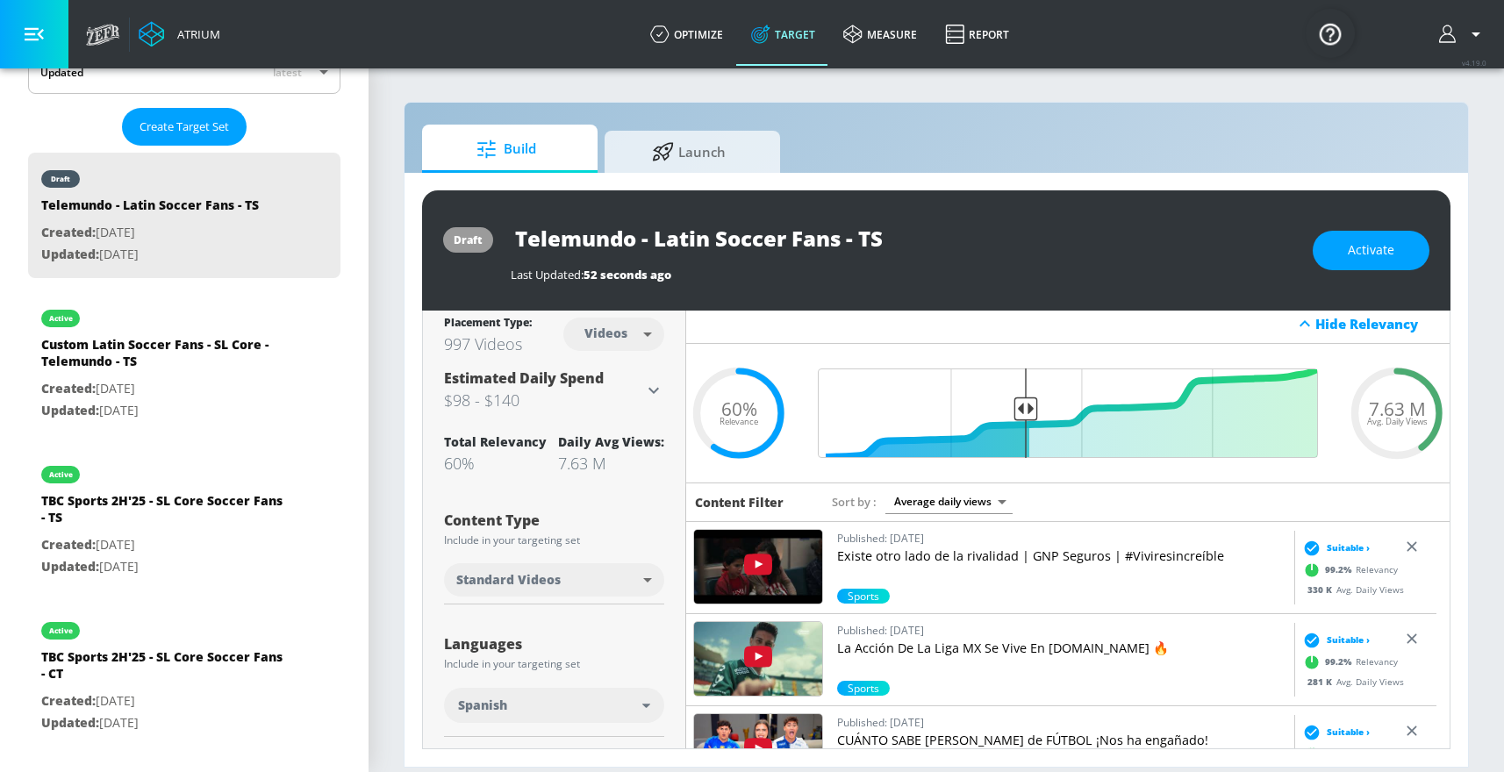
scroll to position [0, 0]
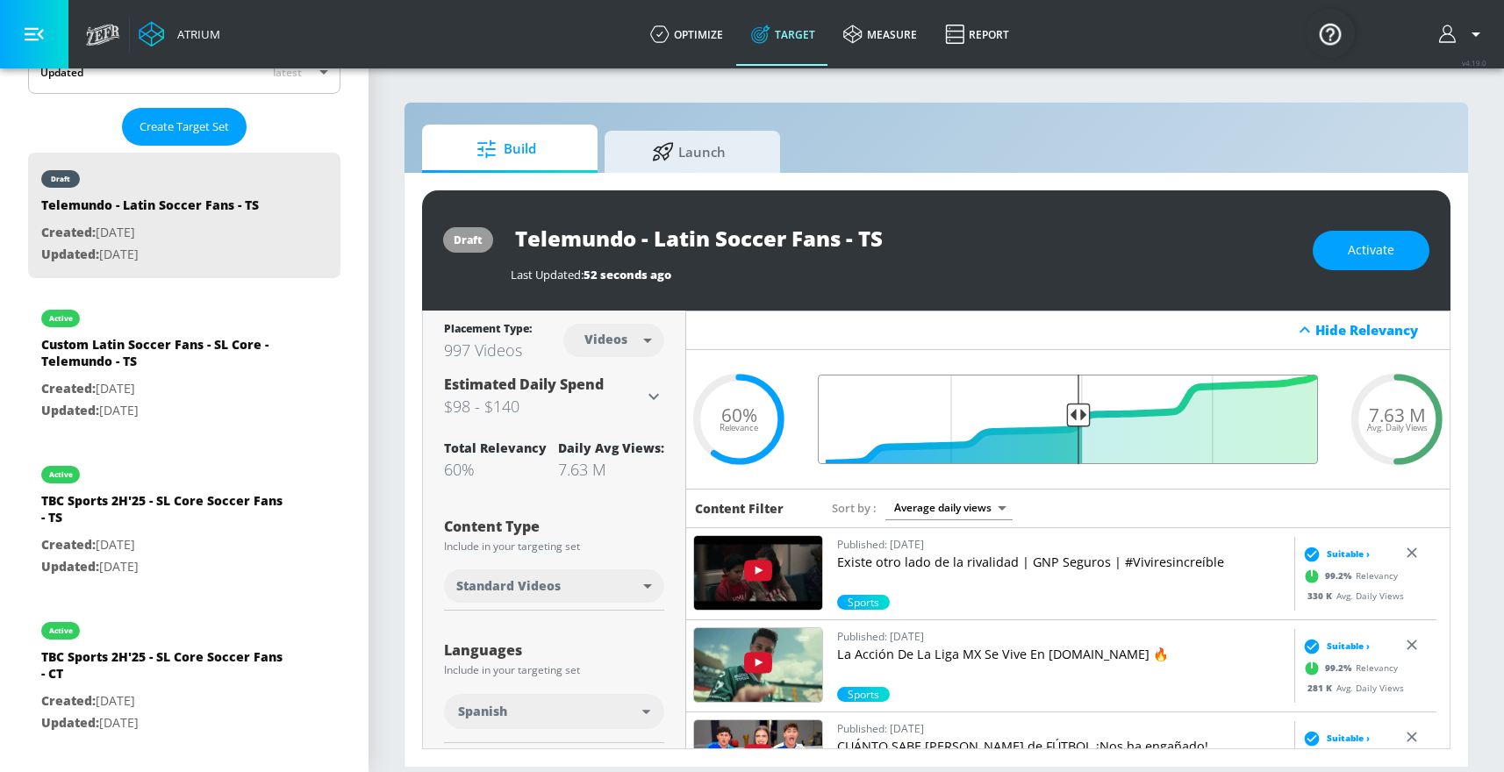
drag, startPoint x: 1019, startPoint y: 411, endPoint x: 1069, endPoint y: 418, distance: 51.3
type input "0.5"
click at [1069, 418] on input "Final Threshold" at bounding box center [1068, 419] width 518 height 89
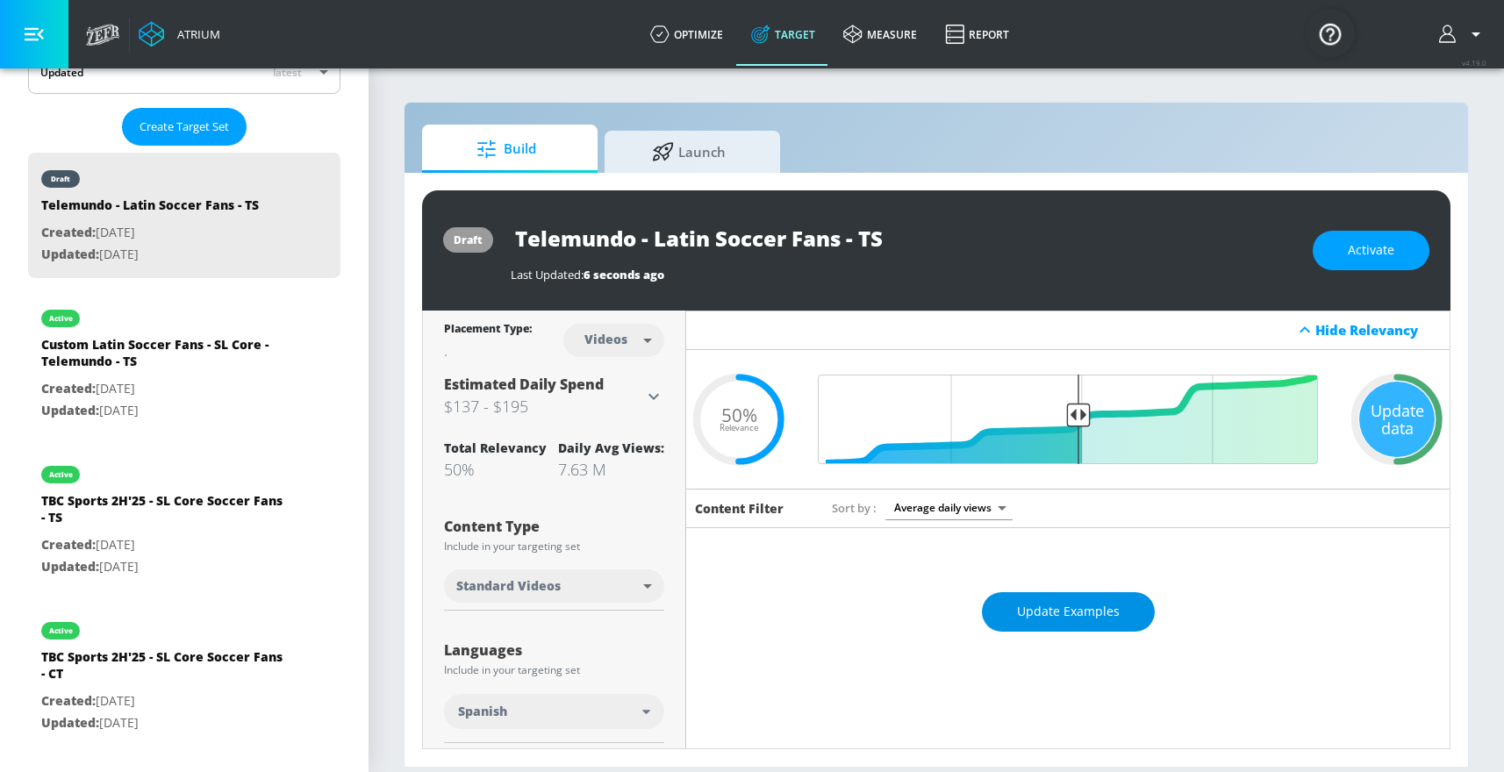
click at [1126, 607] on button "Update Examples" at bounding box center [1068, 611] width 173 height 39
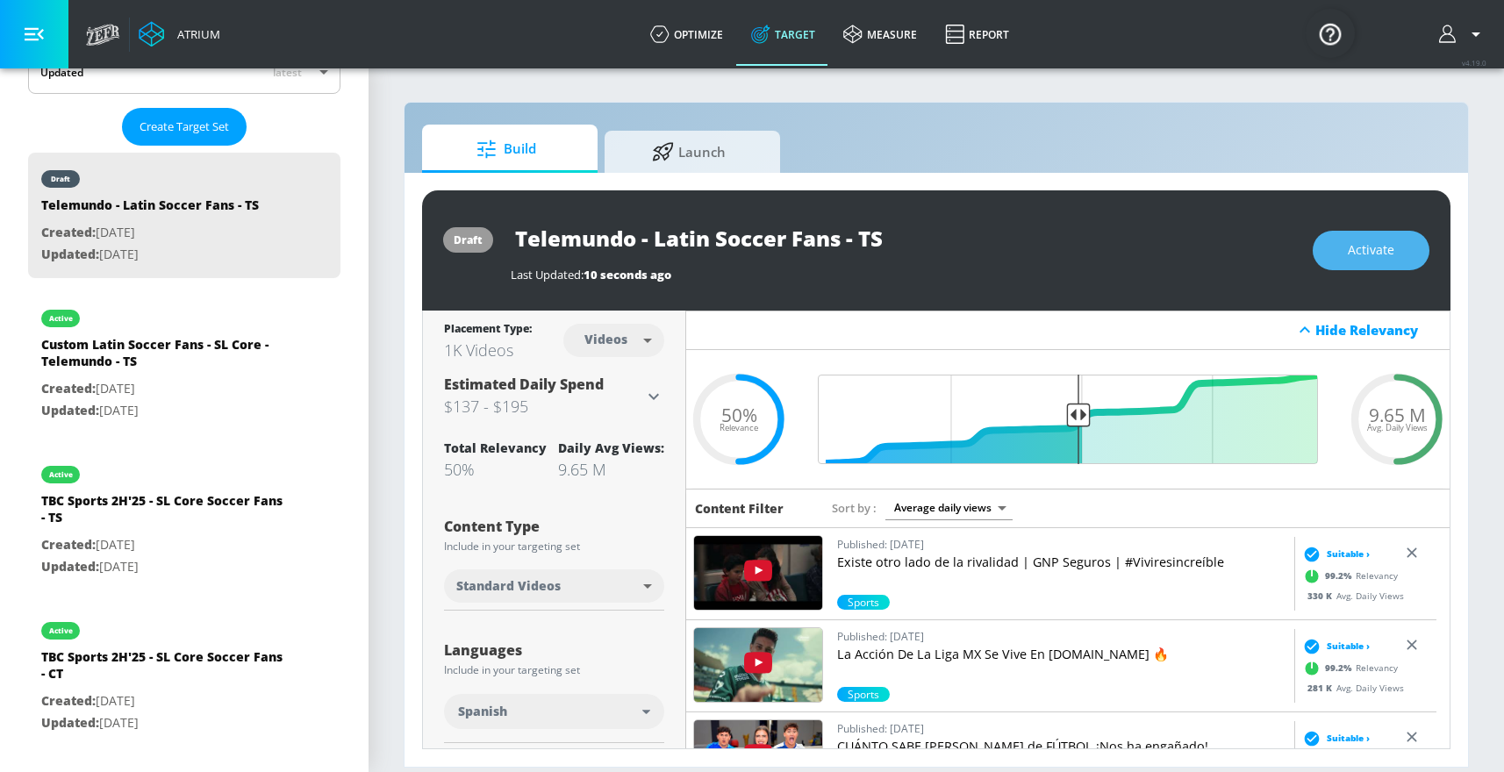
click at [1367, 249] on span "Activate" at bounding box center [1371, 251] width 46 height 22
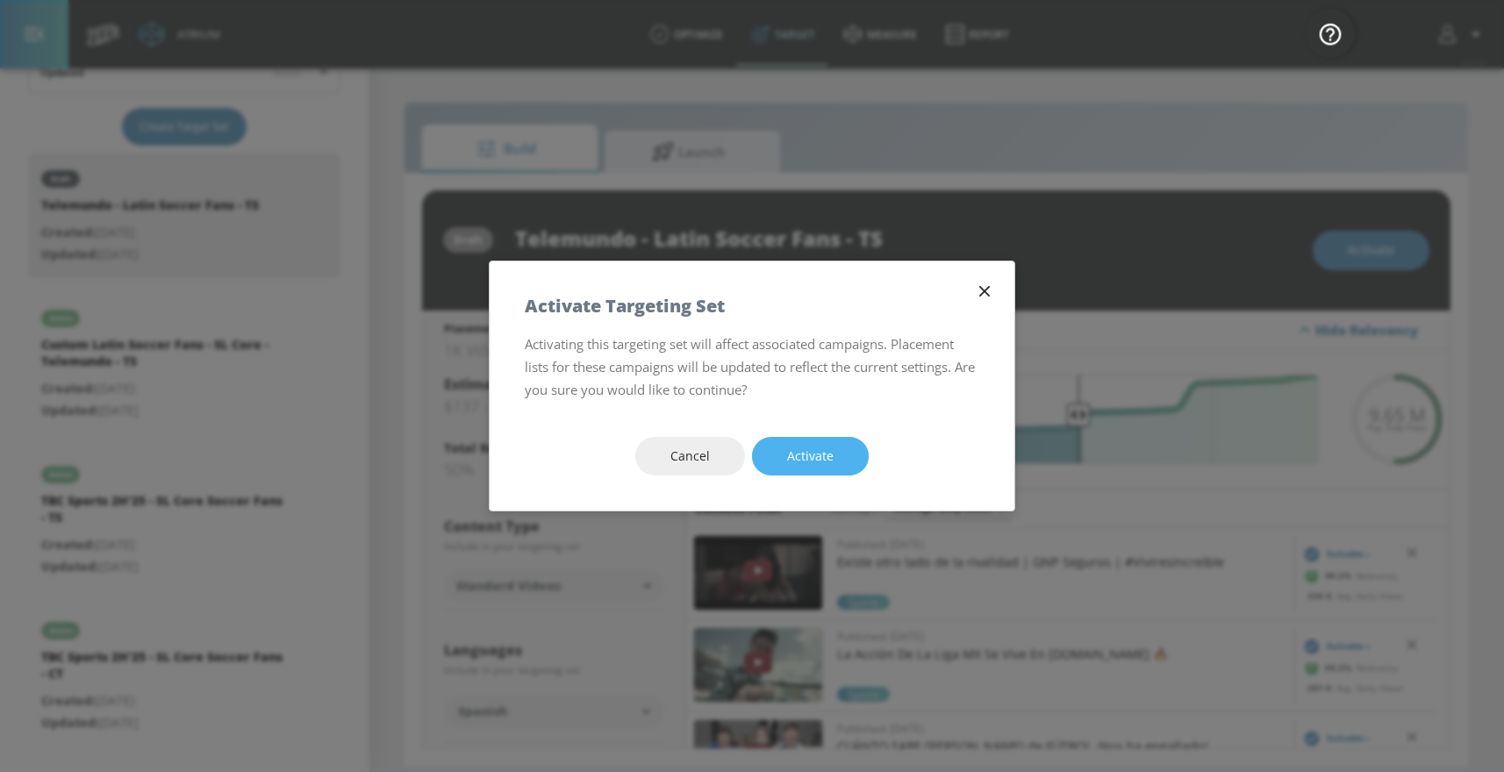
click at [850, 454] on button "Activate" at bounding box center [810, 456] width 117 height 39
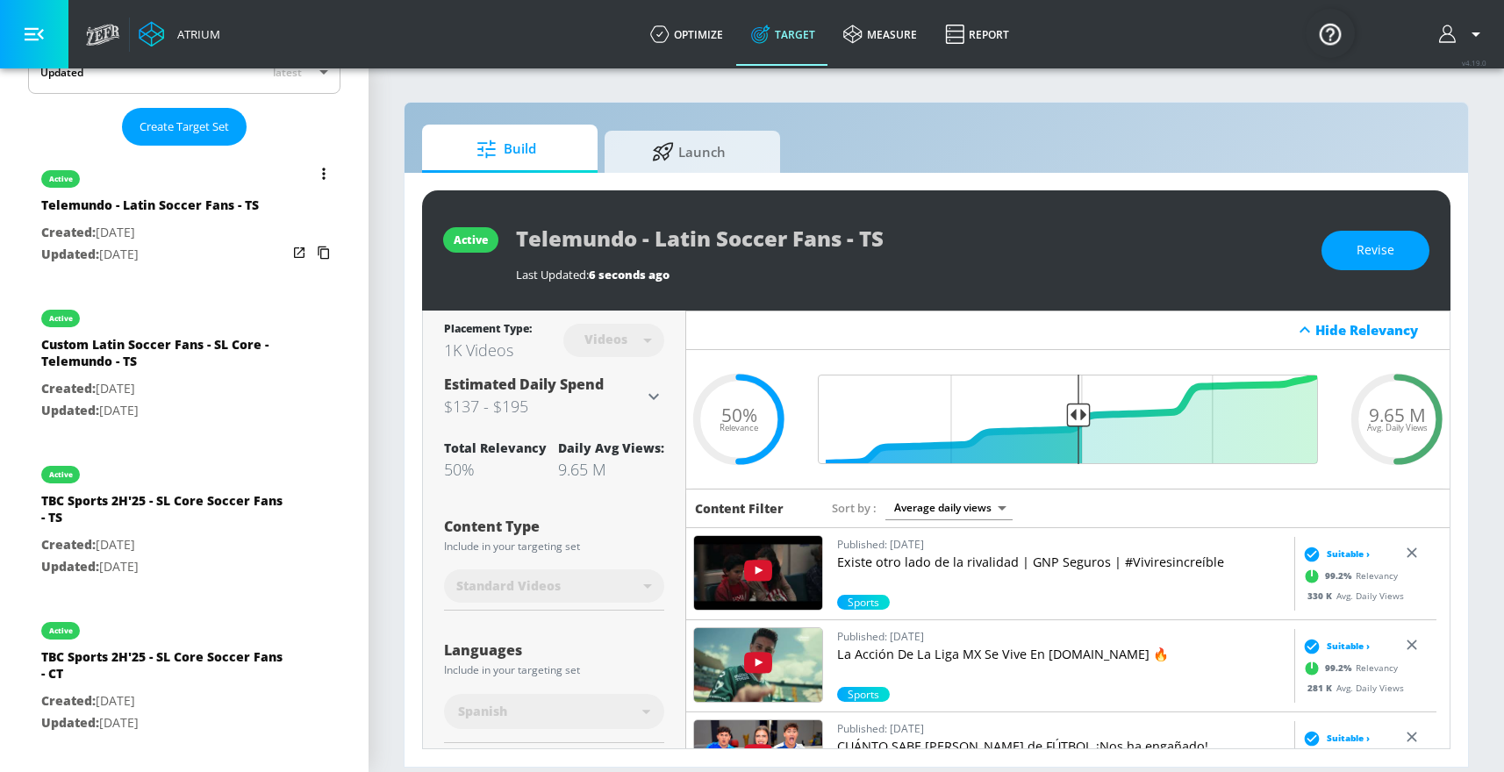
click at [322, 175] on icon "list of Target Set" at bounding box center [324, 174] width 4 height 12
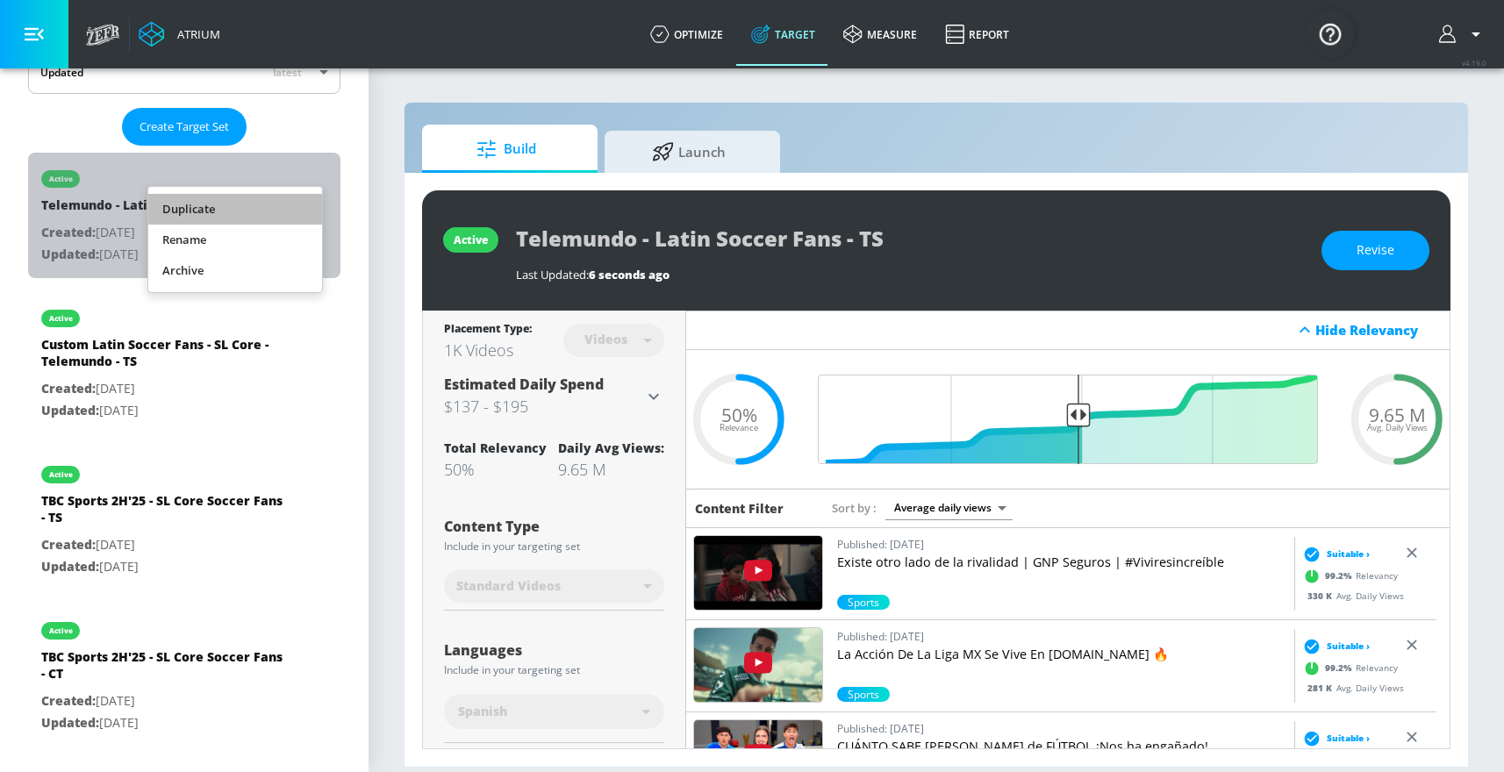
click at [282, 212] on li "Duplicate" at bounding box center [235, 209] width 174 height 31
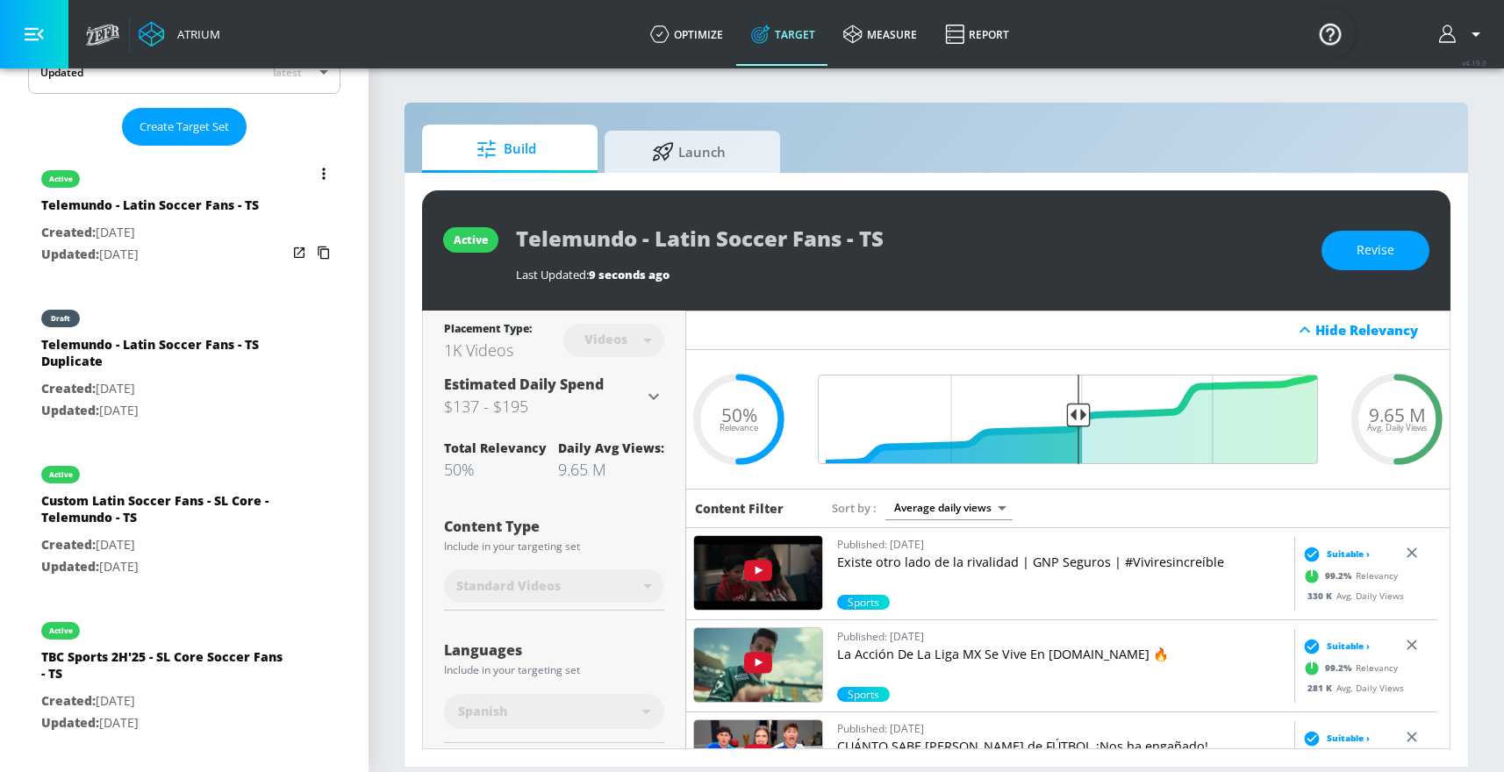
click at [254, 344] on div "Telemundo - Latin Soccer Fans - TS Duplicate" at bounding box center [164, 357] width 246 height 42
type input "Telemundo - Latin Soccer Fans - TS Duplicate"
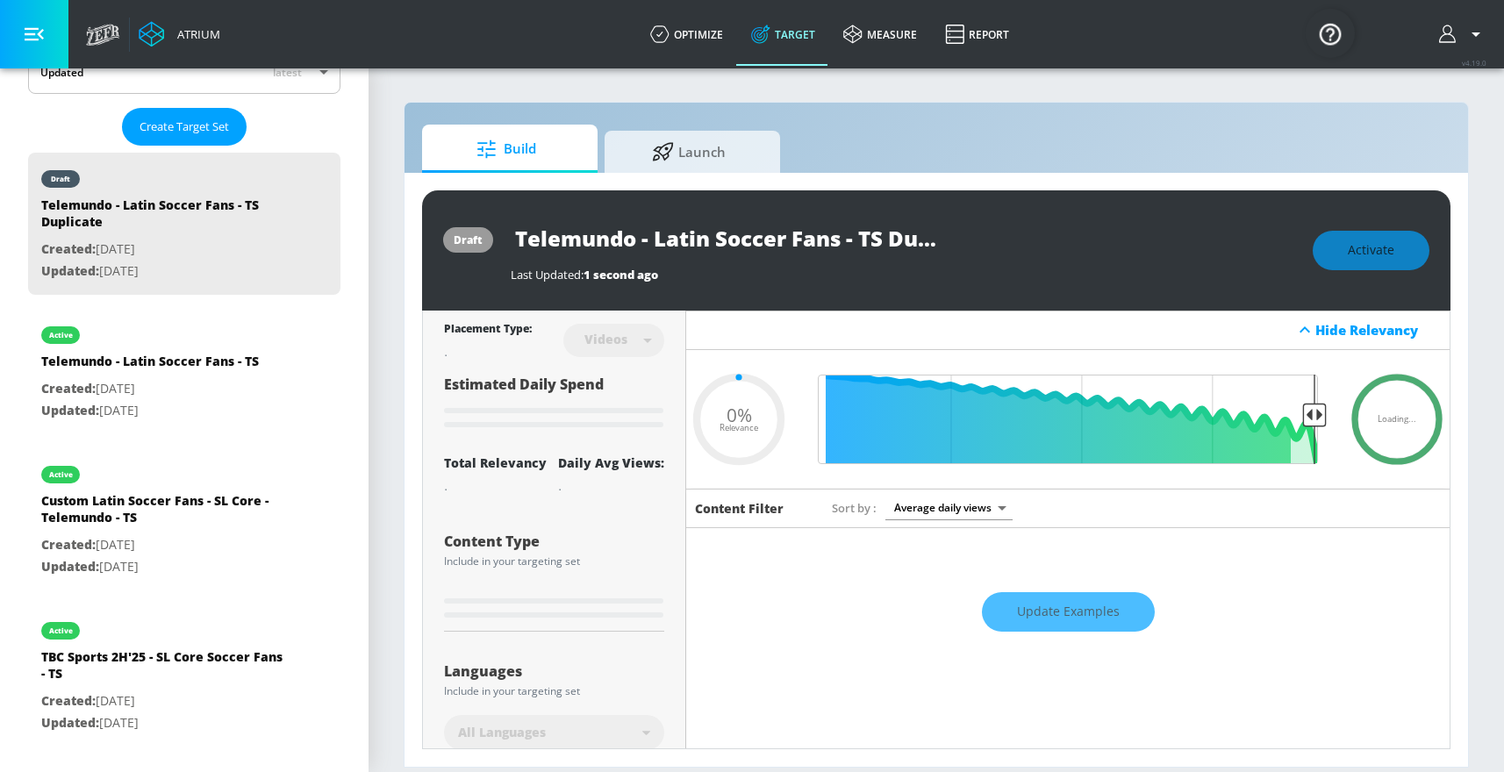
click at [861, 242] on input "Telemundo - Latin Soccer Fans - TS Duplicate" at bounding box center [730, 237] width 439 height 39
drag, startPoint x: 861, startPoint y: 239, endPoint x: 983, endPoint y: 235, distance: 122.9
click at [983, 235] on div "Telemundo - Latin Soccer Fans - TS Duplicate" at bounding box center [903, 237] width 784 height 39
type input "0.5"
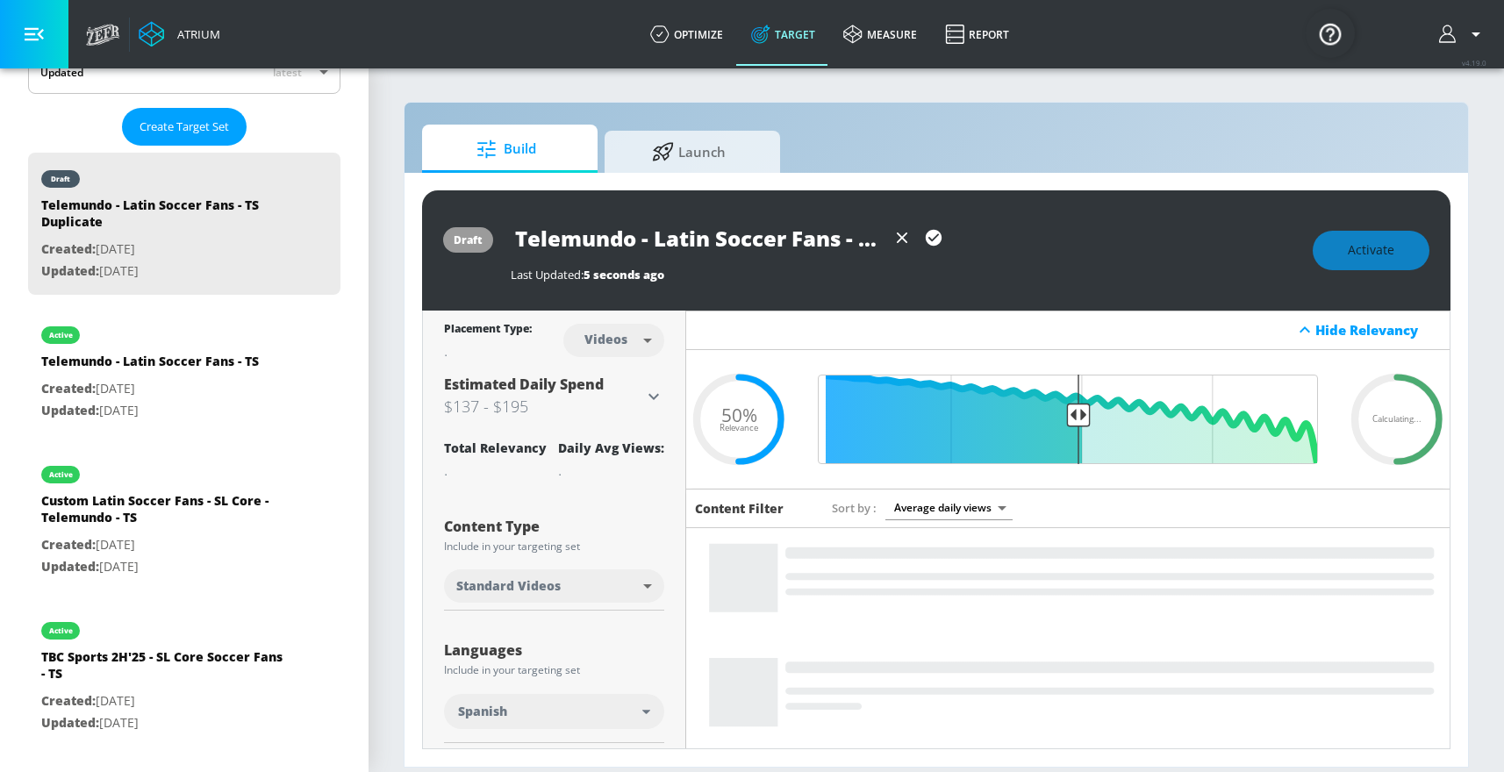
scroll to position [0, 4]
type input "Telemundo - Latin Soccer Fans - [GEOGRAPHIC_DATA]"
click at [616, 332] on body "Atrium optimize Target measure Report optimize Target measure Report v 4.19.0 P…" at bounding box center [752, 386] width 1504 height 772
click at [618, 368] on li "Channels" at bounding box center [613, 378] width 91 height 29
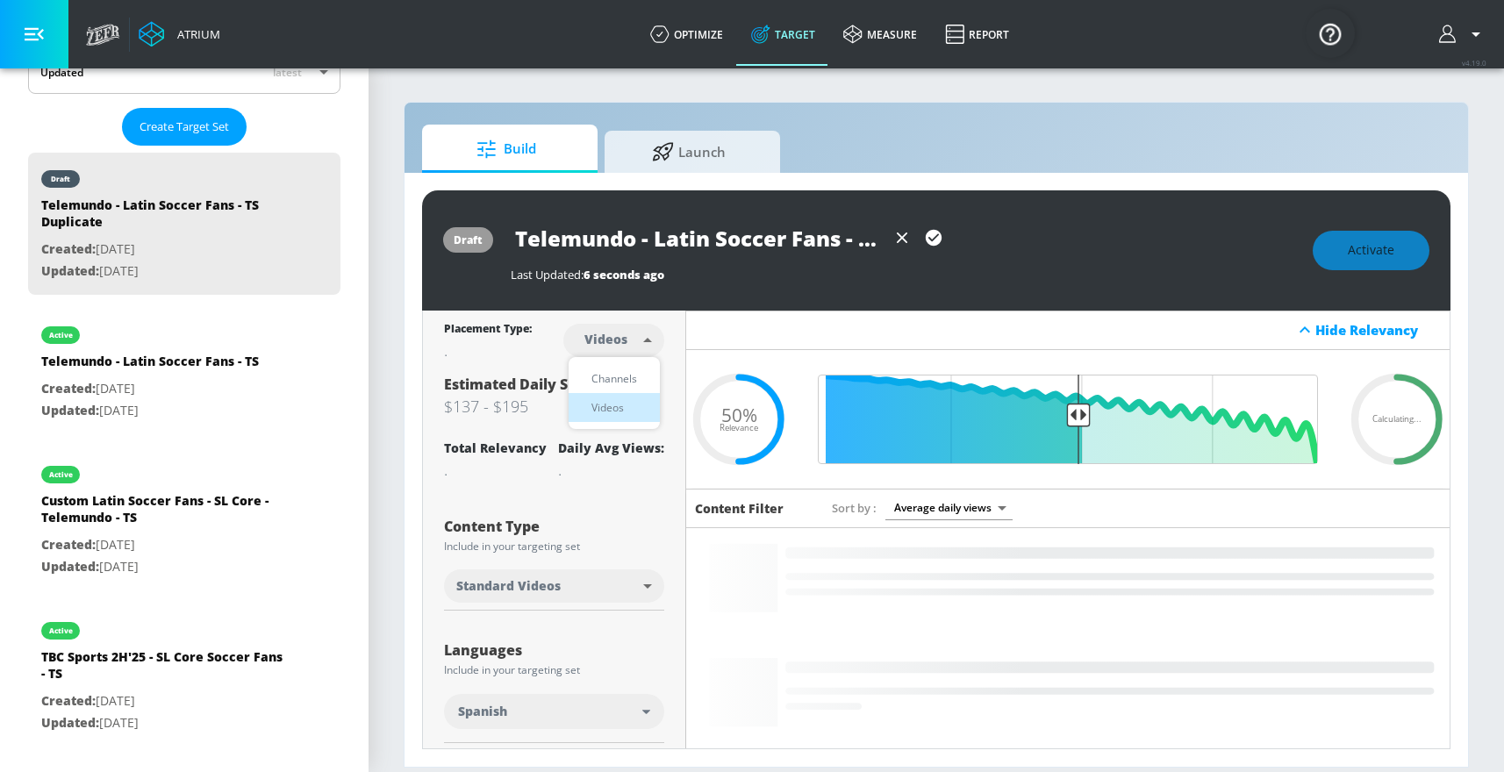
type input "channels"
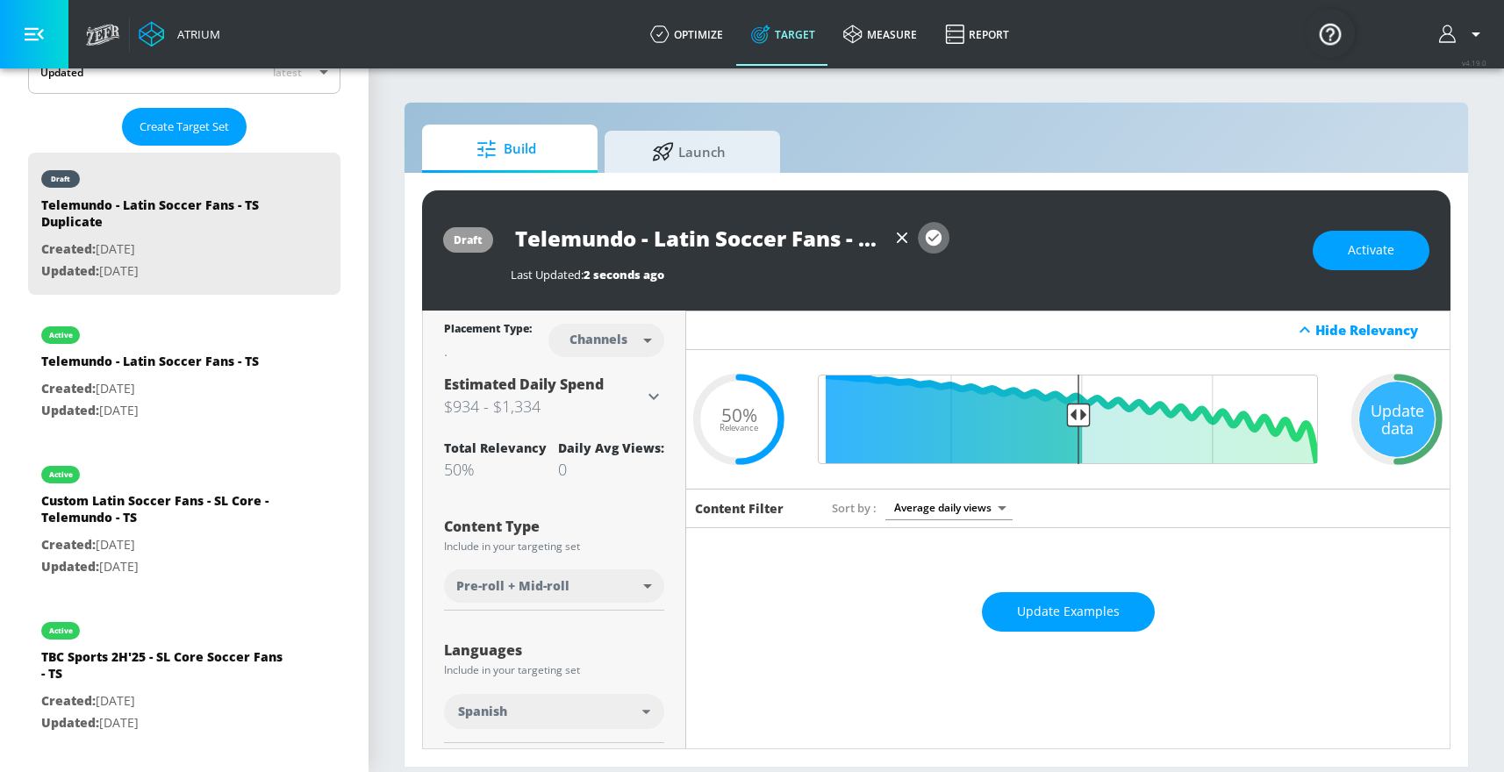
click at [927, 228] on icon "button" at bounding box center [933, 237] width 19 height 19
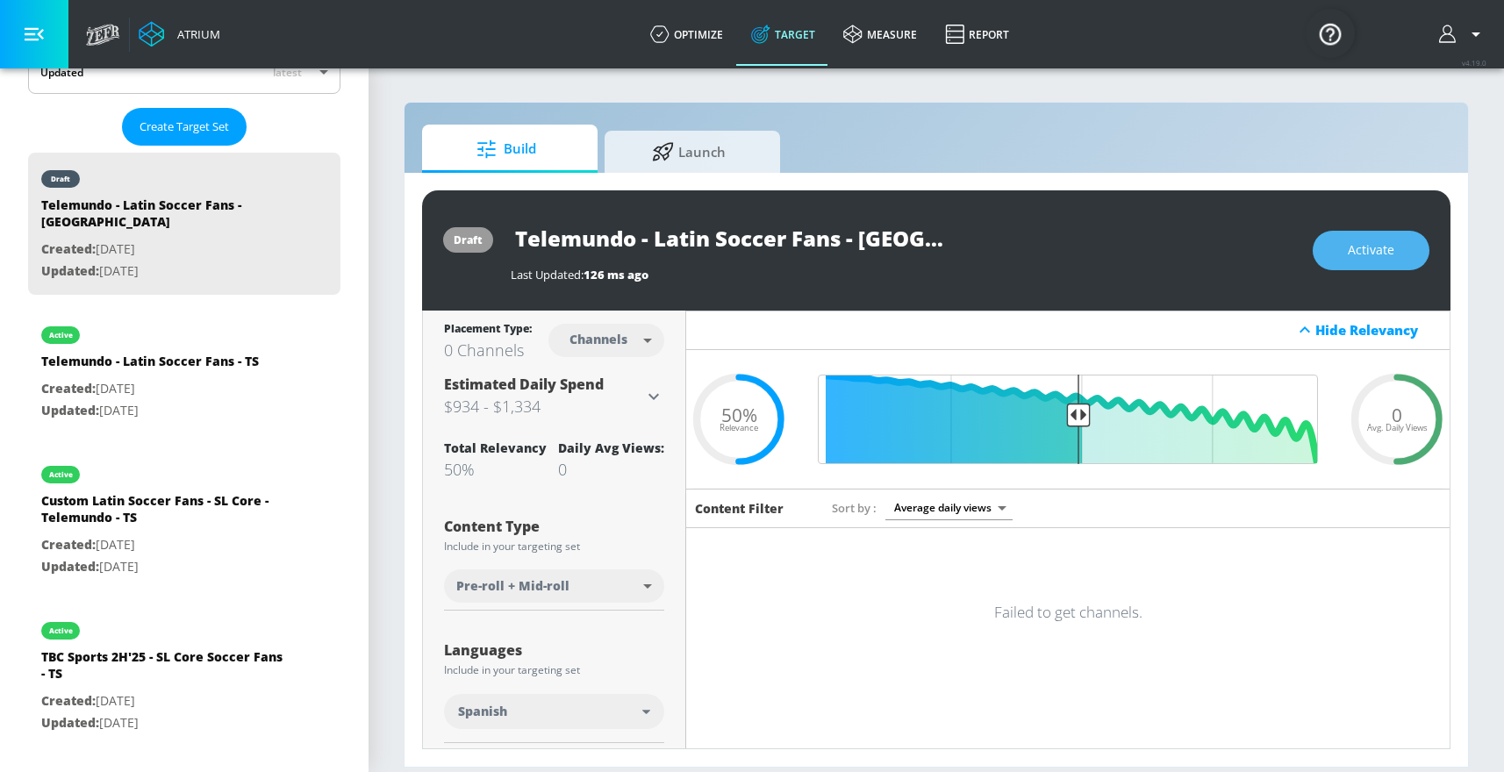
click at [1372, 251] on span "Activate" at bounding box center [1371, 251] width 46 height 22
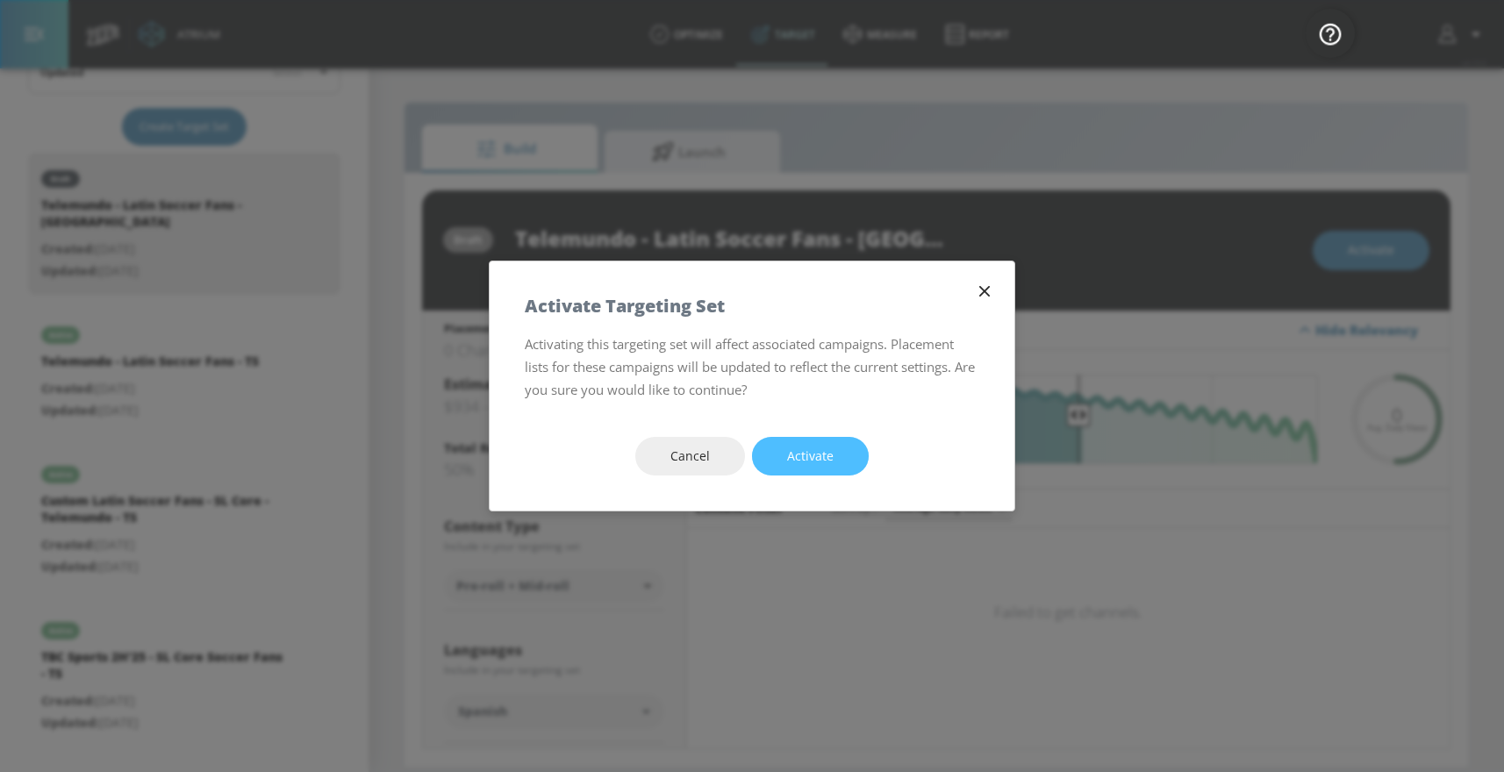
click at [811, 452] on span "Activate" at bounding box center [810, 457] width 46 height 22
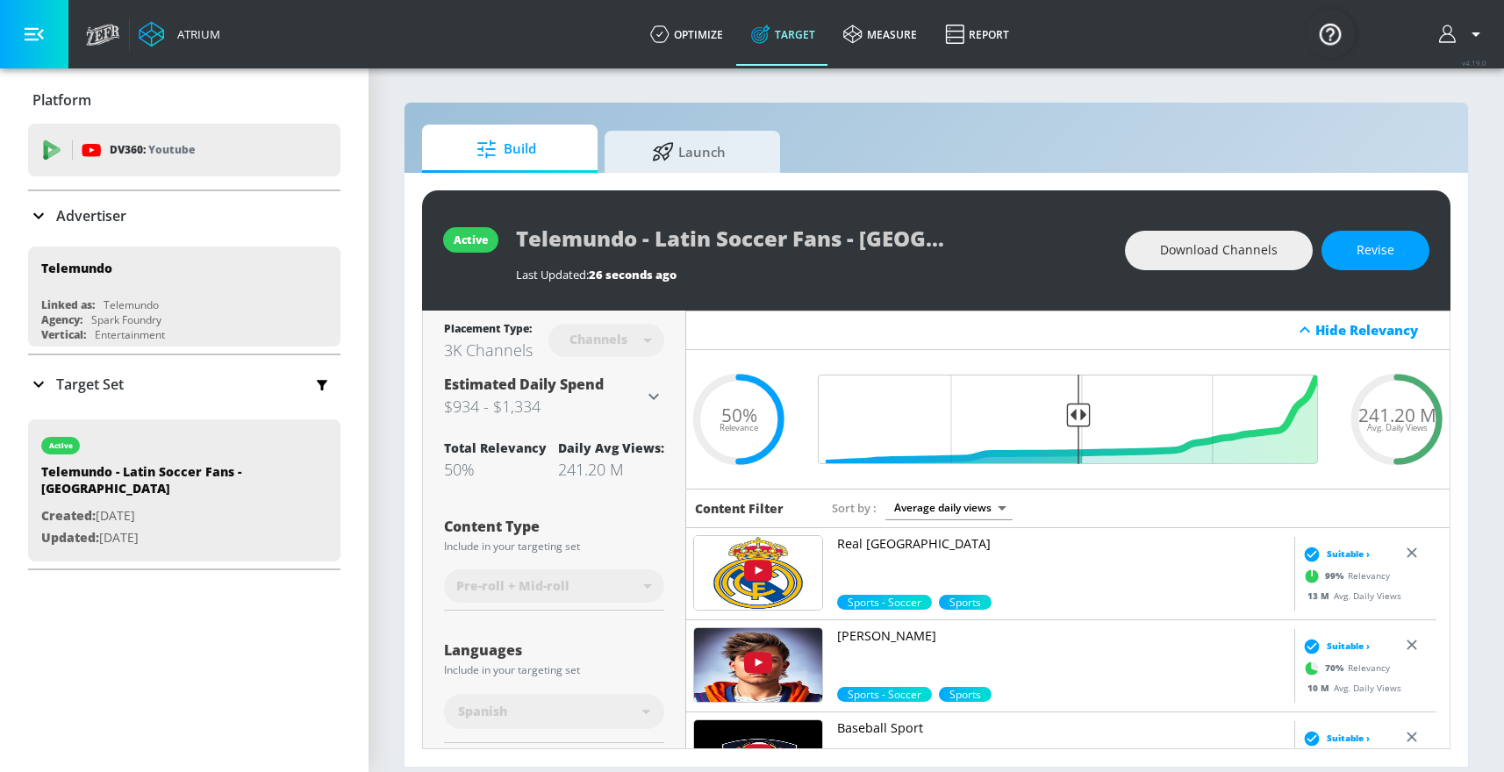
click at [41, 388] on icon at bounding box center [38, 384] width 21 height 21
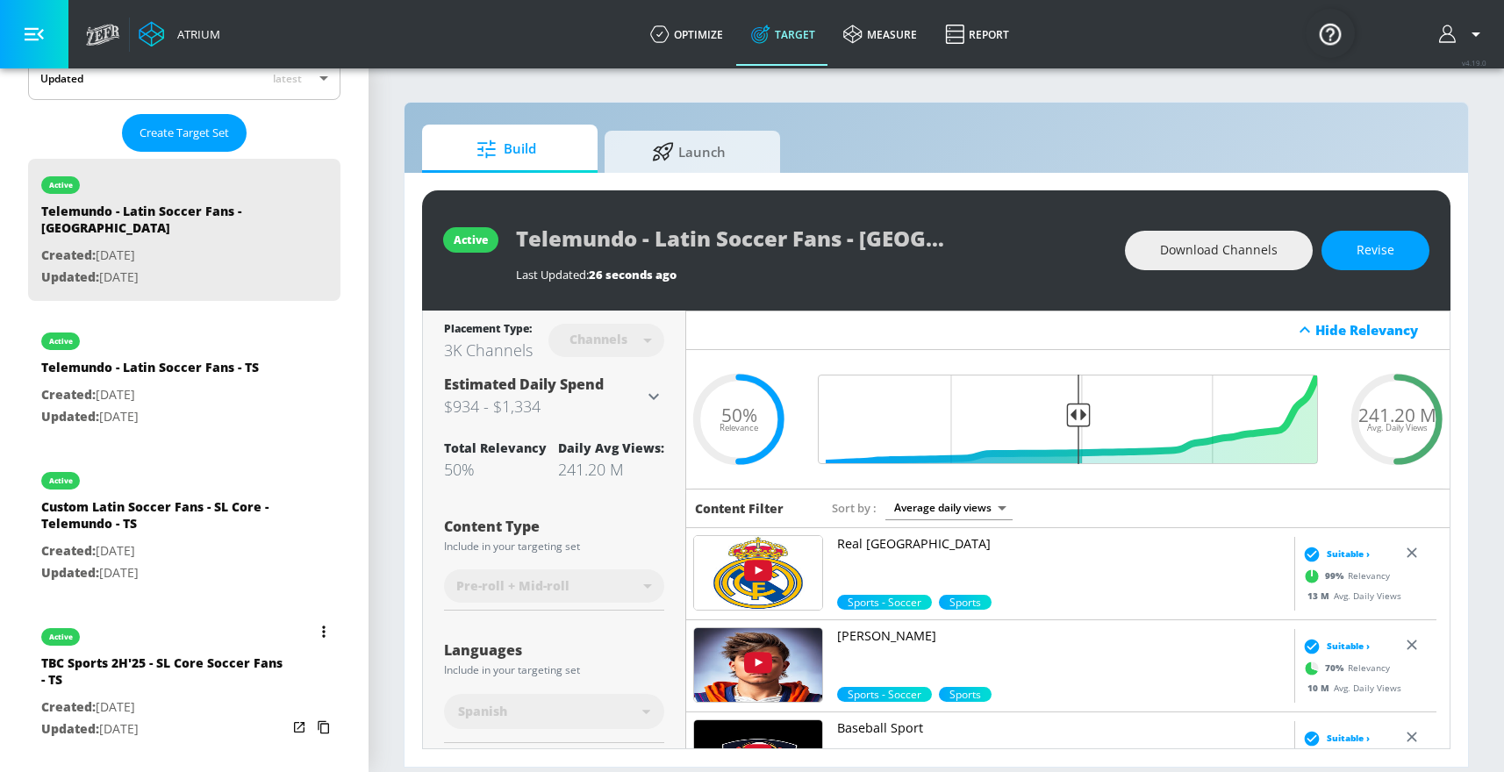
scroll to position [422, 0]
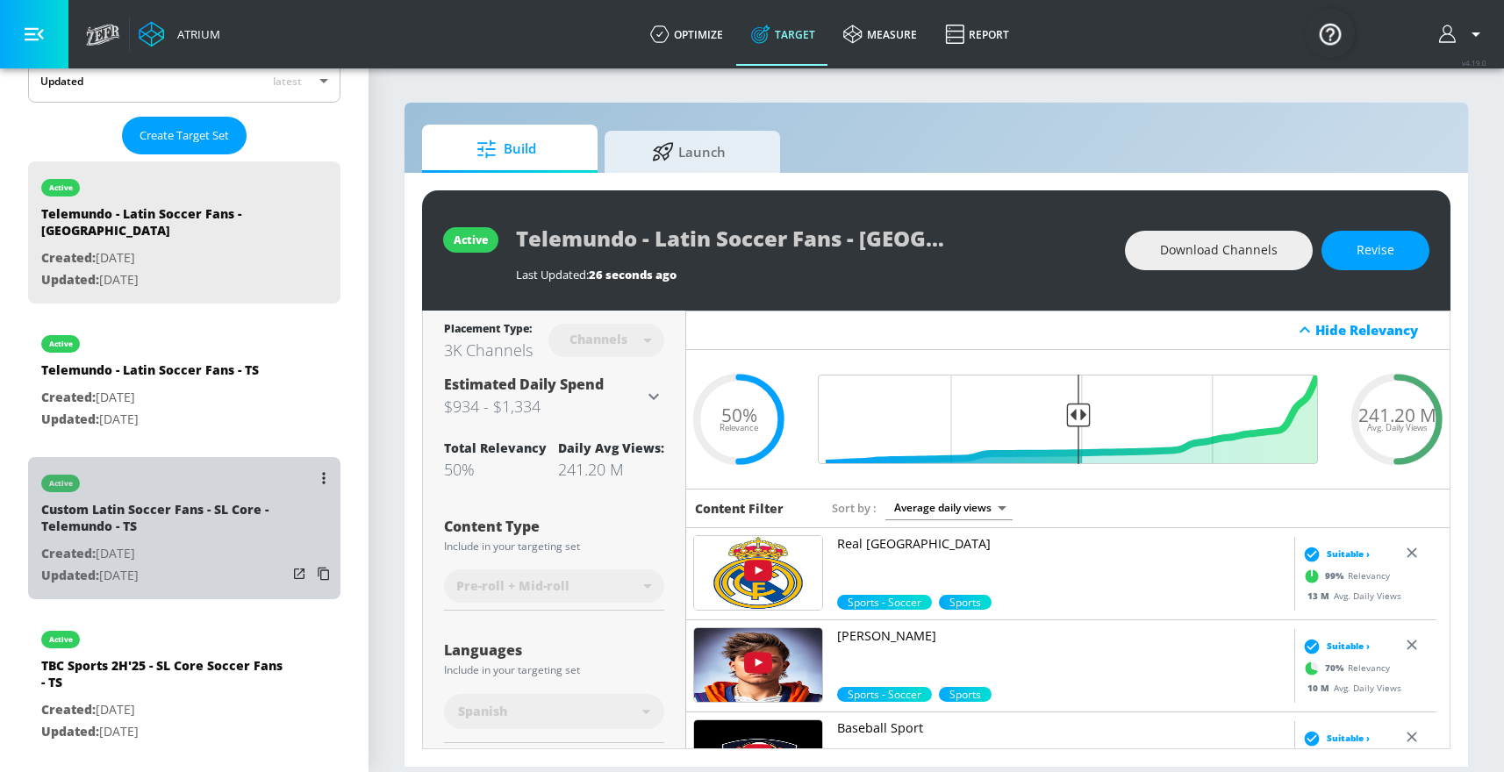
click at [205, 543] on p "Created: [DATE]" at bounding box center [164, 554] width 246 height 22
type input "Custom Latin Soccer Fans - SL Core - Telemundo - TS"
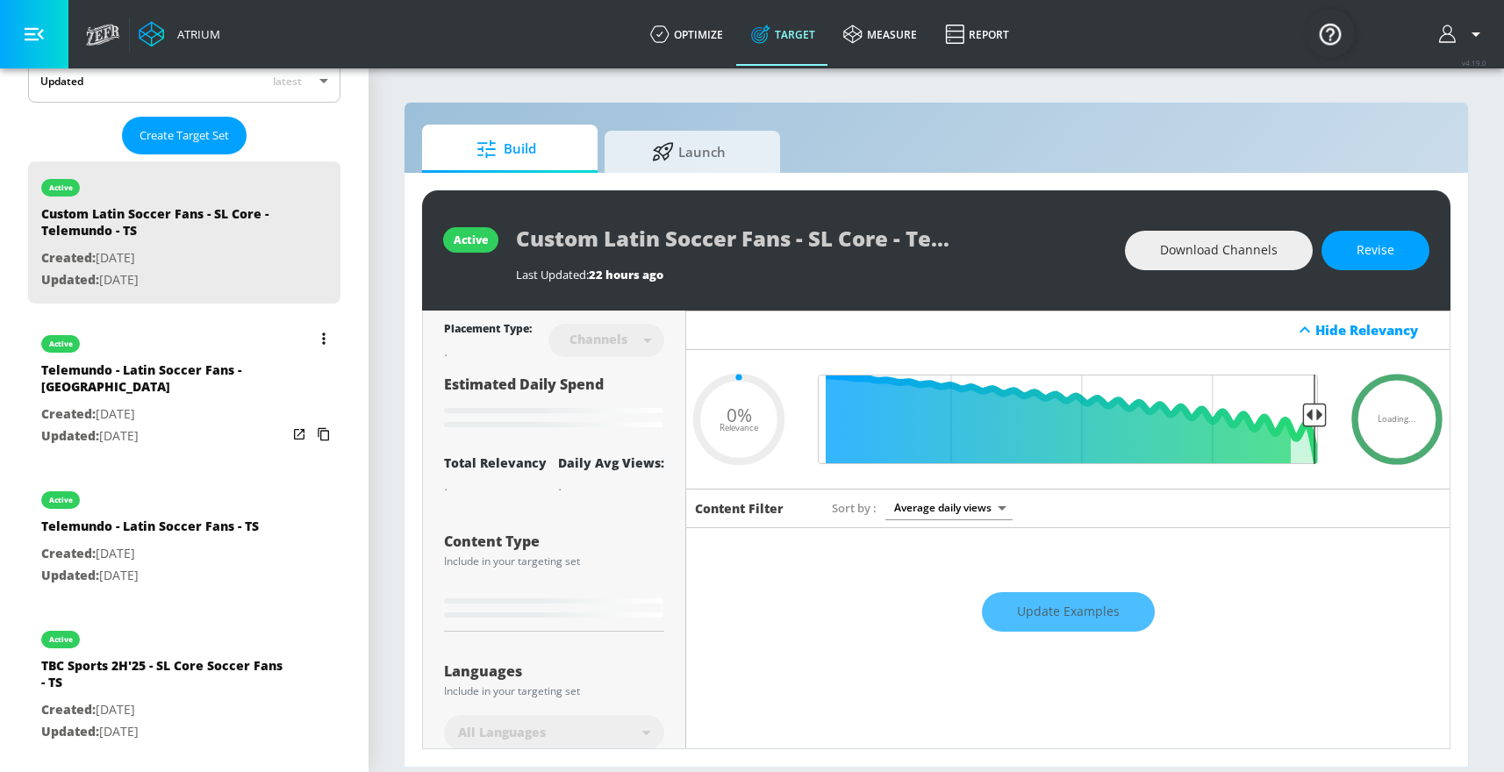
type input "0.65"
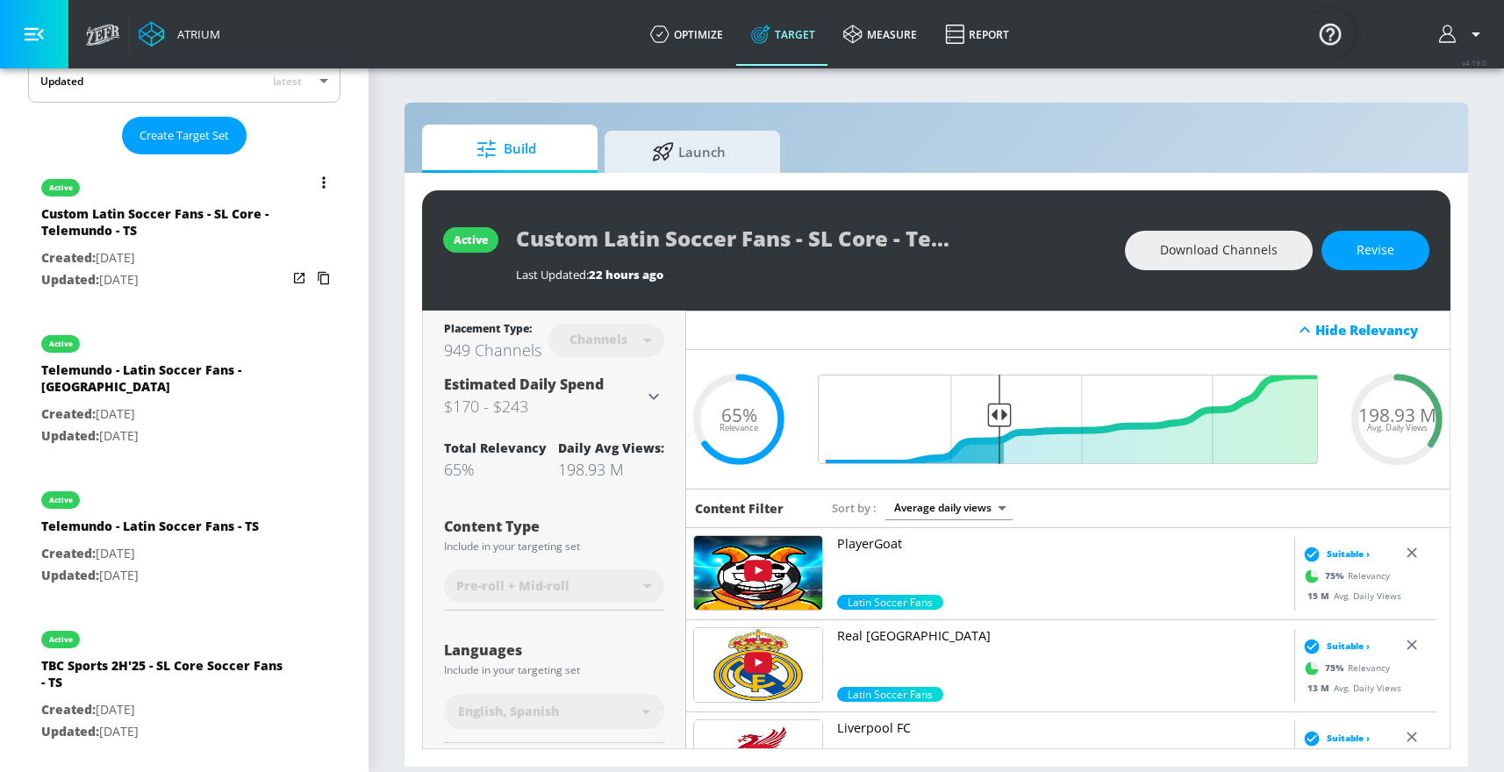
click at [322, 183] on icon "list of Target Set" at bounding box center [324, 182] width 4 height 12
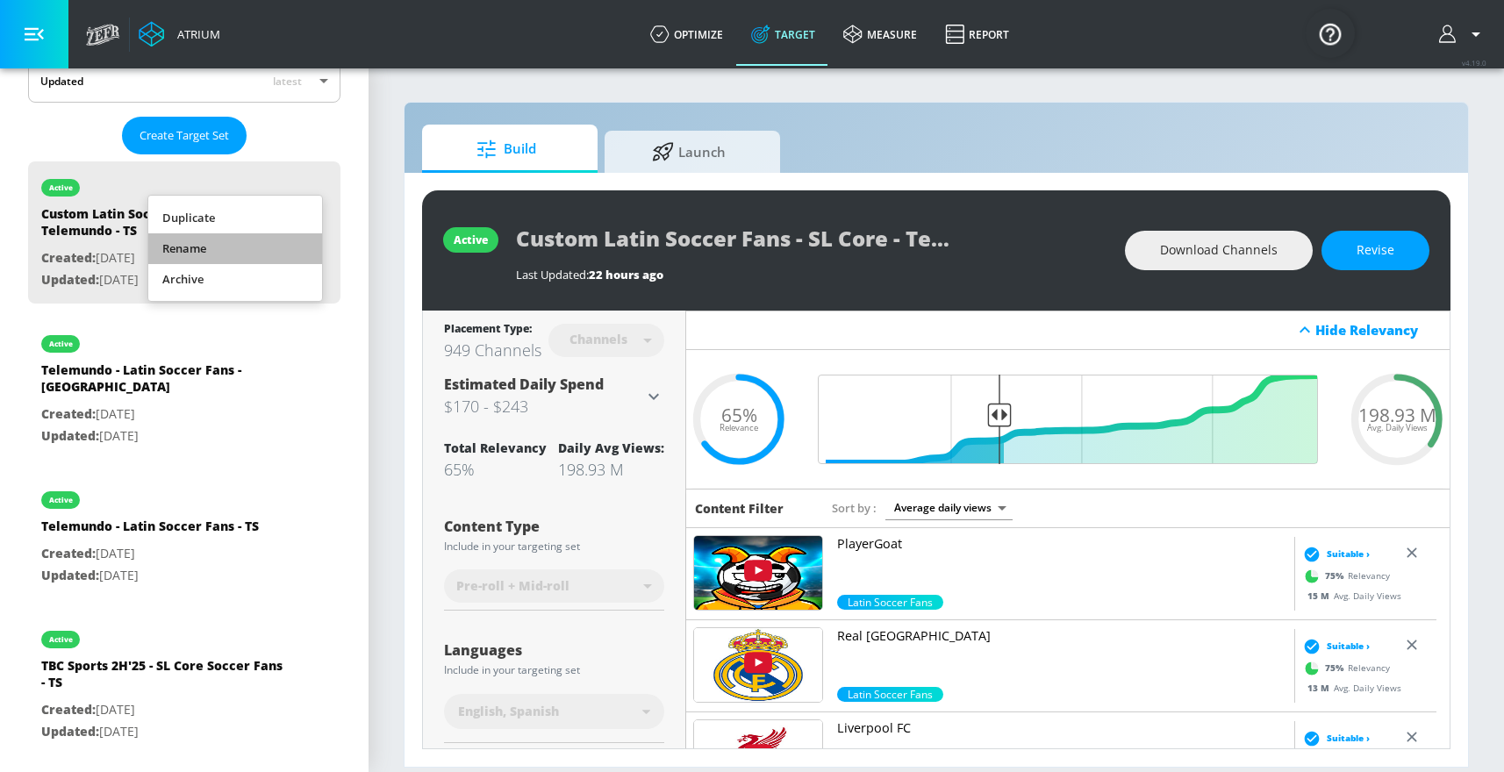
click at [277, 240] on li "Rename" at bounding box center [235, 248] width 174 height 31
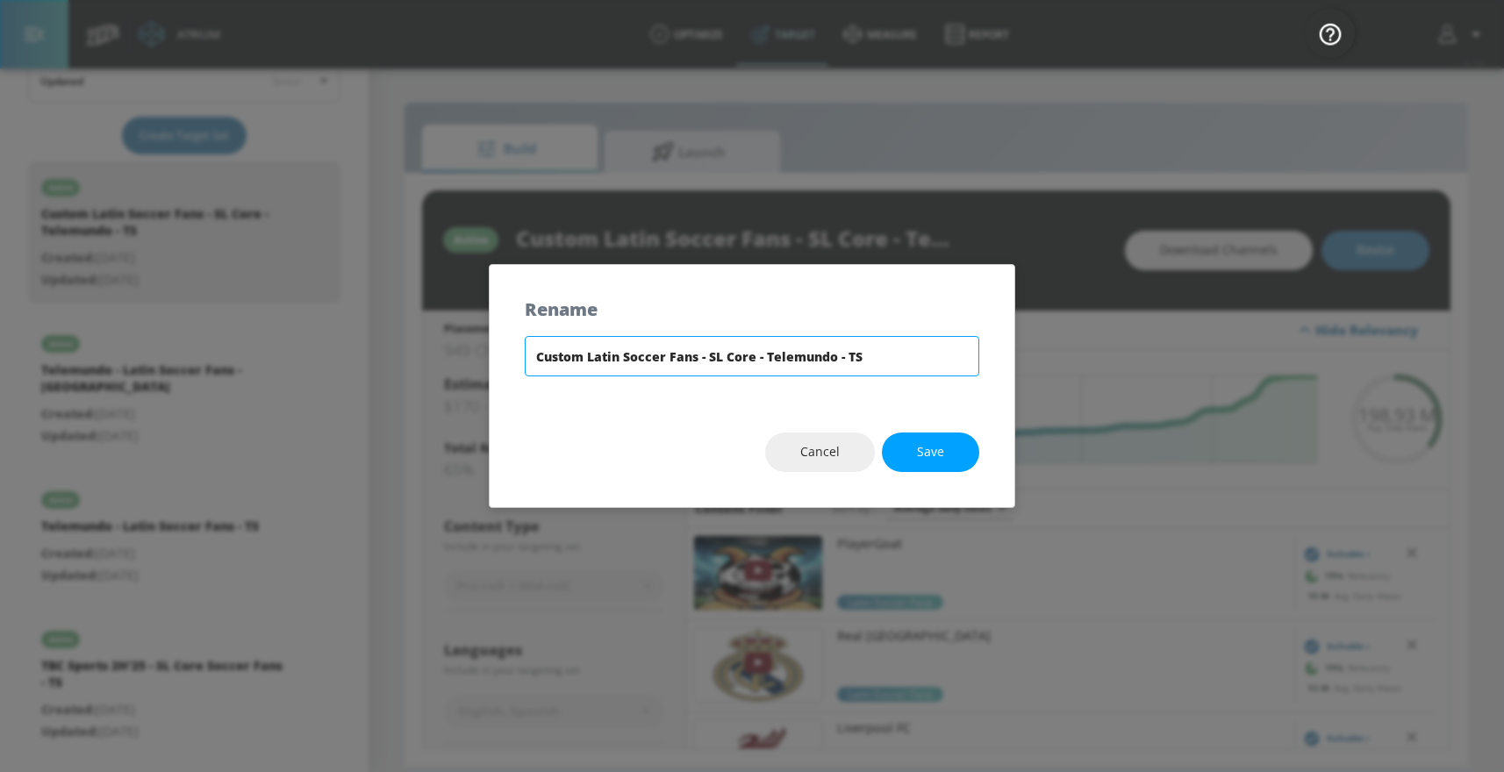
drag, startPoint x: 883, startPoint y: 365, endPoint x: 524, endPoint y: 360, distance: 358.9
click at [525, 360] on input "Custom Latin Soccer Fans - SL Core - Telemundo - TS" at bounding box center [752, 356] width 454 height 40
click at [963, 460] on button "Save" at bounding box center [930, 452] width 97 height 39
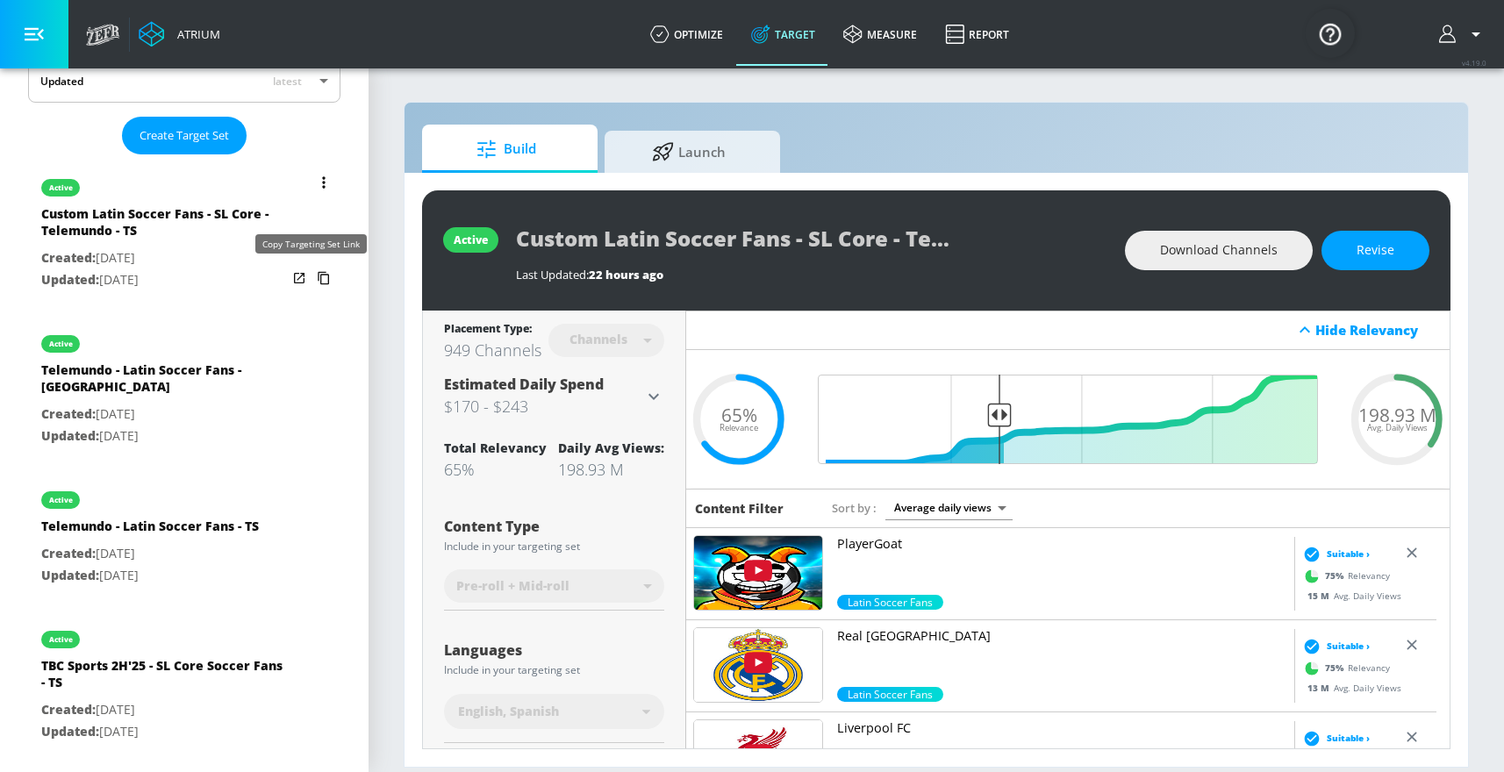
click at [310, 279] on icon "list of Target Set" at bounding box center [324, 278] width 28 height 28
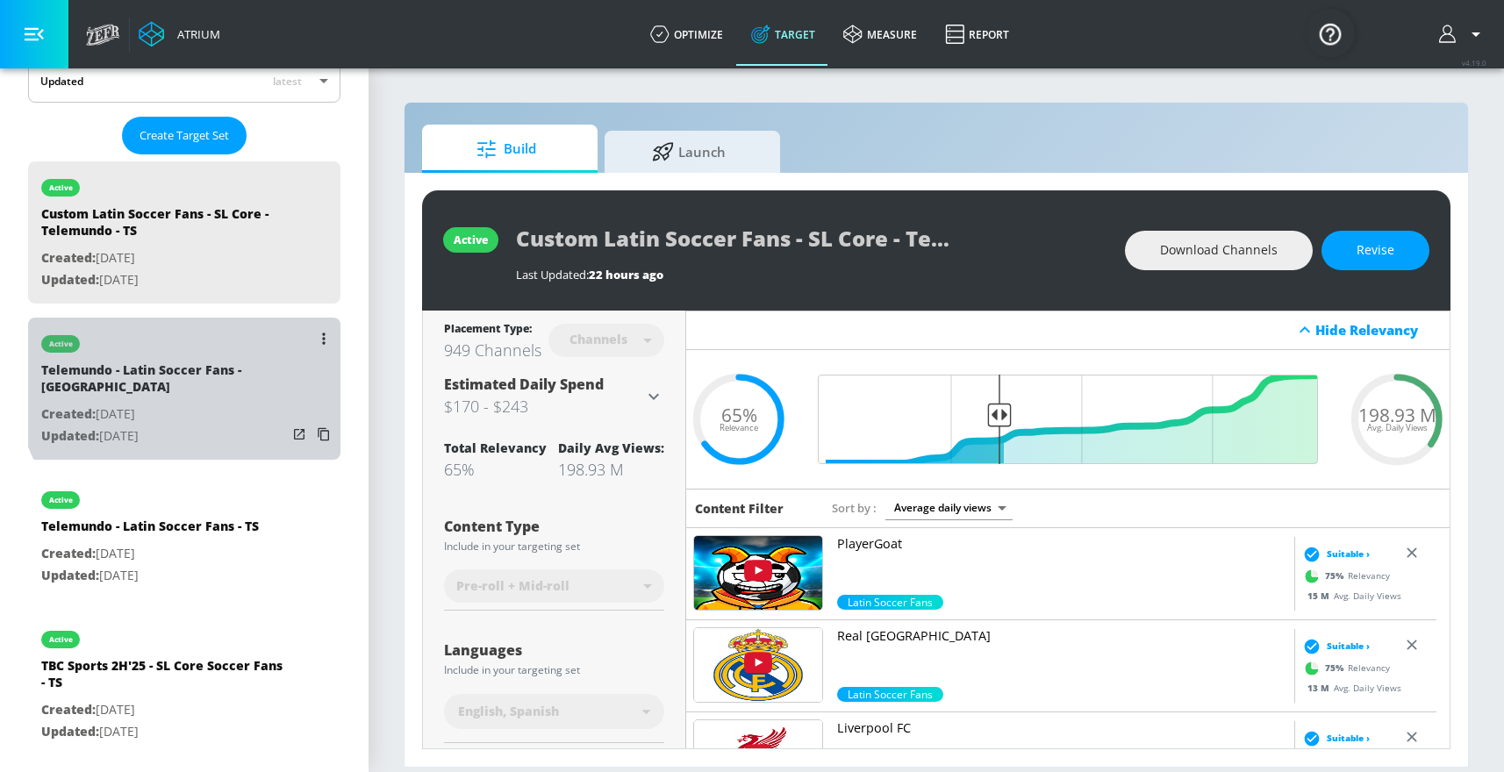
click at [209, 376] on div "Telemundo - Latin Soccer Fans - [GEOGRAPHIC_DATA]" at bounding box center [164, 382] width 246 height 42
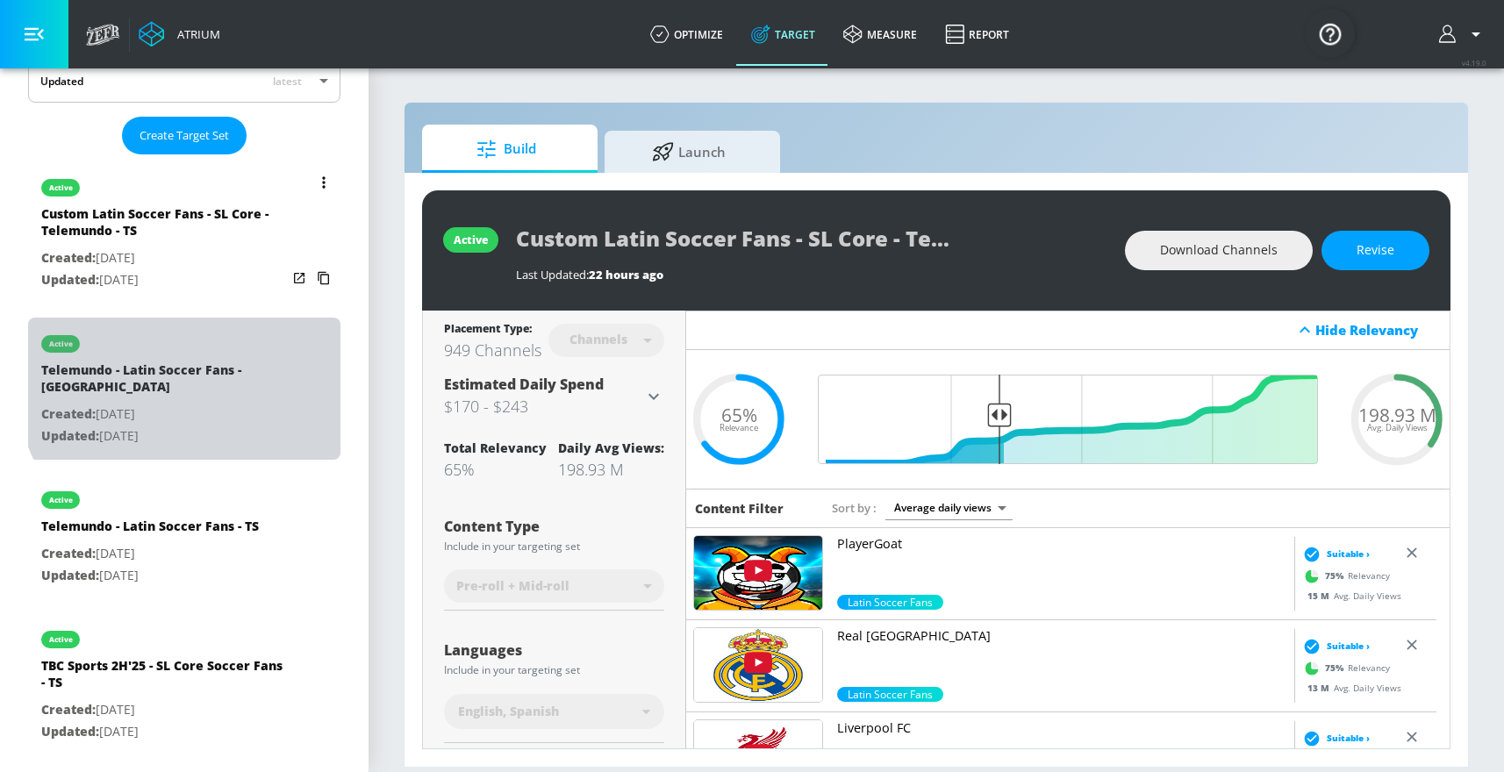
type input "Telemundo - Latin Soccer Fans - [GEOGRAPHIC_DATA]"
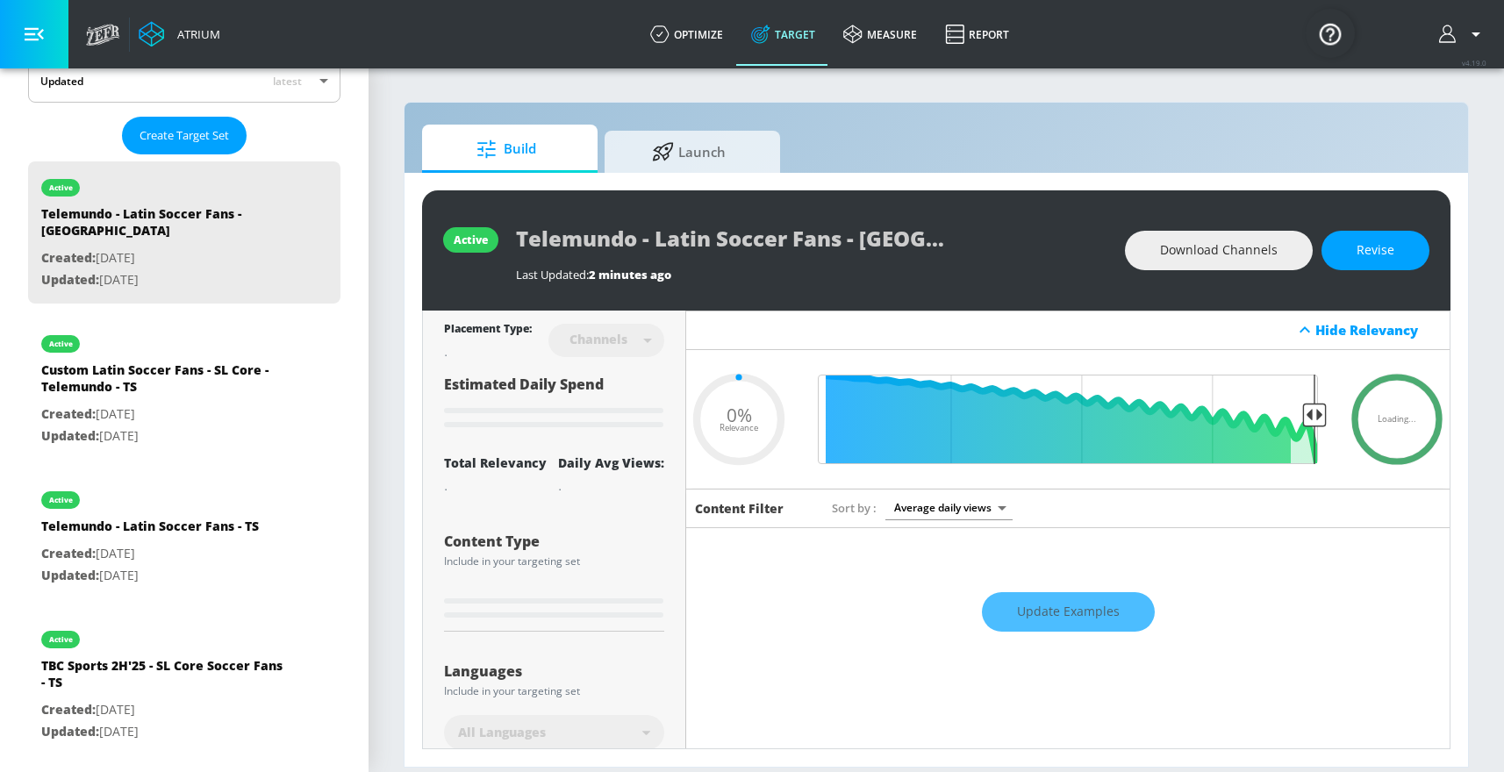
click at [515, 245] on div "active Telemundo - Latin Soccer Fans - CT Last Updated: 2 minutes ago Download …" at bounding box center [936, 250] width 1028 height 120
type input "0.5"
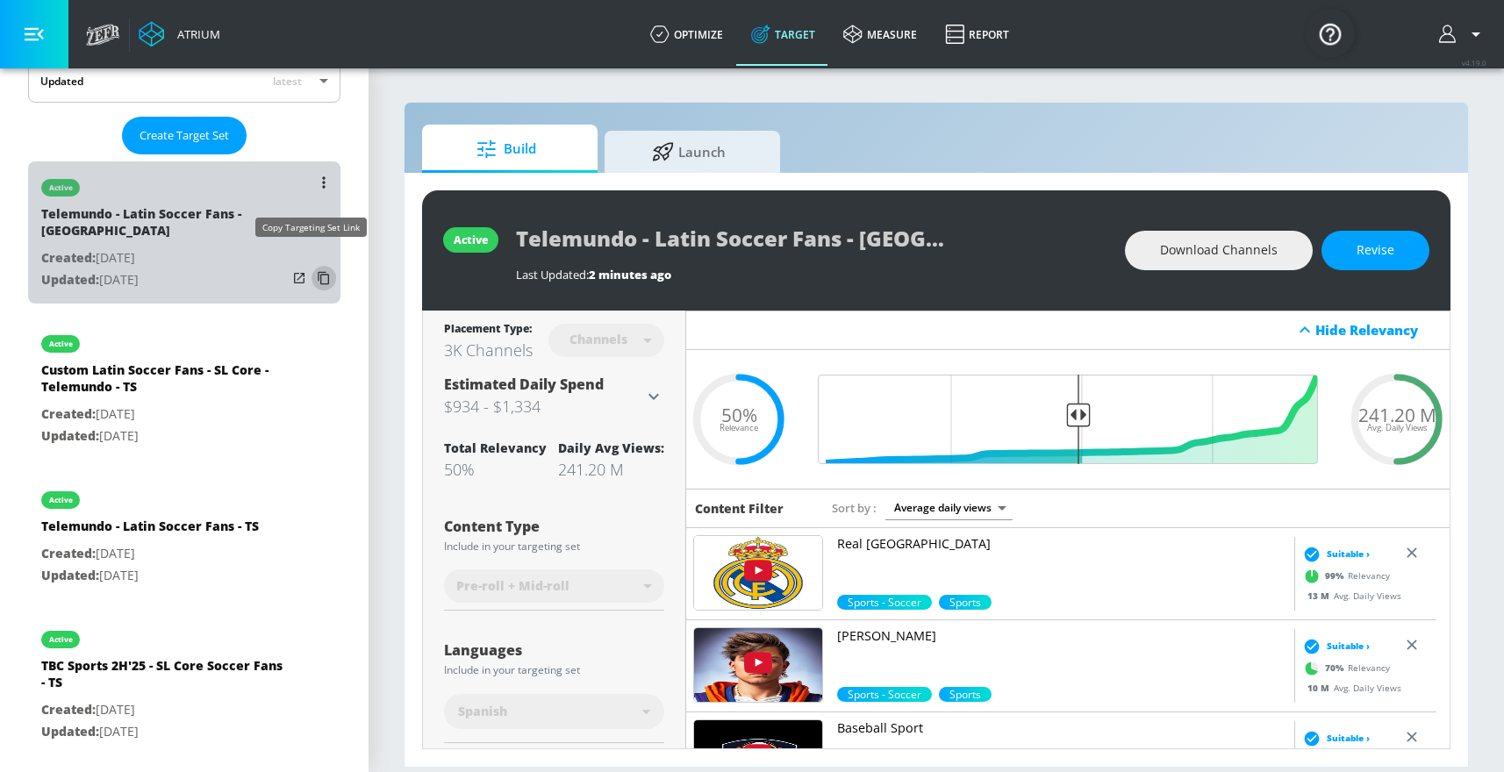
click at [316, 265] on icon "list of Target Set" at bounding box center [324, 278] width 28 height 28
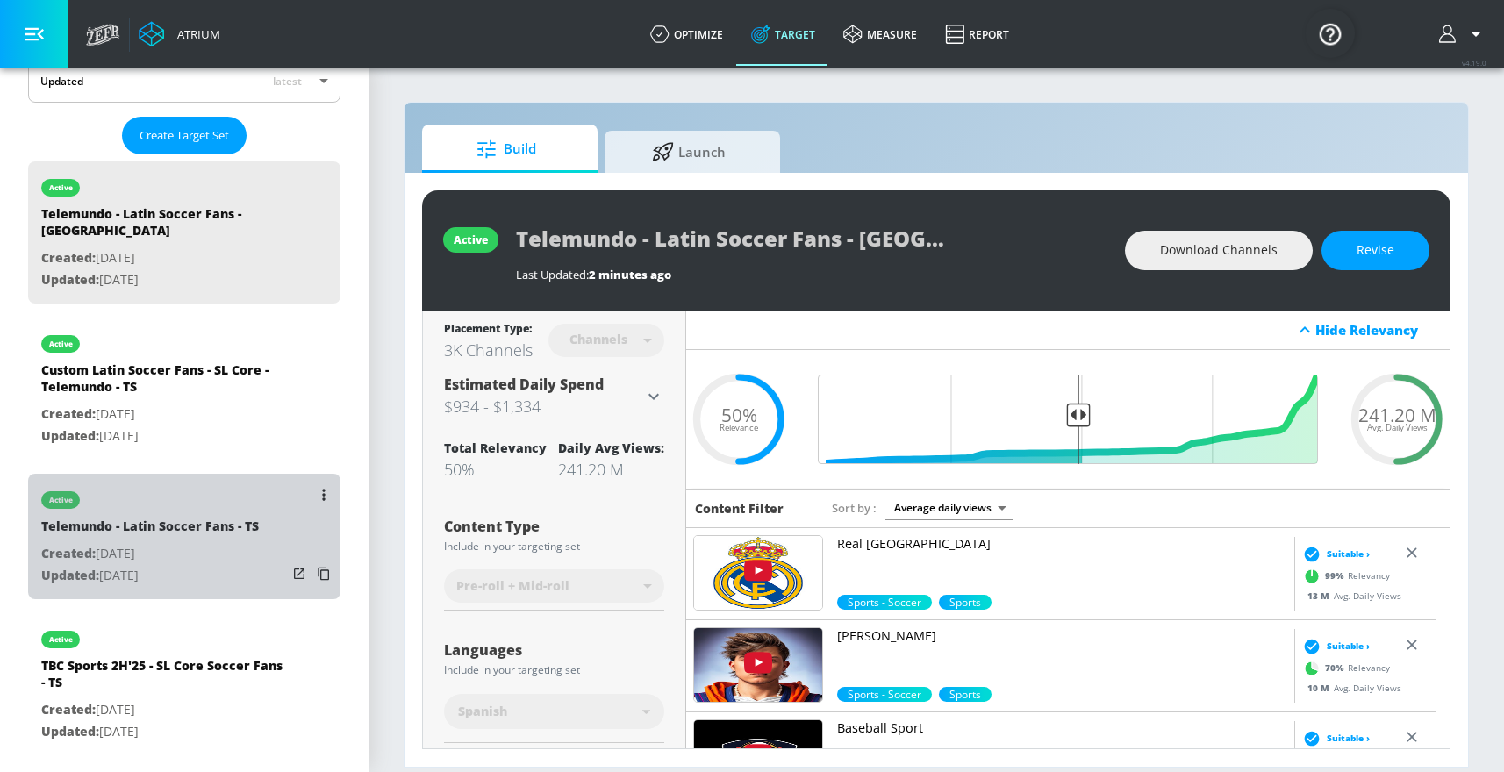
click at [197, 543] on p "Created: [DATE]" at bounding box center [150, 554] width 218 height 22
type input "Telemundo - Latin Soccer Fans - TS"
type input "videos"
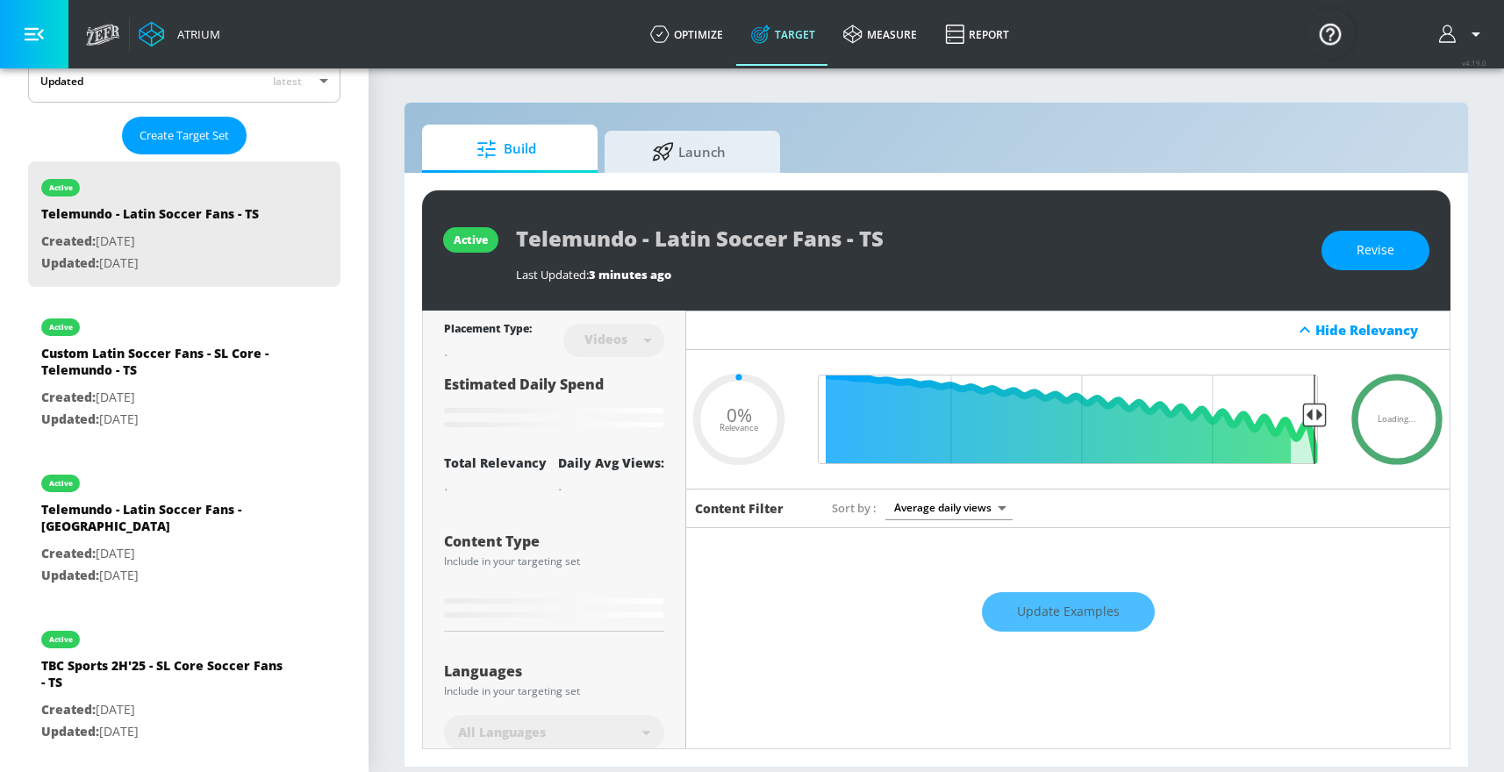
type input "0.5"
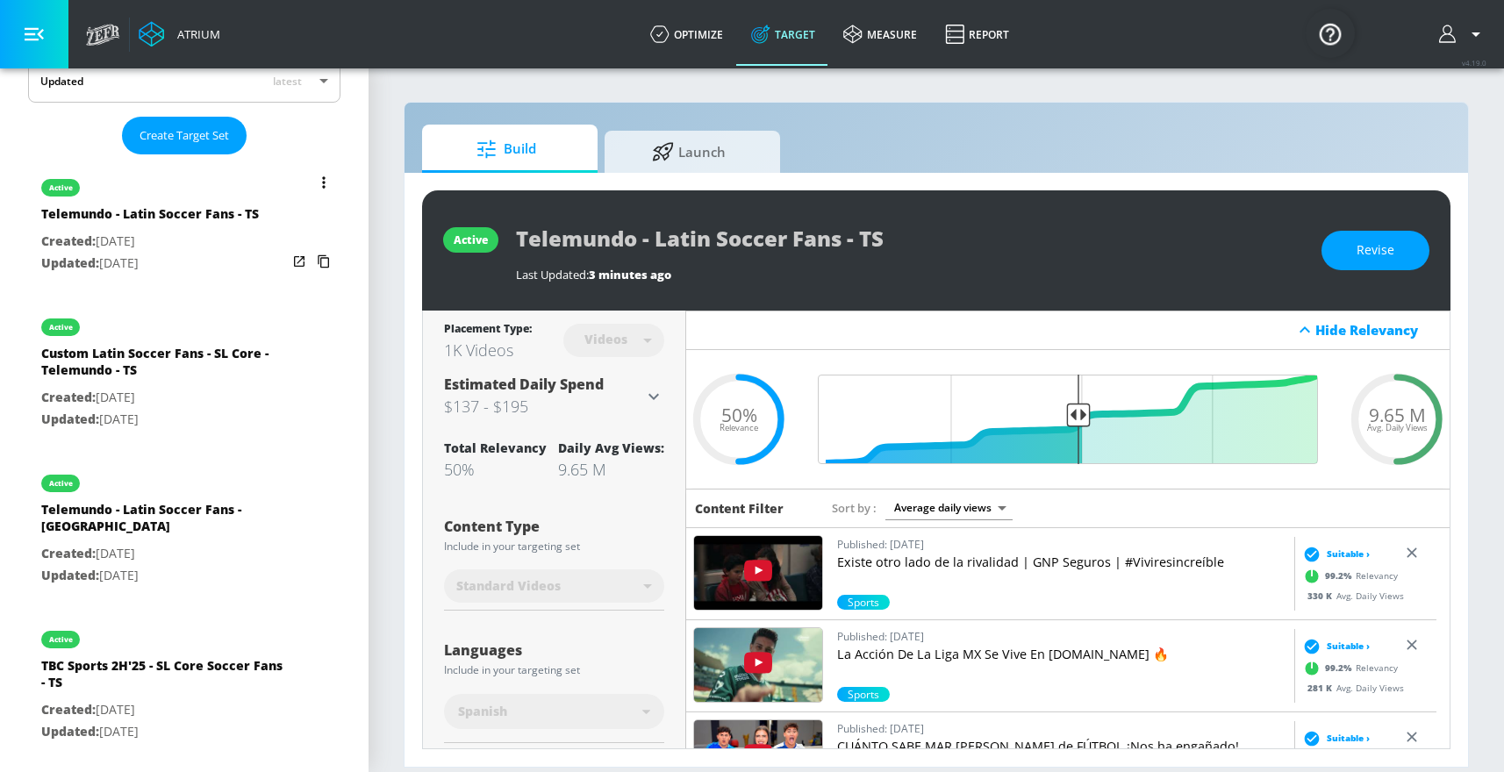
click at [318, 263] on icon "list of Target Set" at bounding box center [323, 261] width 11 height 13
